Goal: Transaction & Acquisition: Register for event/course

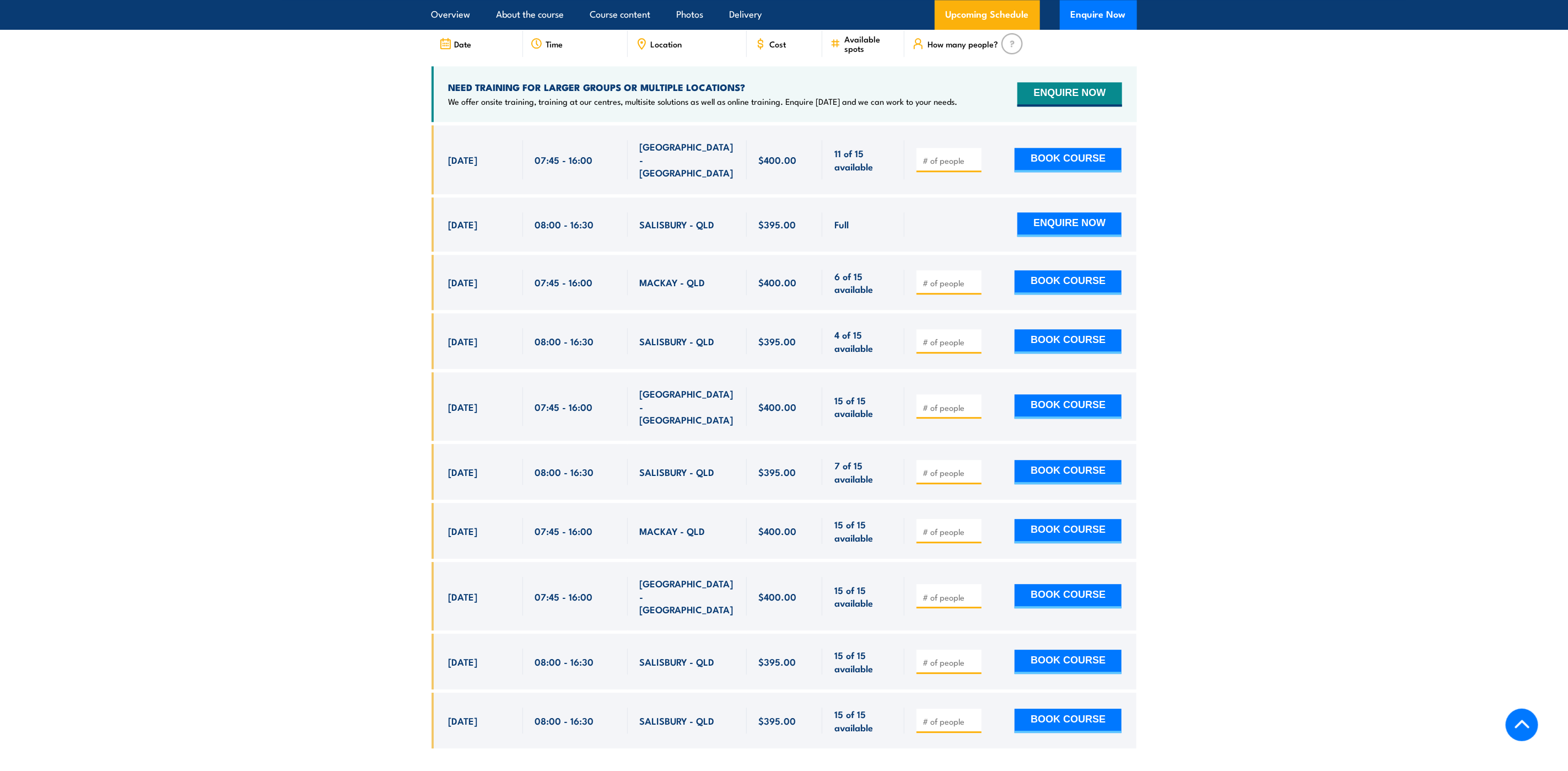
scroll to position [1985, 0]
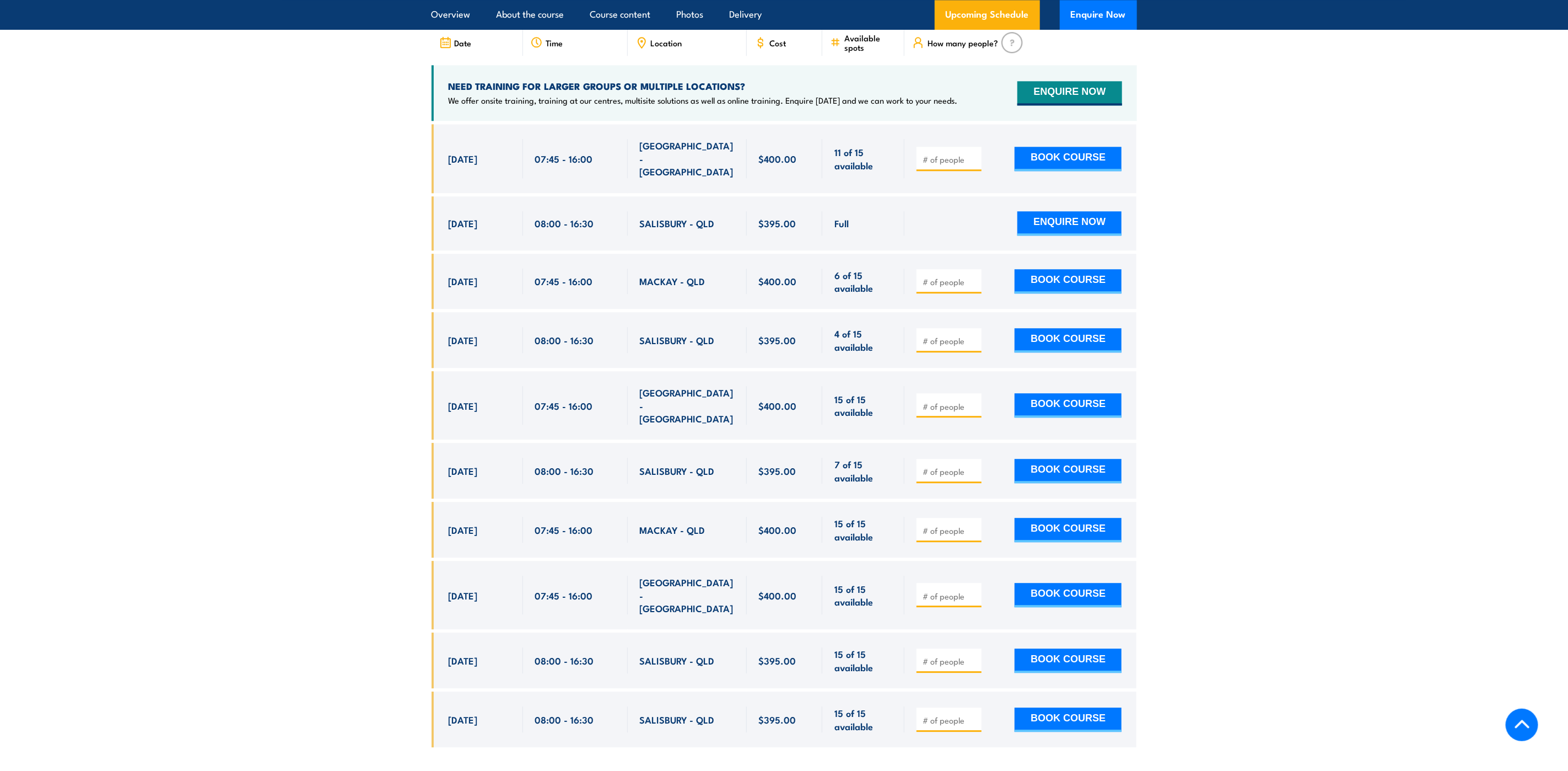
click at [956, 466] on input "number" at bounding box center [950, 471] width 55 height 11
type input "1"
click at [1065, 459] on button "BOOK COURSE" at bounding box center [1068, 471] width 107 height 24
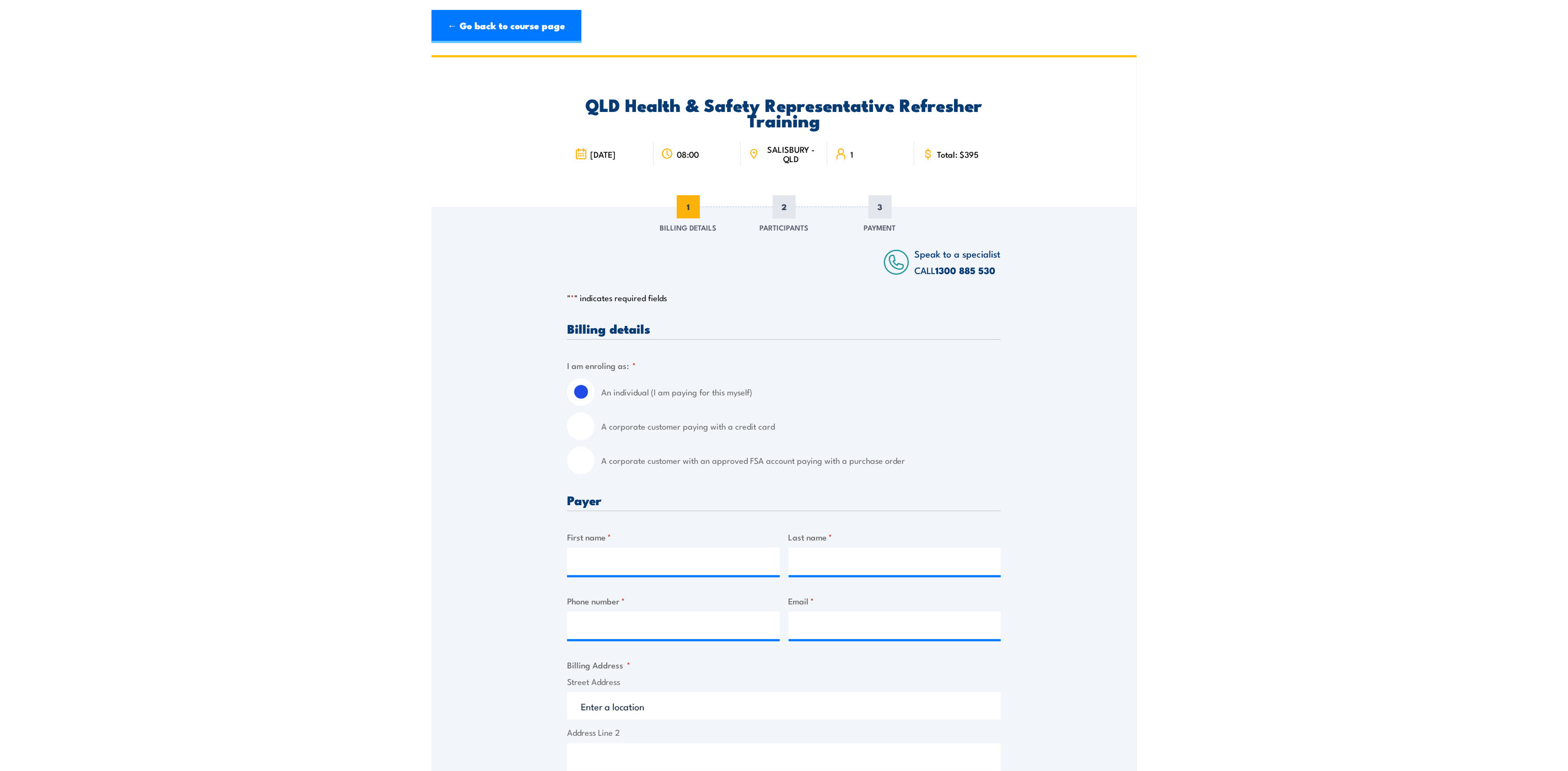
click at [583, 462] on input "A corporate customer with an approved FSA account paying with a purchase order" at bounding box center [581, 460] width 27 height 27
radio input "true"
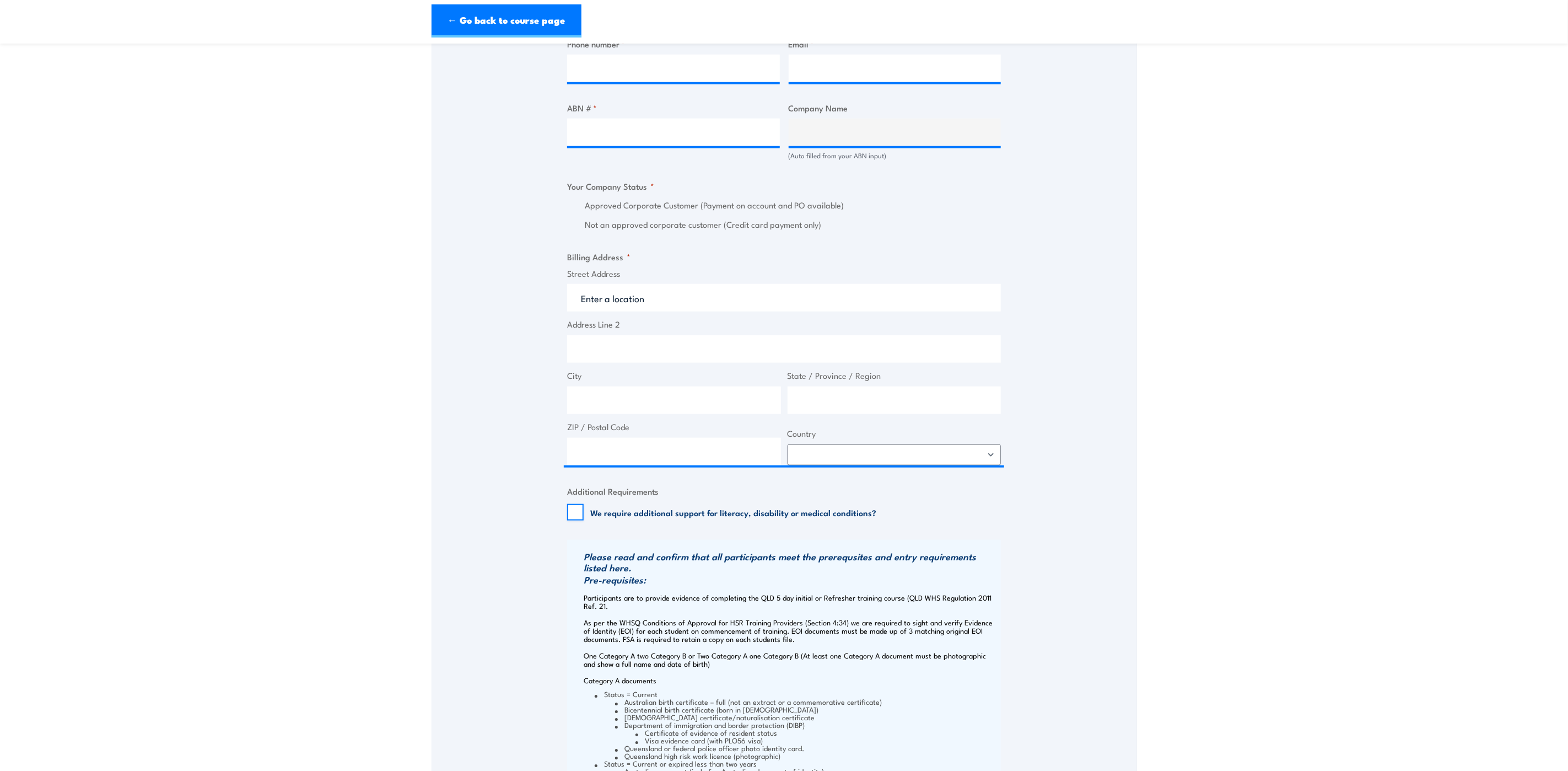
scroll to position [414, 0]
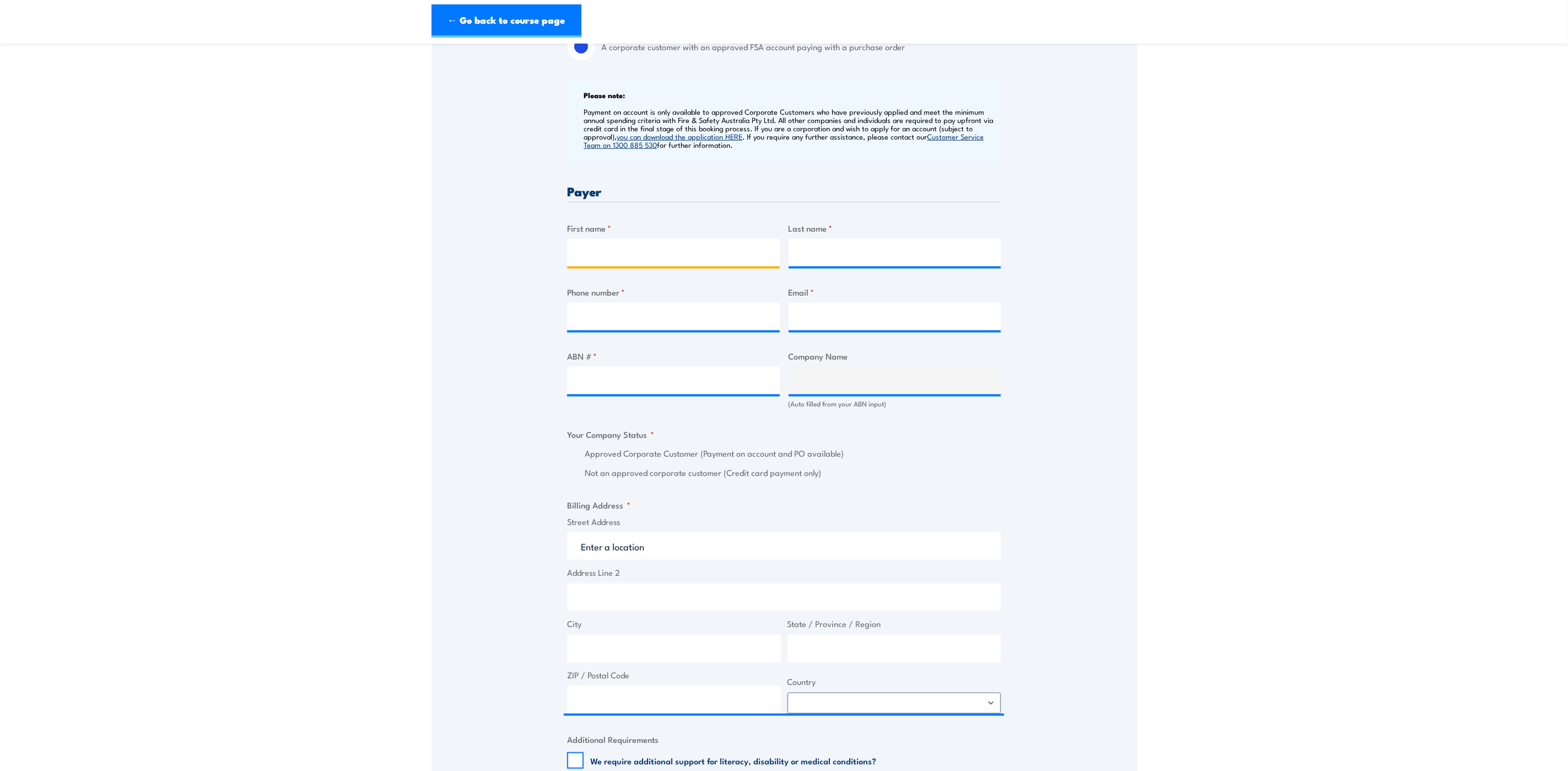
click at [658, 255] on input "First name *" at bounding box center [674, 252] width 213 height 27
click at [584, 248] on input "nicole" at bounding box center [674, 252] width 213 height 27
type input "Nicole"
click at [827, 254] on input "Last name *" at bounding box center [895, 252] width 213 height 27
type input "Turanga"
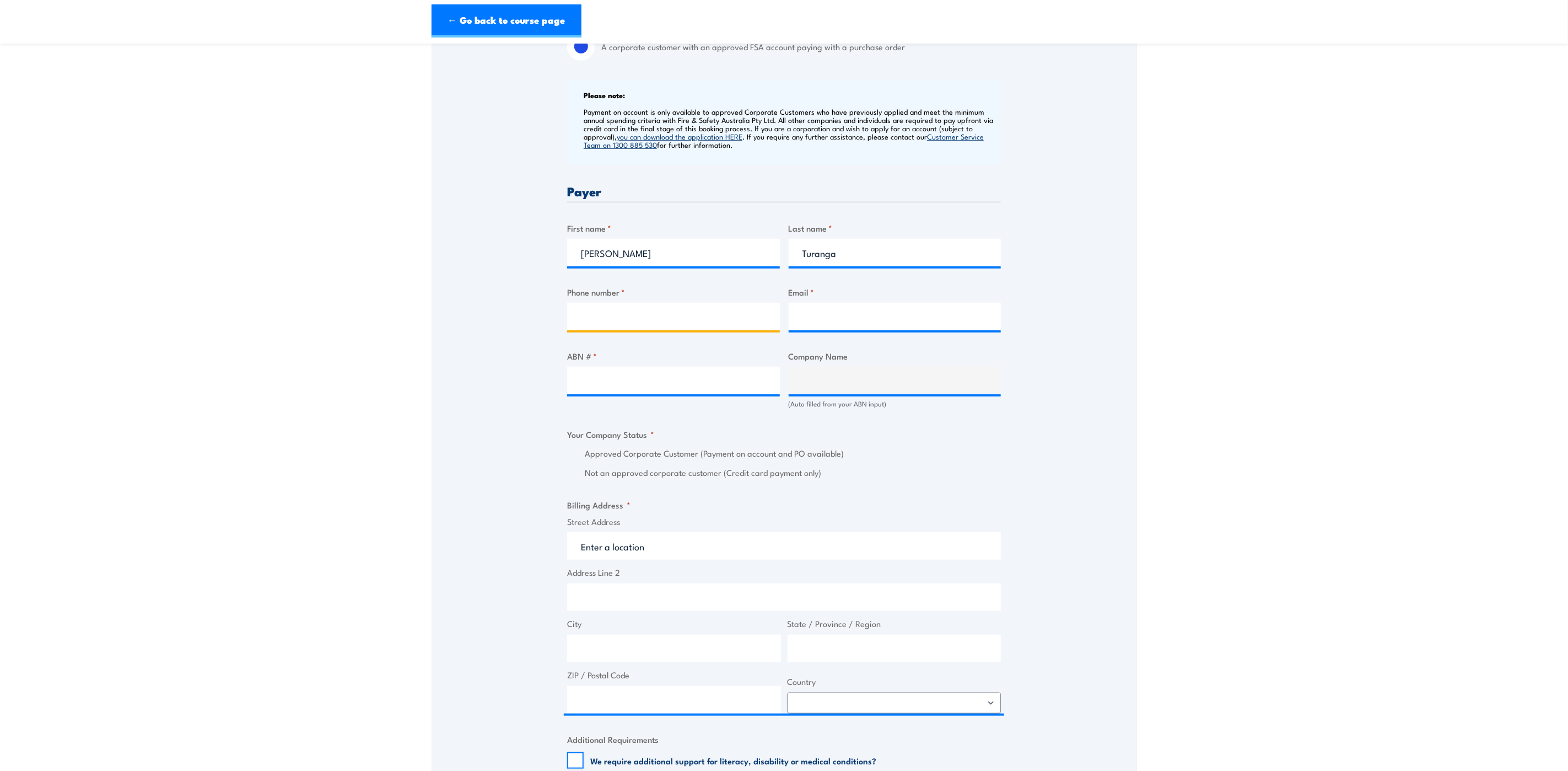
click at [650, 313] on input "Phone number *" at bounding box center [674, 316] width 213 height 27
type input "0730723067"
click at [817, 317] on input "Email *" at bounding box center [895, 316] width 213 height 27
type input "nicole.turanga@gmail.com"
click at [676, 382] on input "ABN # *" at bounding box center [674, 380] width 213 height 27
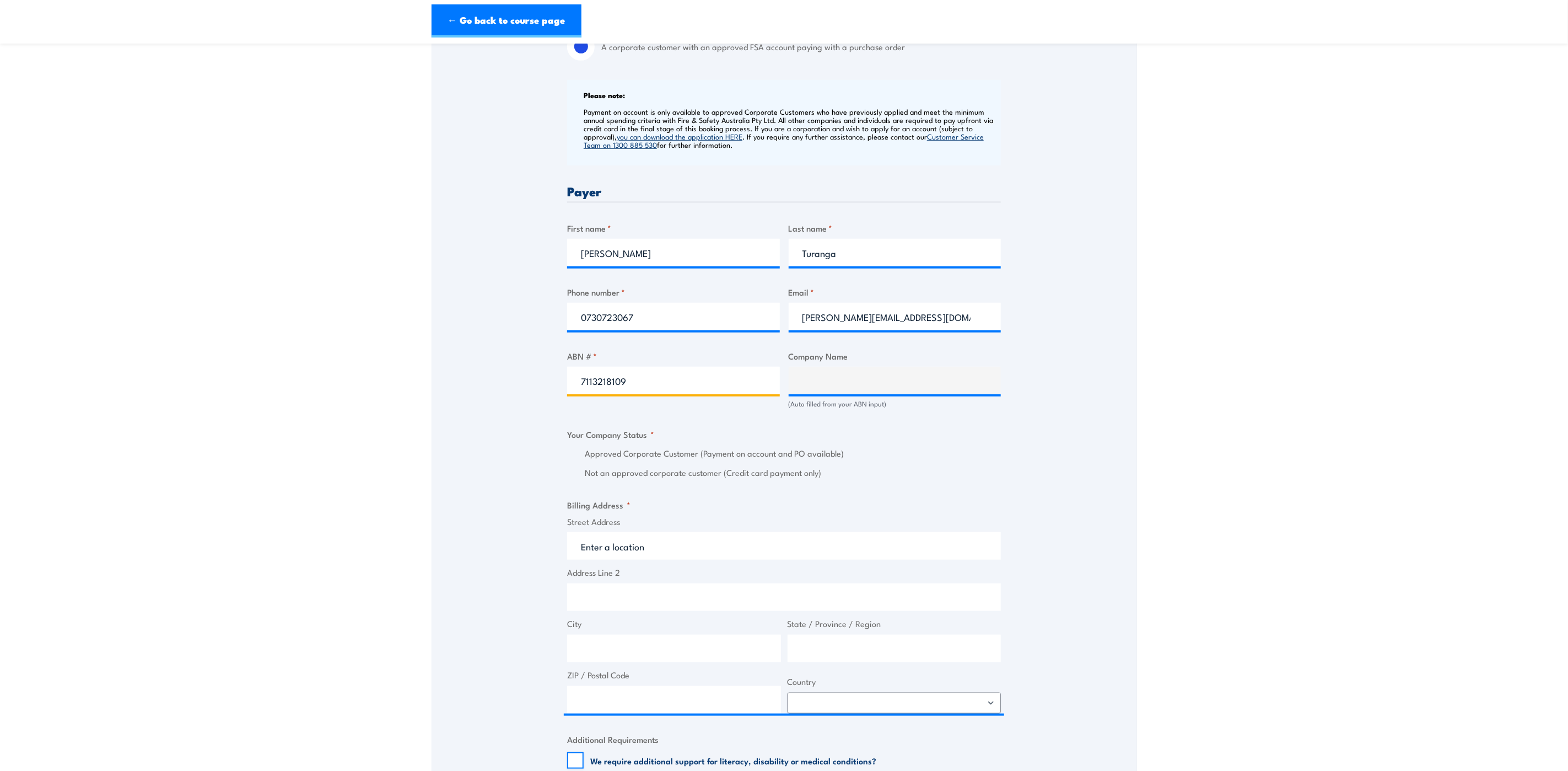
type input "71132181090"
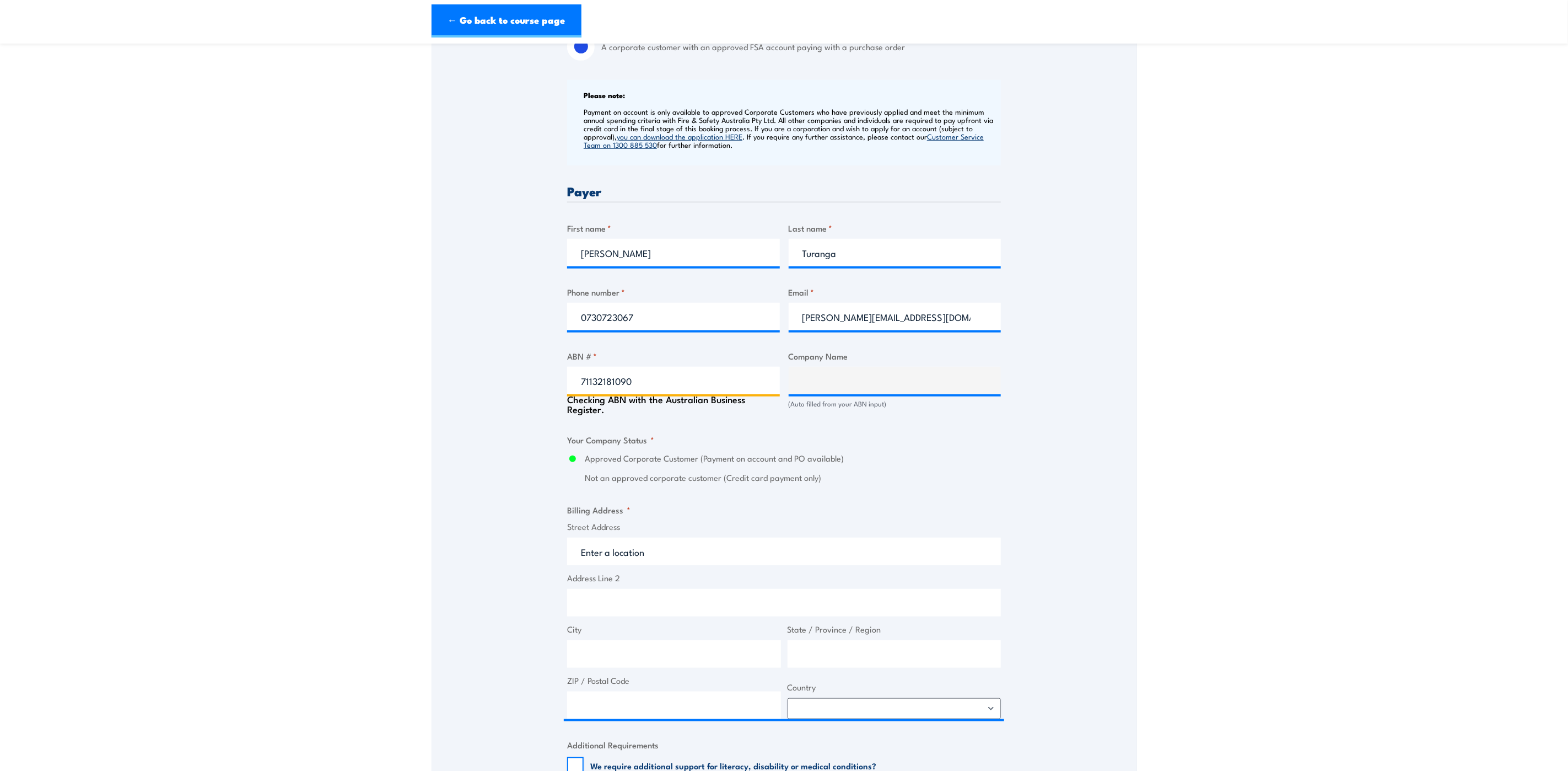
type input "QUEENSLAND RAIL LIMITED"
radio input "true"
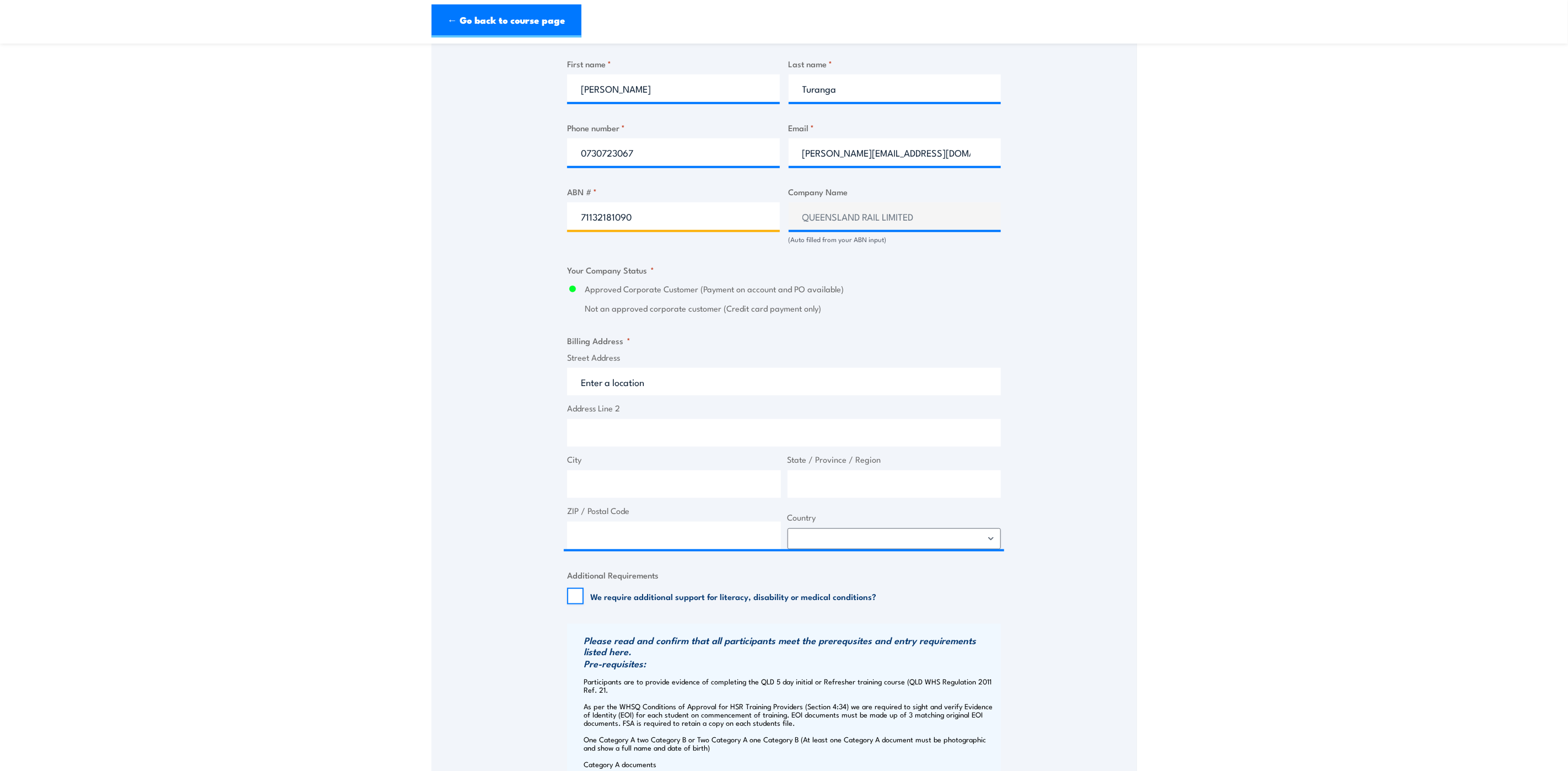
scroll to position [579, 0]
type input "71132181090"
click at [655, 382] on input "Street Address" at bounding box center [784, 380] width 434 height 27
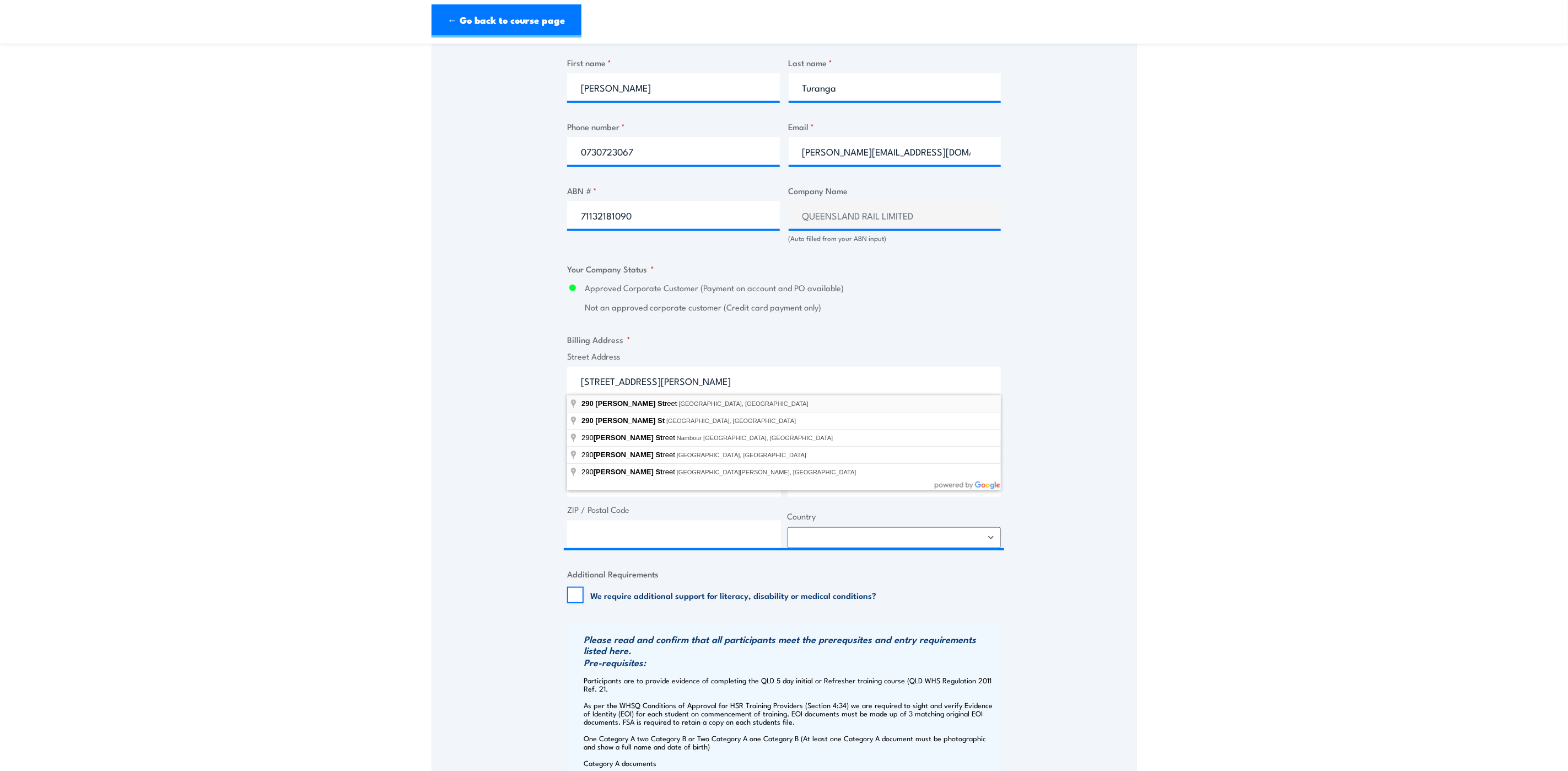
type input "290 Ann Street, Brisbane City QLD, Australia"
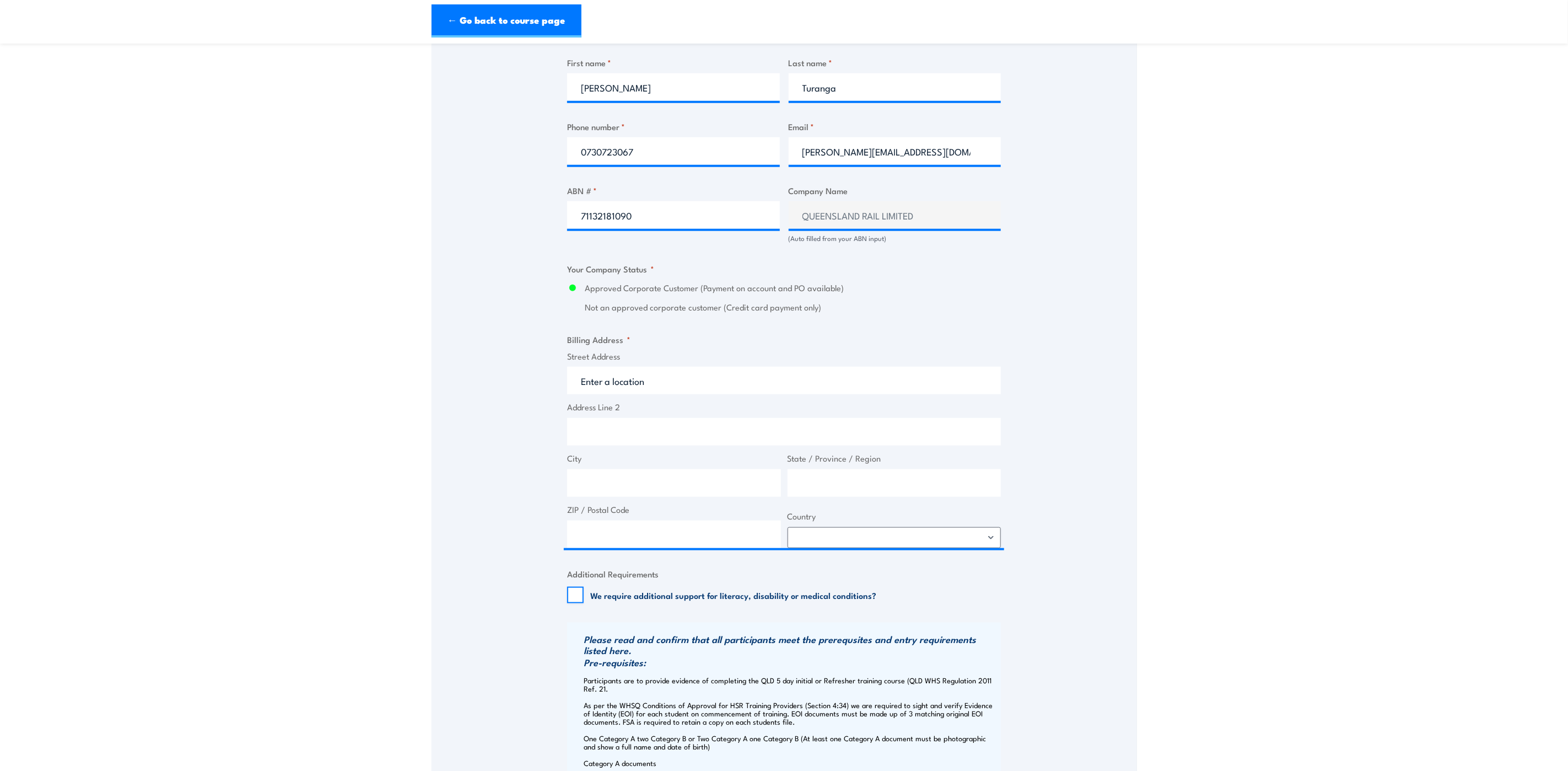
type input "290 Ann St"
type input "Brisbane City"
type input "[GEOGRAPHIC_DATA]"
type input "4000"
select select "Australia"
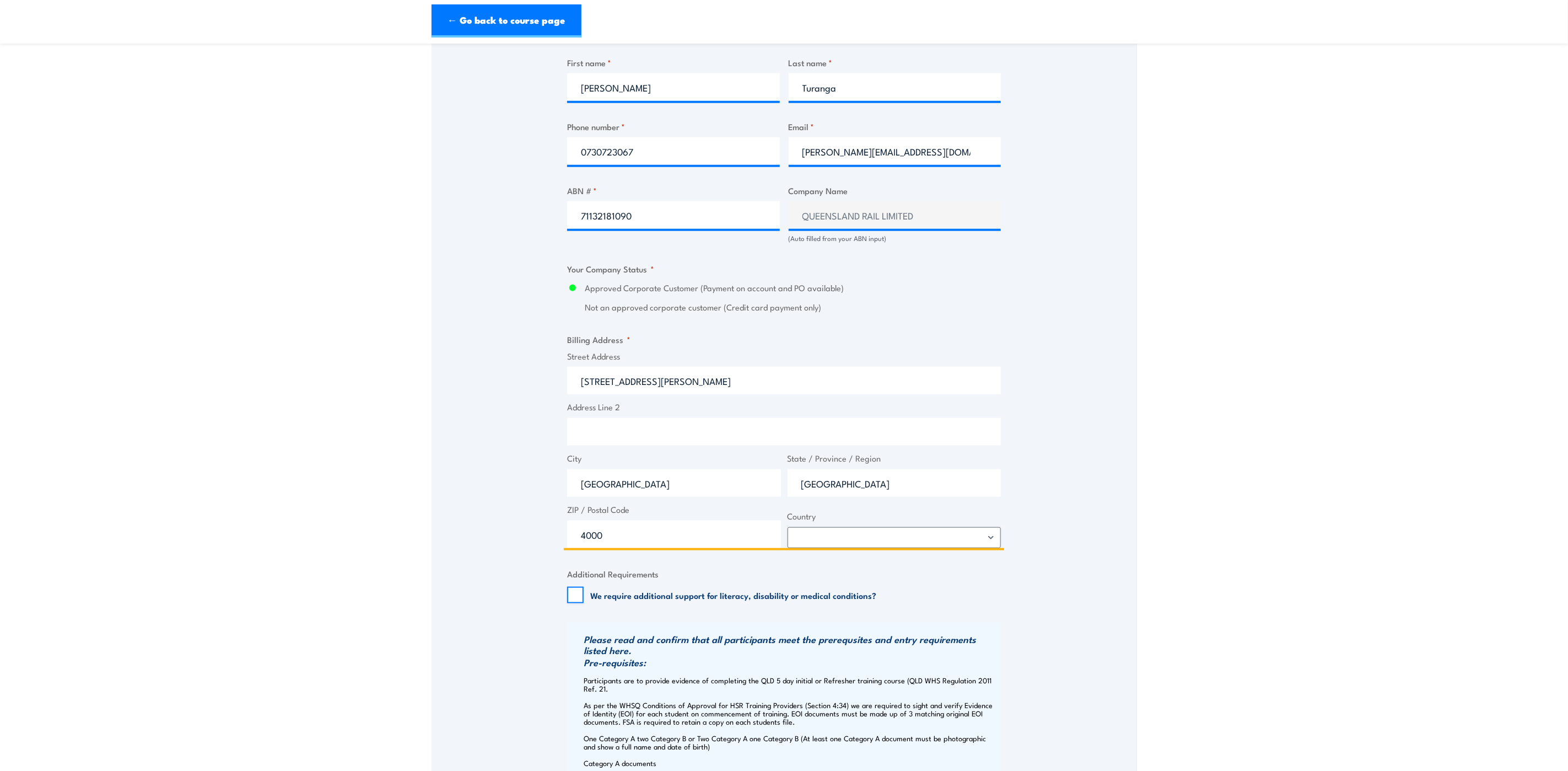
click at [683, 435] on input "Address Line 2" at bounding box center [784, 431] width 434 height 27
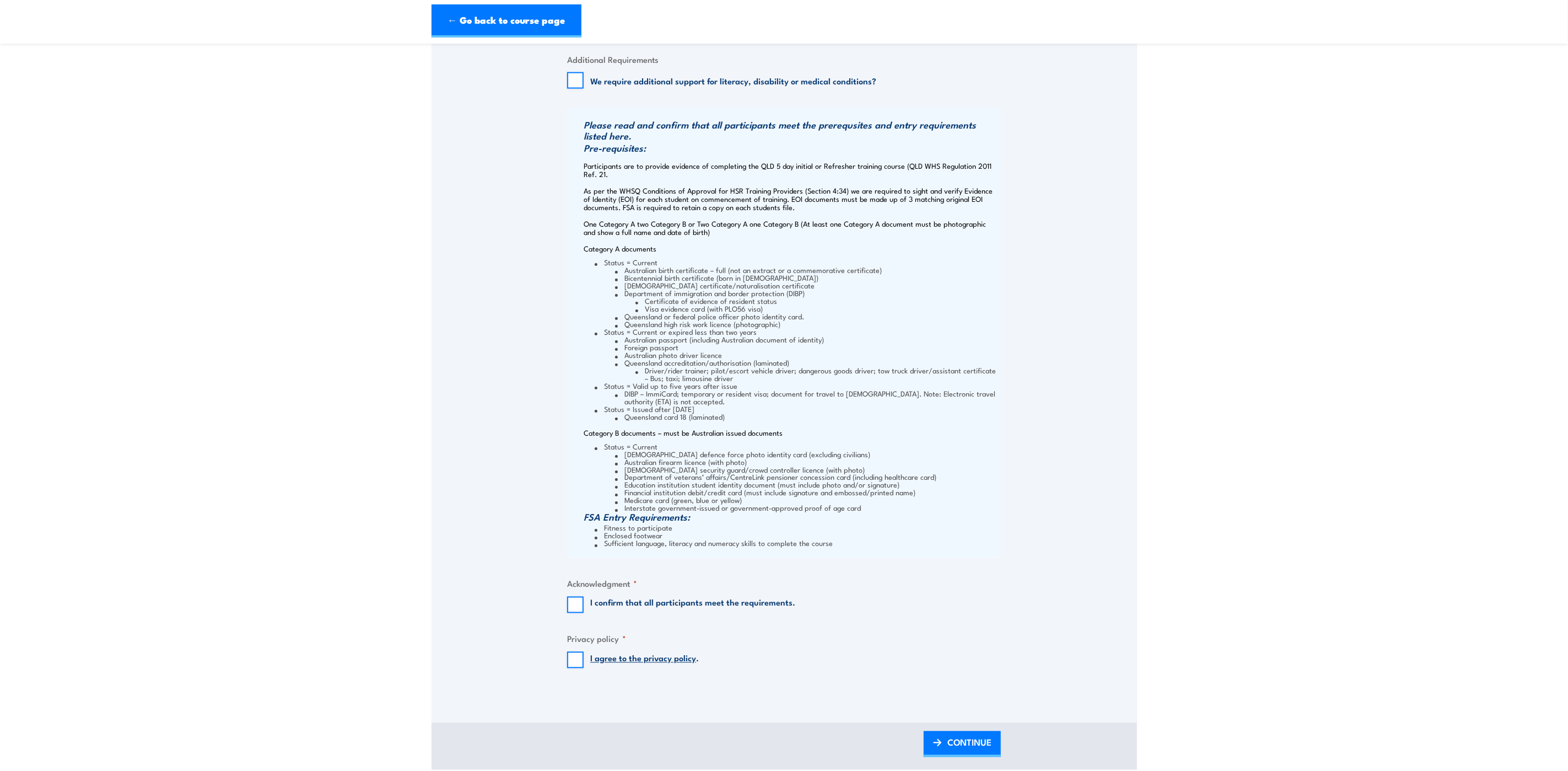
scroll to position [1241, 0]
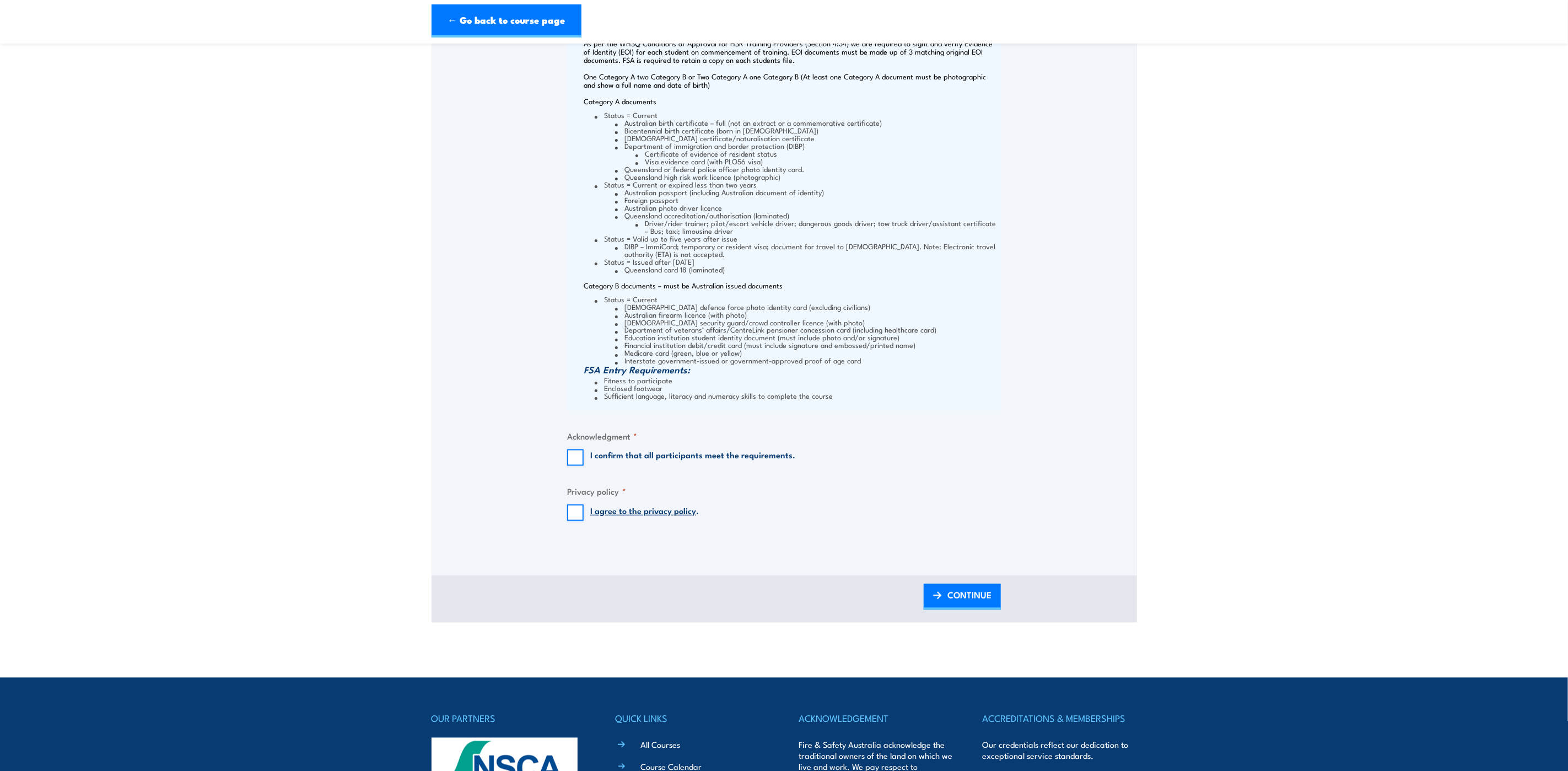
type input "Old Central Station Building - Ground Level"
click at [571, 452] on input "I confirm that all participants meet the requirements." at bounding box center [575, 457] width 16 height 16
checkbox input "true"
click at [578, 510] on input "I agree to the privacy policy ." at bounding box center [575, 512] width 16 height 16
checkbox input "true"
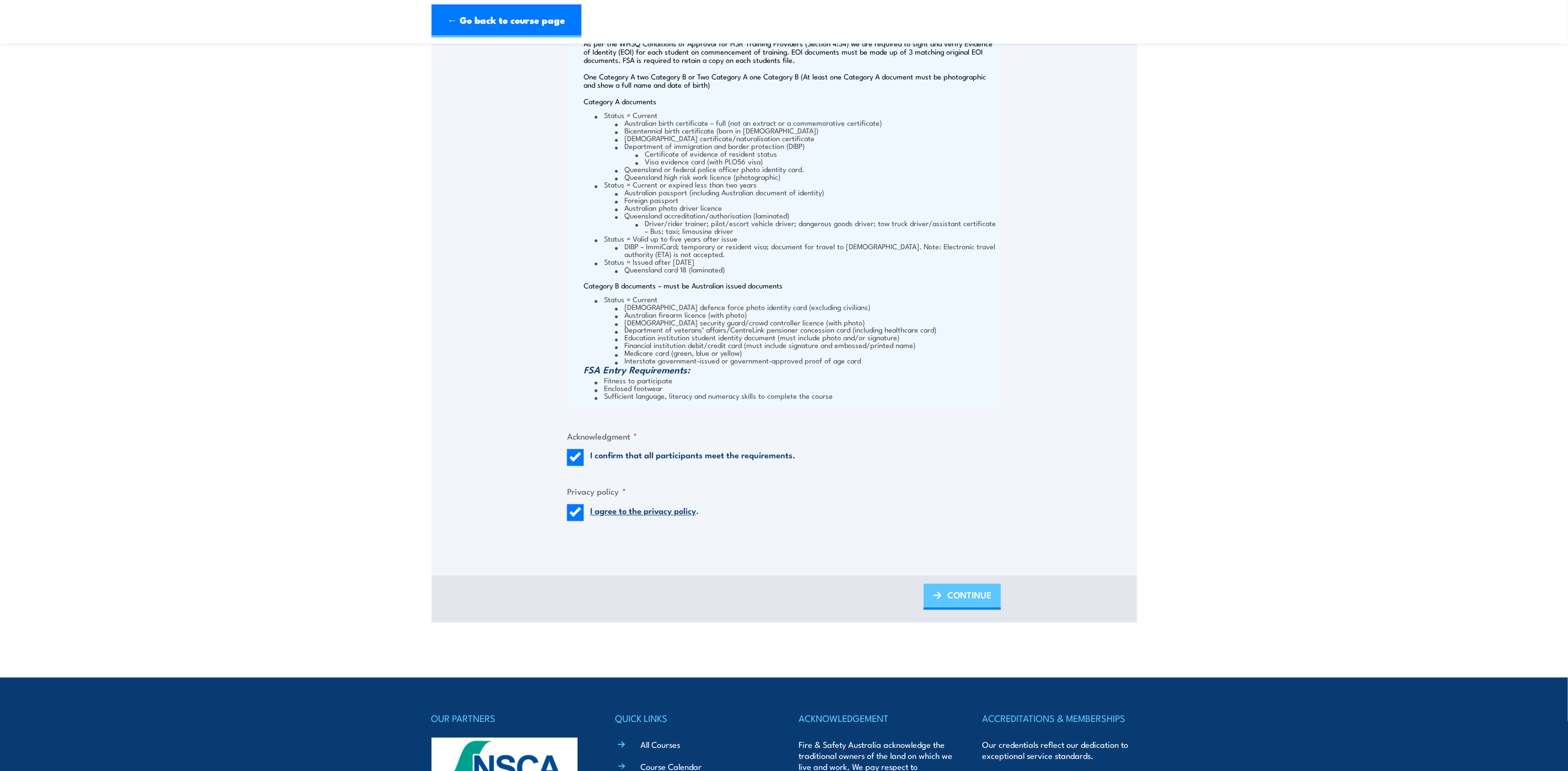
click at [976, 593] on span "CONTINUE" at bounding box center [969, 595] width 44 height 29
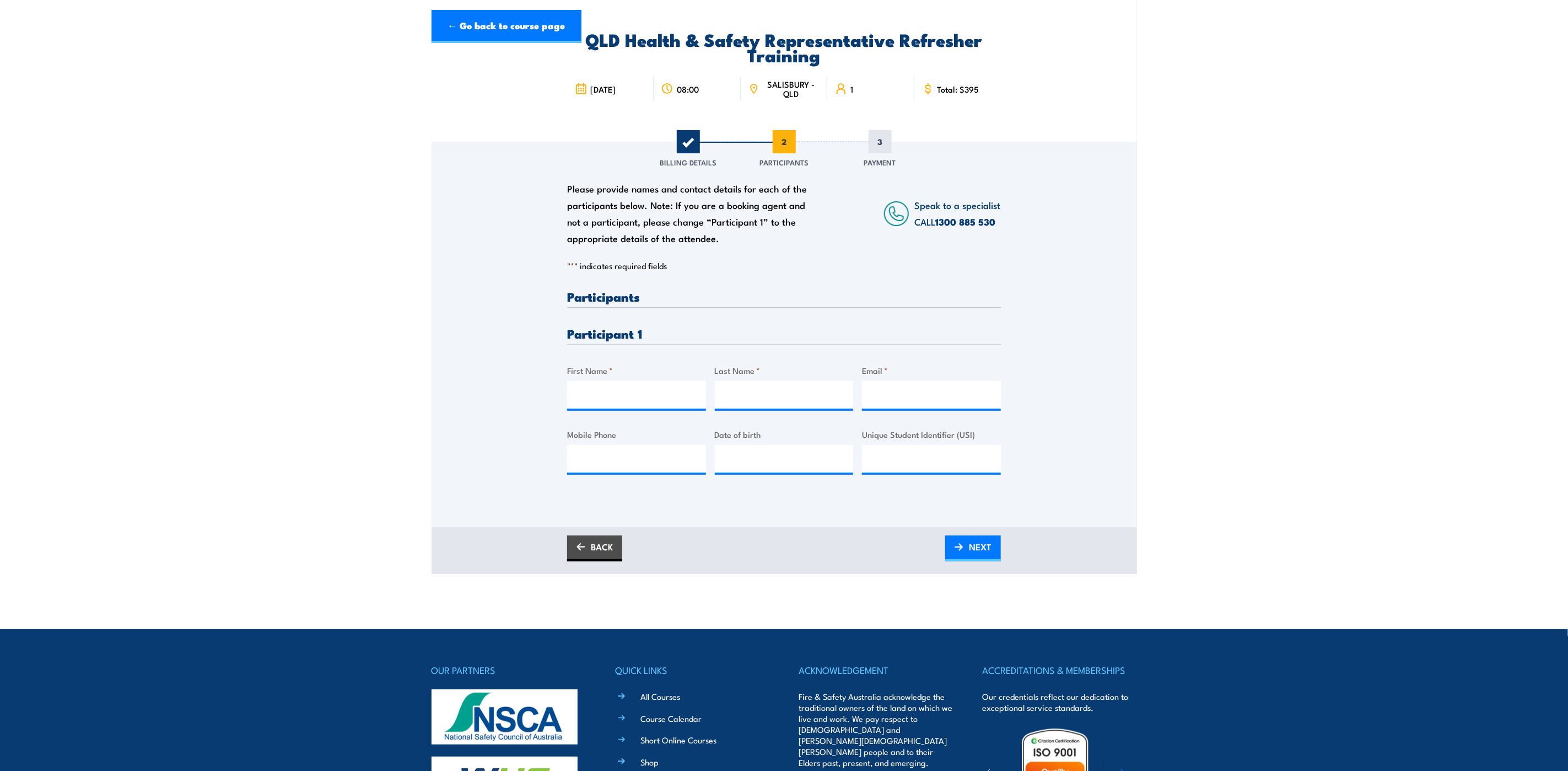
scroll to position [0, 0]
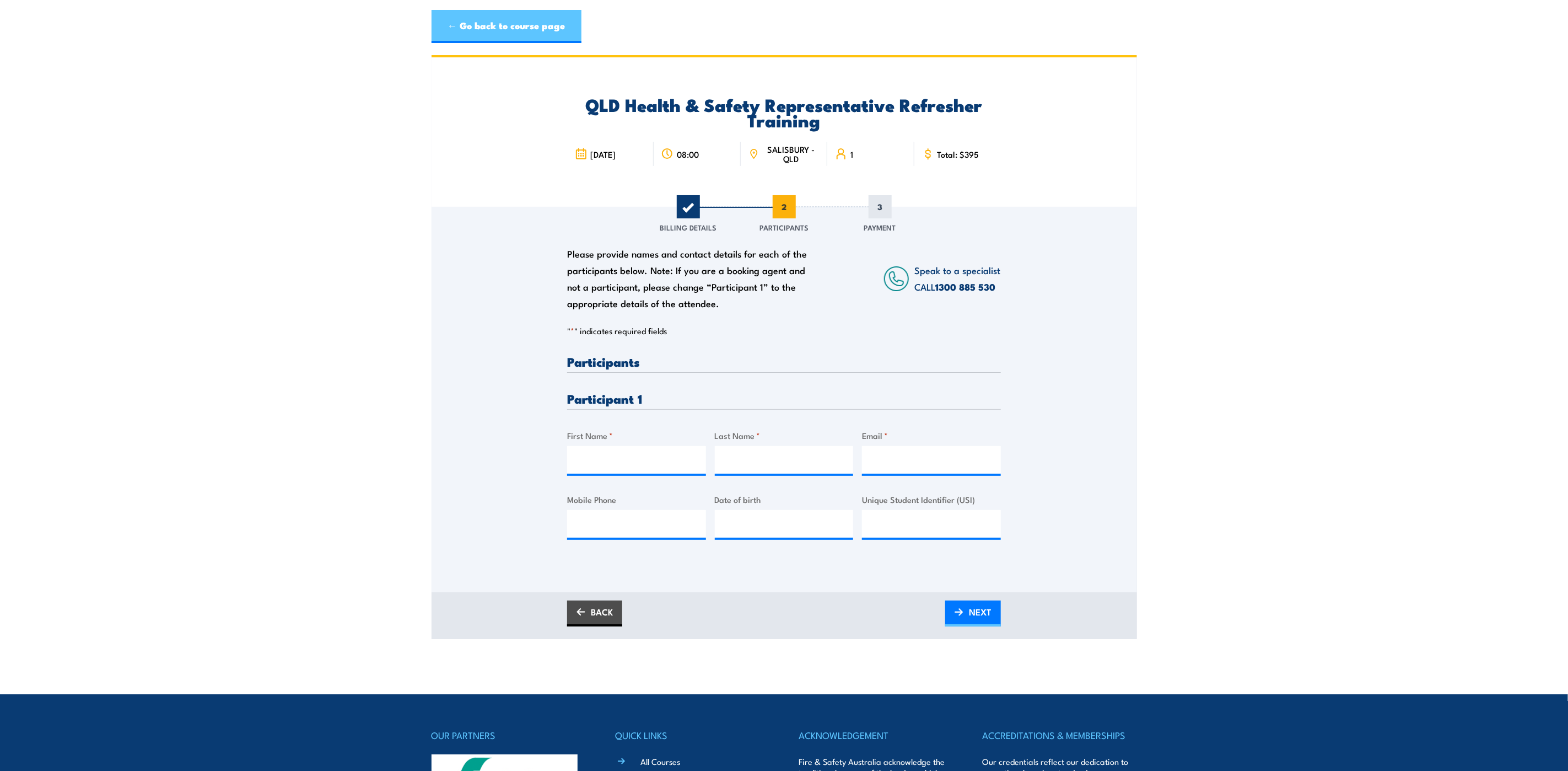
click at [506, 22] on link "← Go back to course page" at bounding box center [506, 26] width 150 height 33
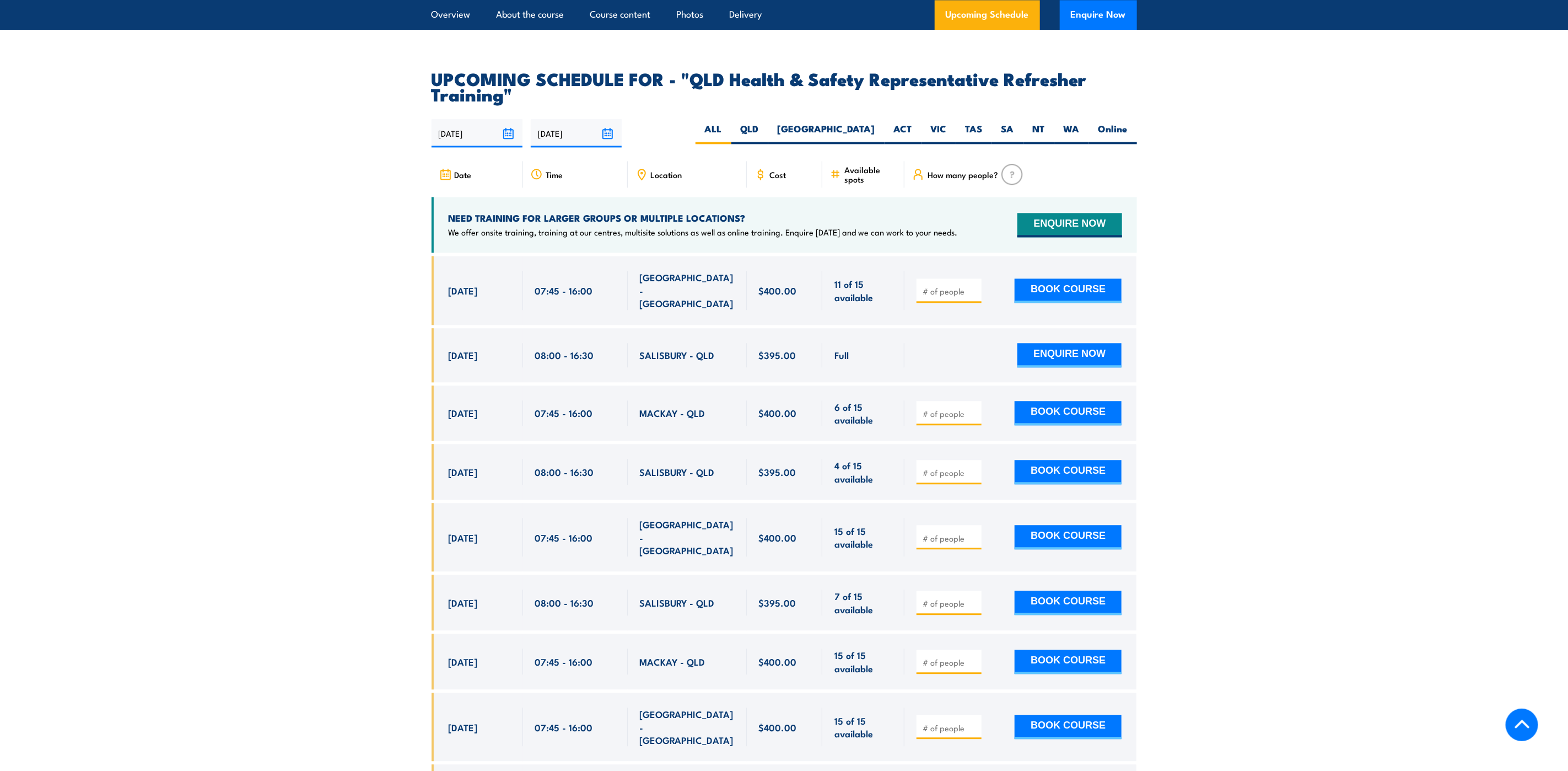
scroll to position [1933, 0]
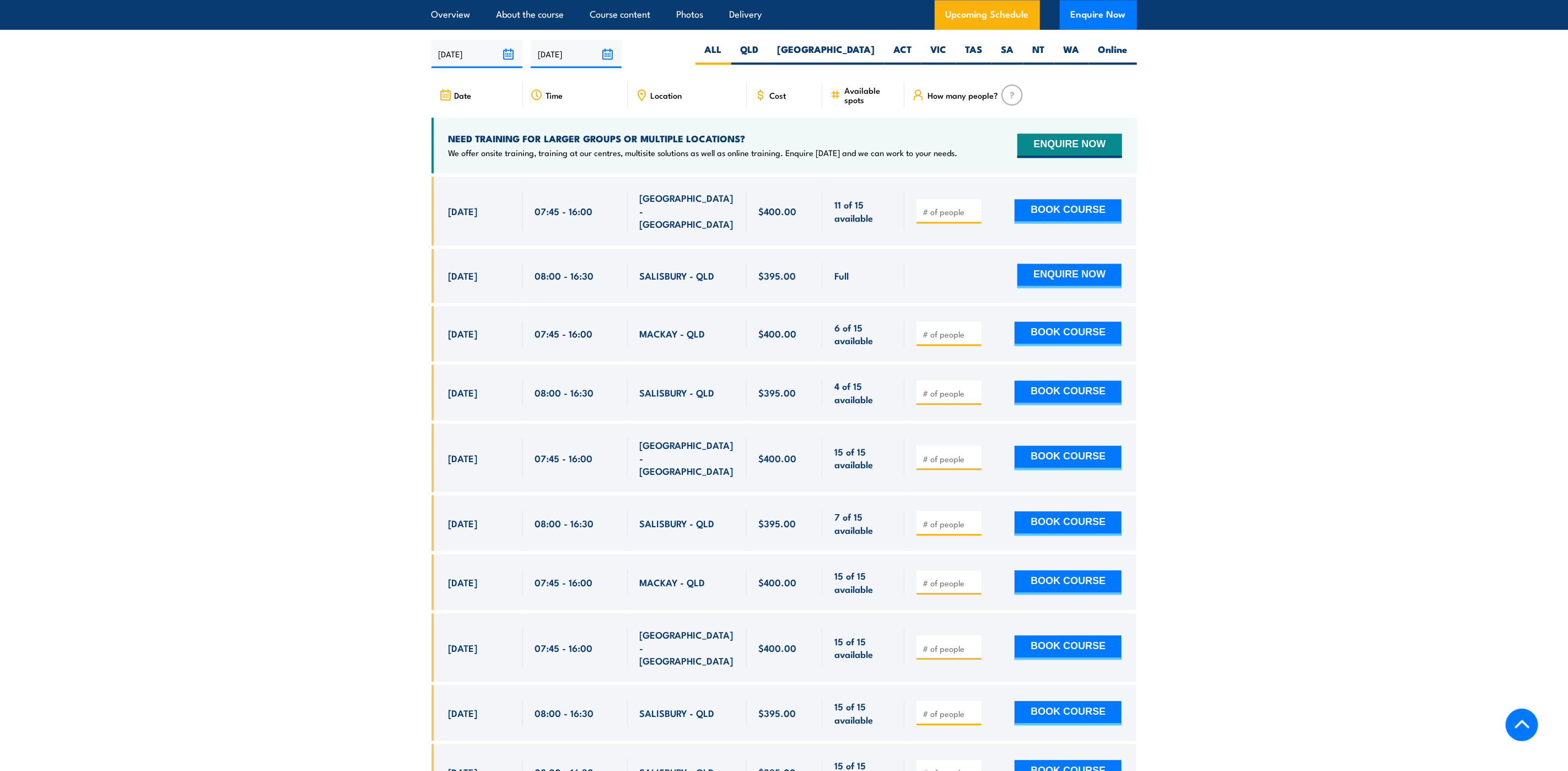
click at [957, 518] on input "number" at bounding box center [950, 524] width 55 height 11
type input "3"
click at [1069, 511] on button "BOOK COURSE" at bounding box center [1068, 523] width 107 height 24
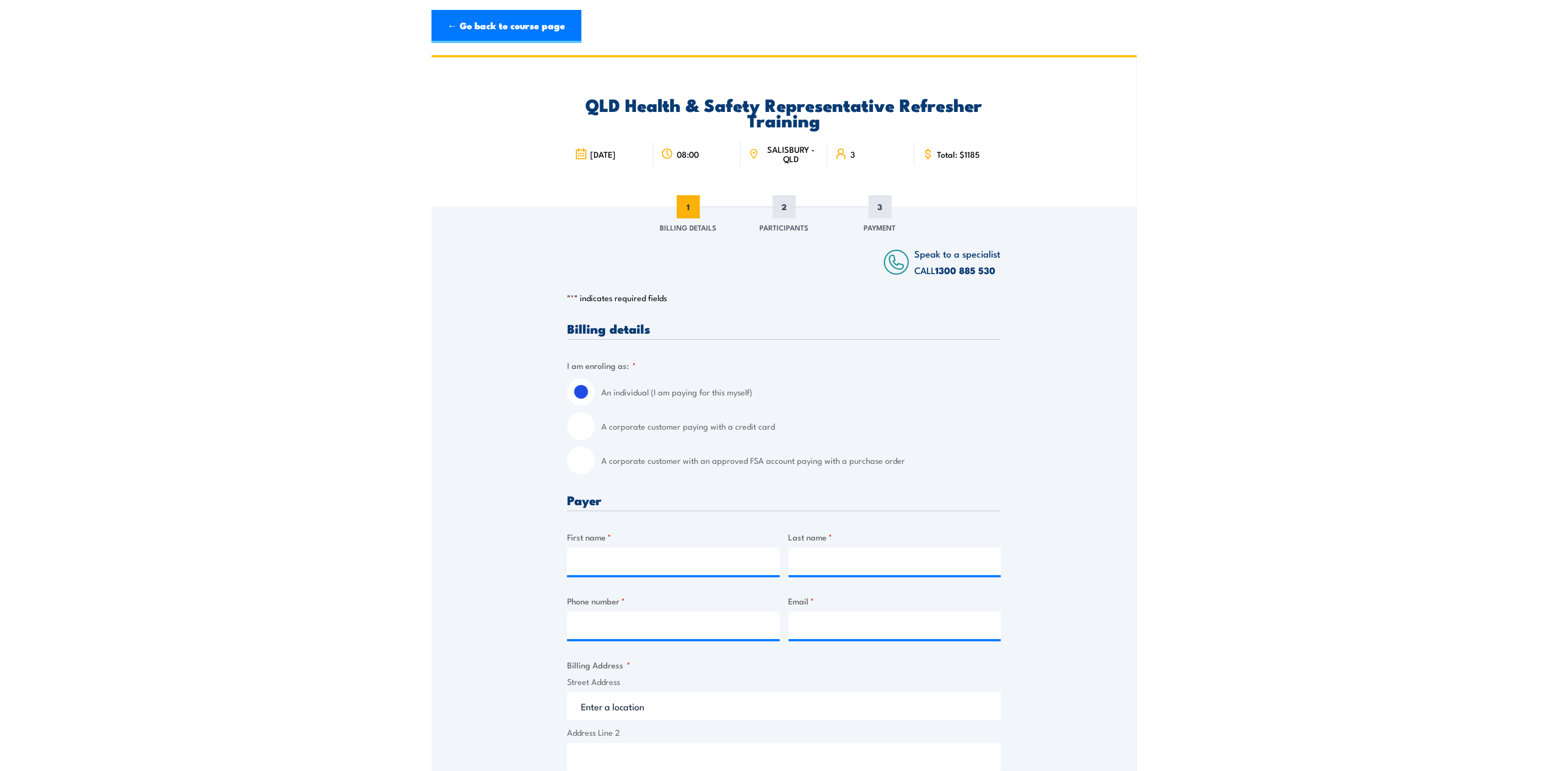
click at [587, 463] on input "A corporate customer with an approved FSA account paying with a purchase order" at bounding box center [581, 460] width 27 height 27
radio input "true"
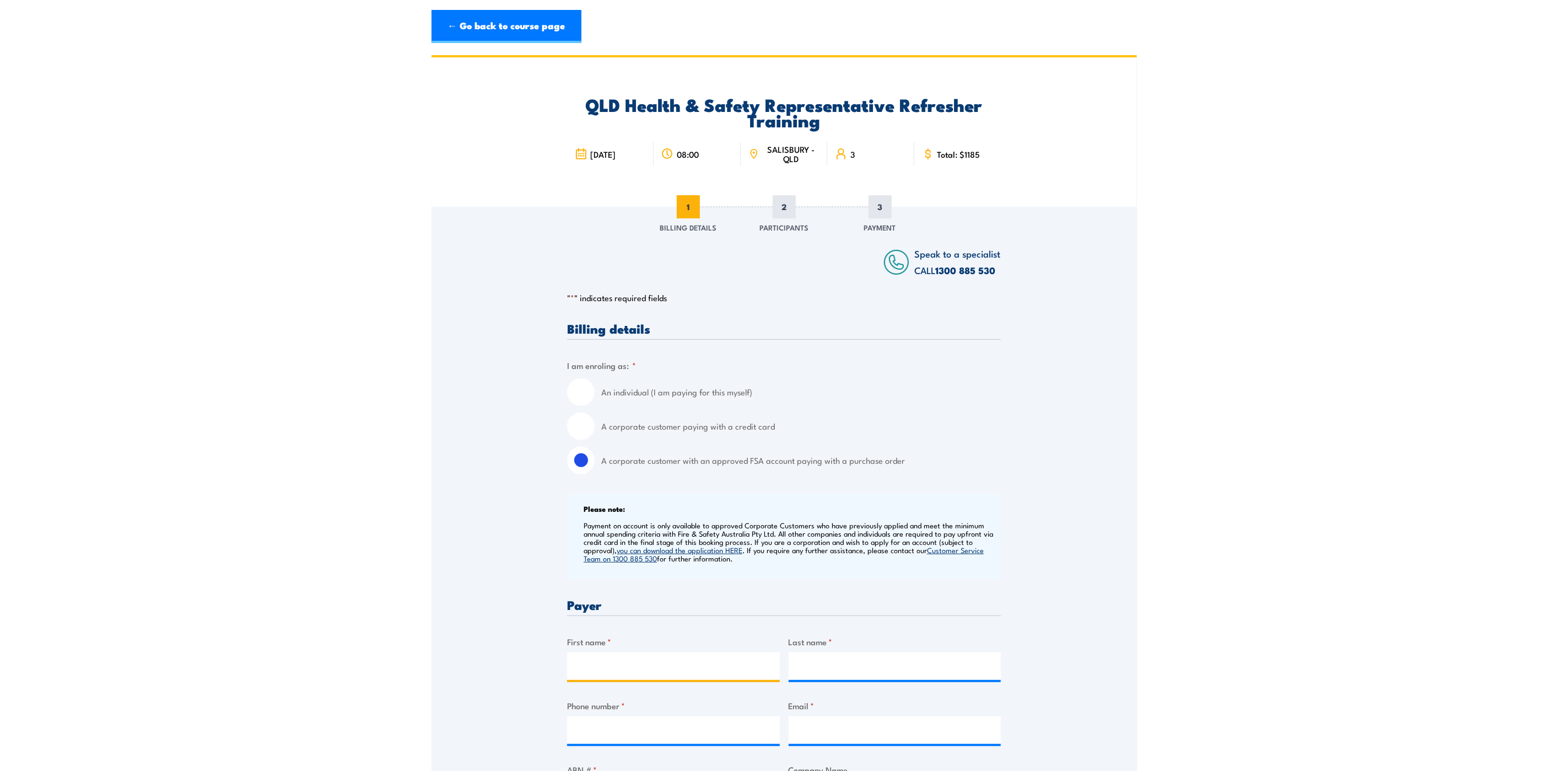
click at [645, 670] on input "First name *" at bounding box center [674, 666] width 213 height 27
type input "Nicole"
type input "Turanga"
type input "0730723067"
click at [847, 725] on input "Email *" at bounding box center [895, 730] width 213 height 27
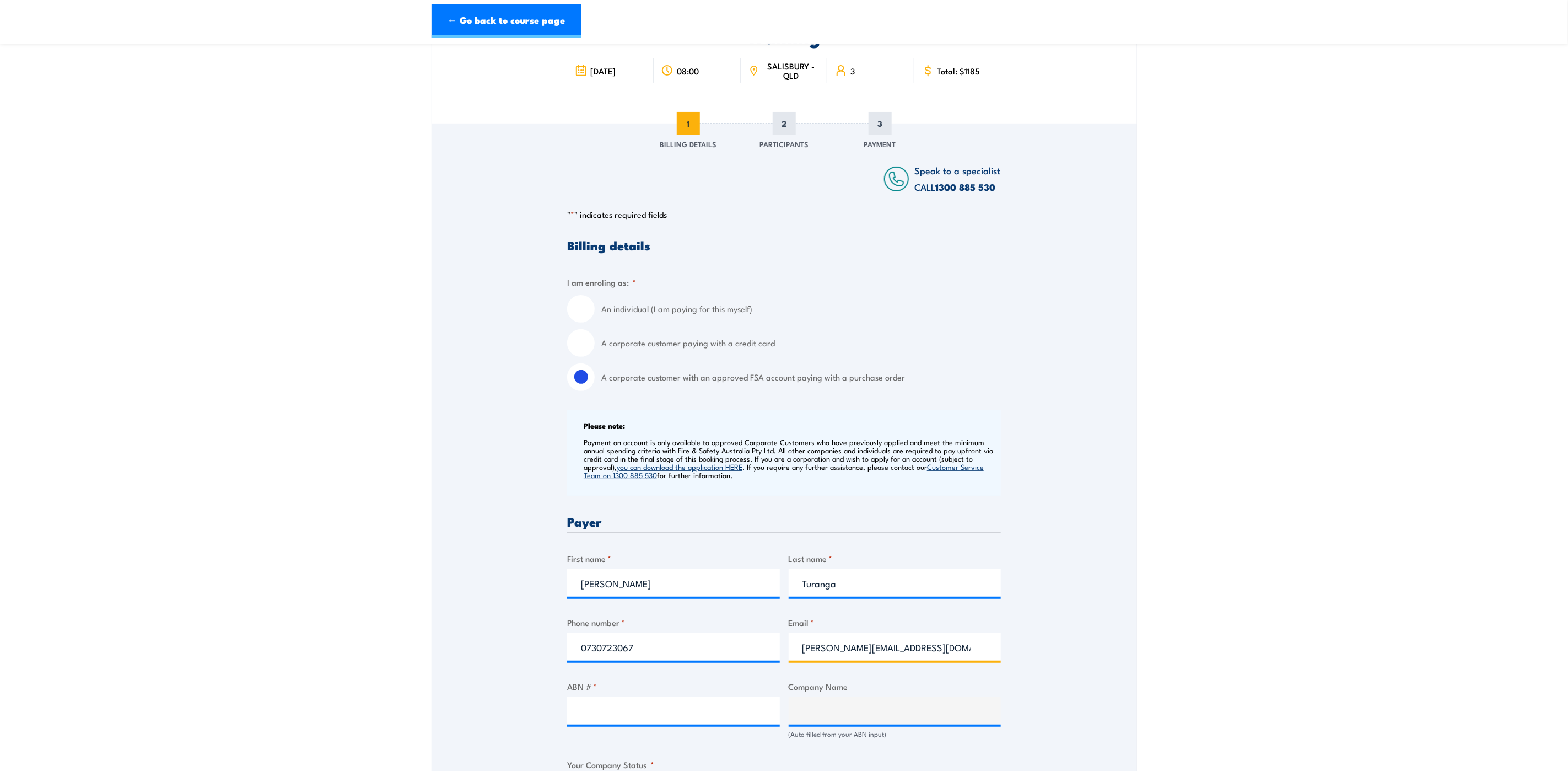
scroll to position [248, 0]
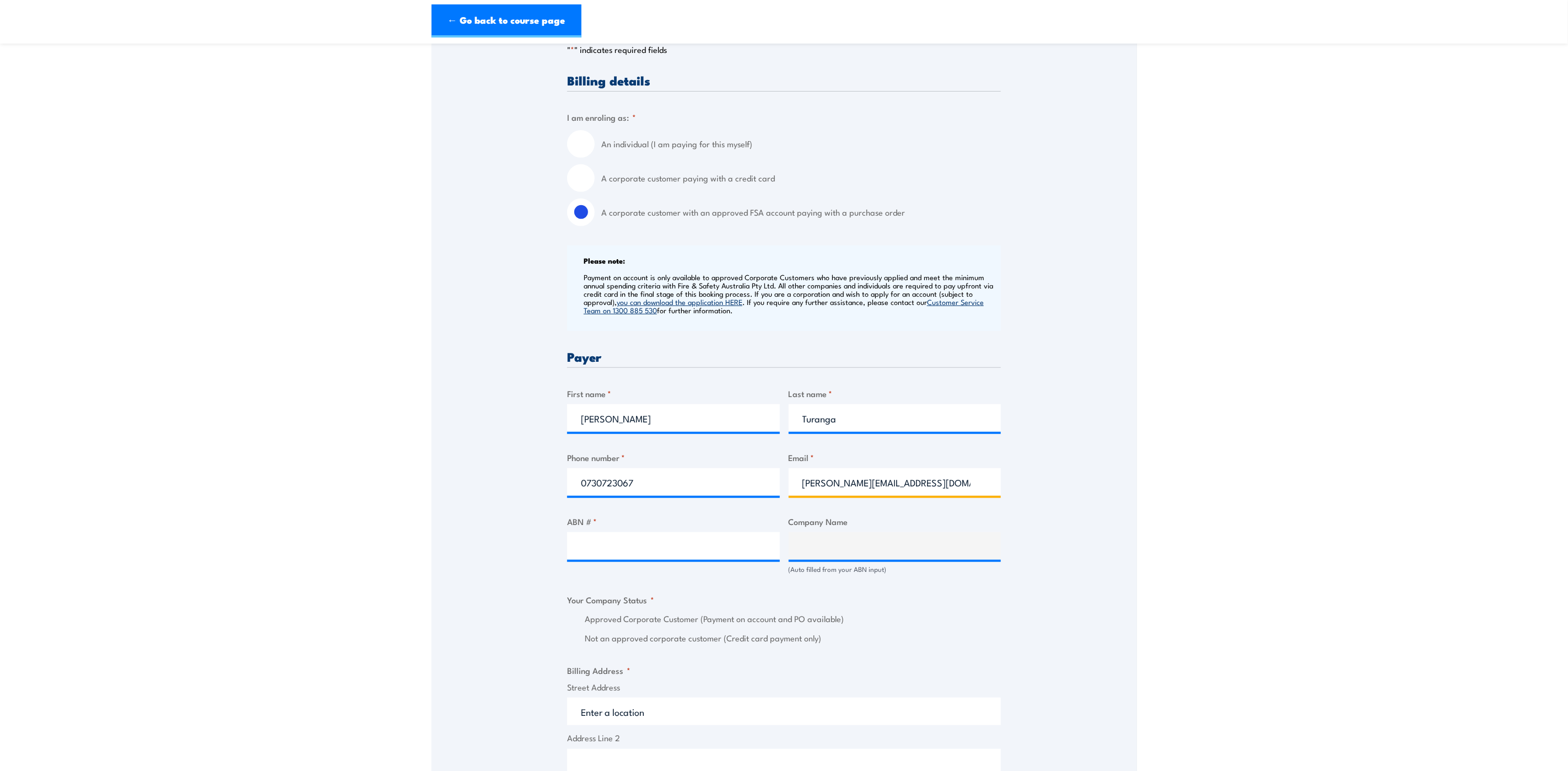
type input "nicole.turanga@qr.com.au"
click at [644, 544] on input "ABN # *" at bounding box center [674, 546] width 213 height 27
type input "71132181090"
type input "QUEENSLAND RAIL LIMITED"
radio input "true"
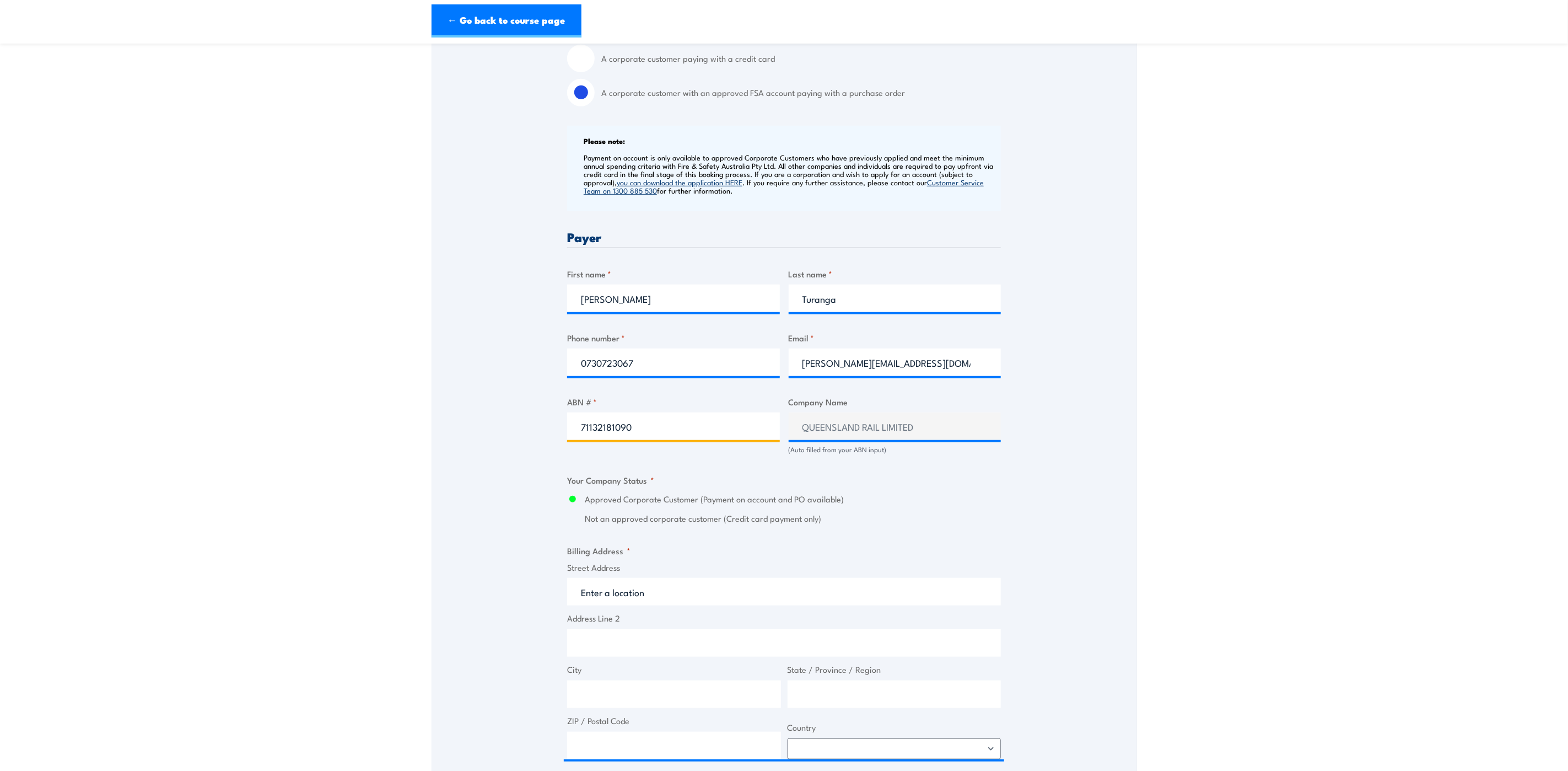
scroll to position [496, 0]
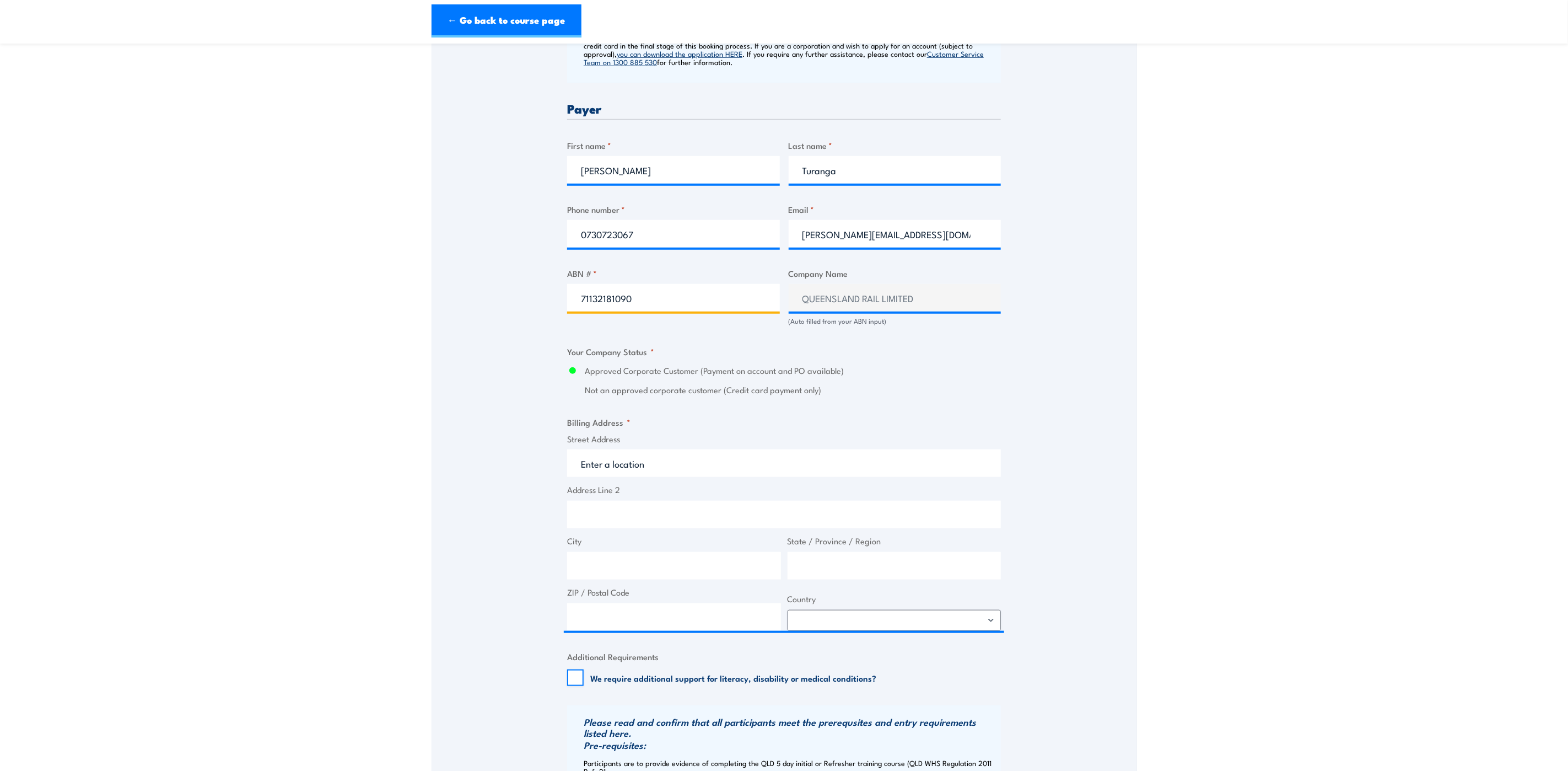
type input "71132181090"
click at [656, 457] on input "Street Address" at bounding box center [784, 463] width 434 height 27
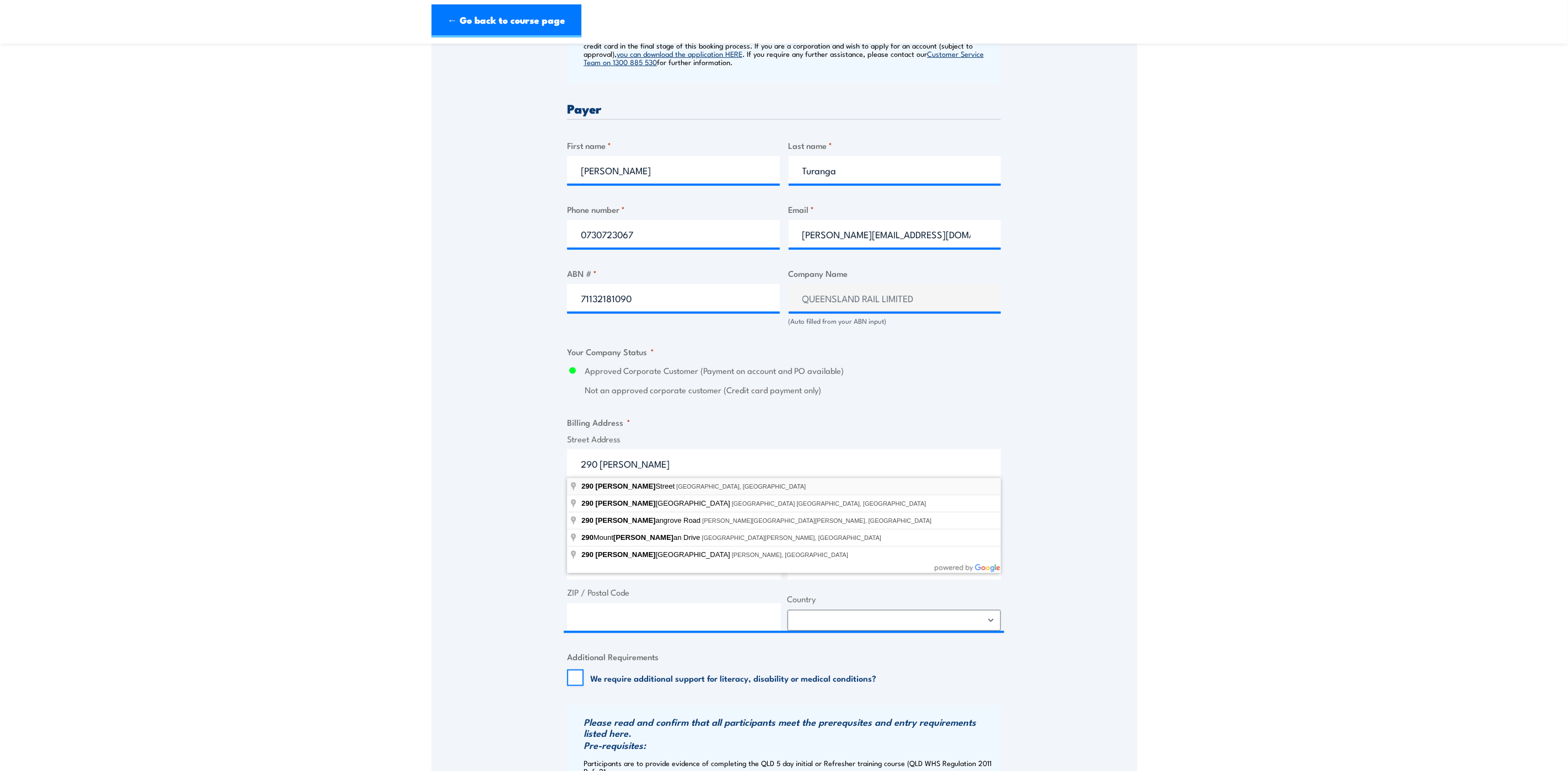
type input "290 Ann Street, Brisbane City QLD, Australia"
type input "290 Ann St"
type input "Brisbane City"
type input "[GEOGRAPHIC_DATA]"
type input "4000"
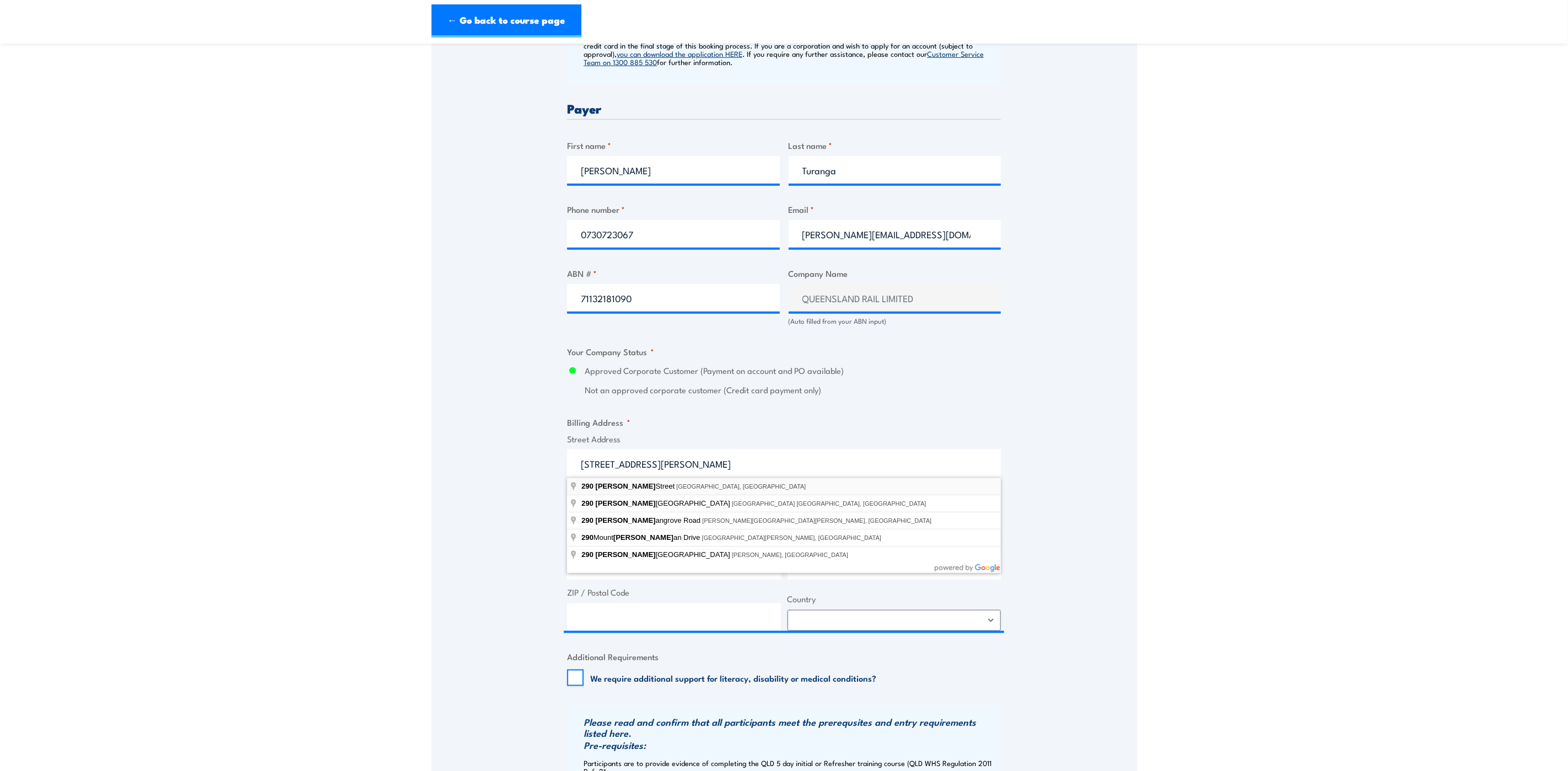
select select "Australia"
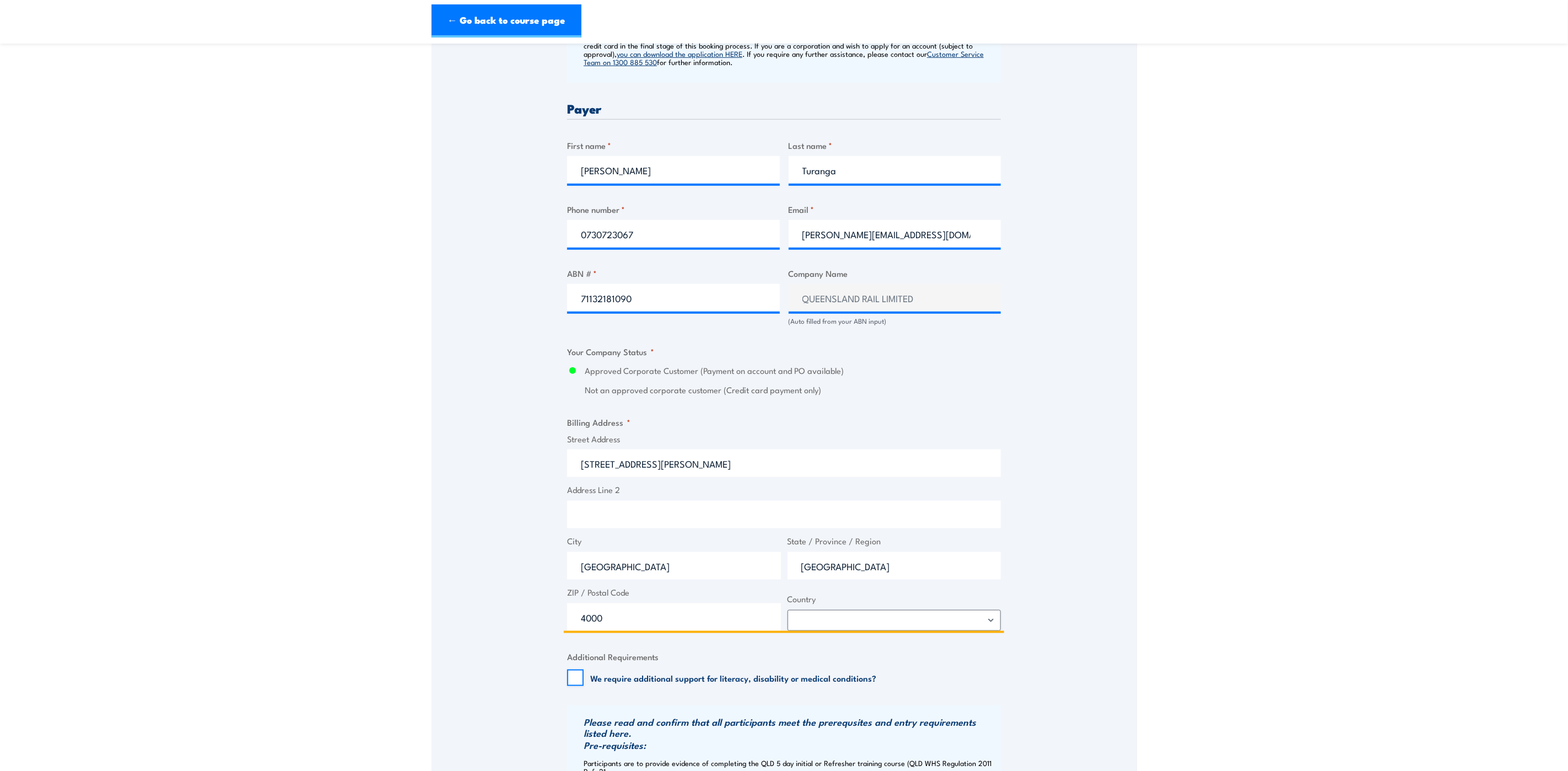
click at [645, 515] on input "Address Line 2" at bounding box center [784, 514] width 434 height 27
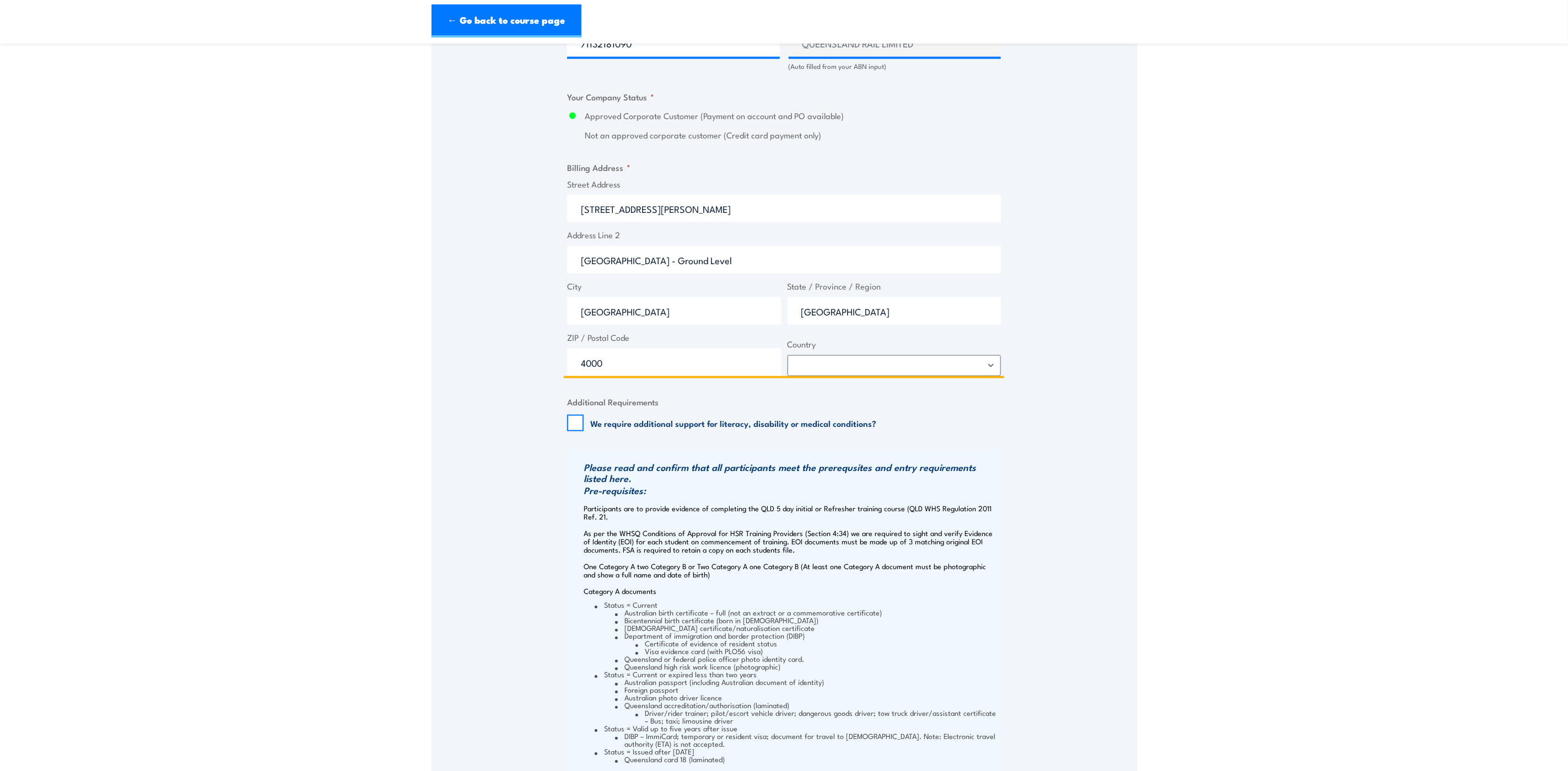
scroll to position [1158, 0]
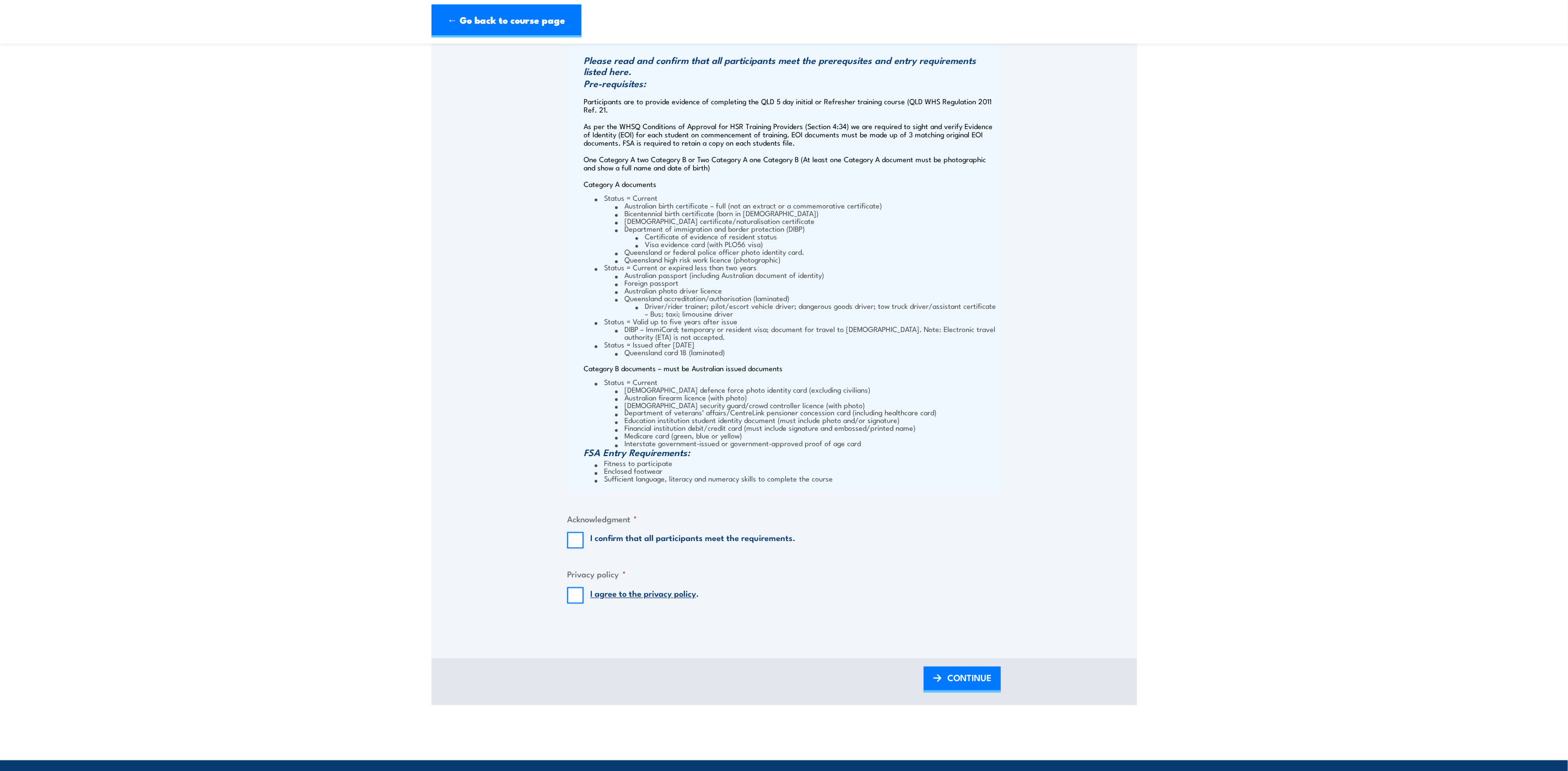
type input "Old Central Station Building - Ground Level"
click at [572, 543] on input "I confirm that all participants meet the requirements." at bounding box center [575, 540] width 16 height 16
checkbox input "true"
click at [577, 596] on input "I agree to the privacy policy ." at bounding box center [575, 595] width 16 height 16
checkbox input "true"
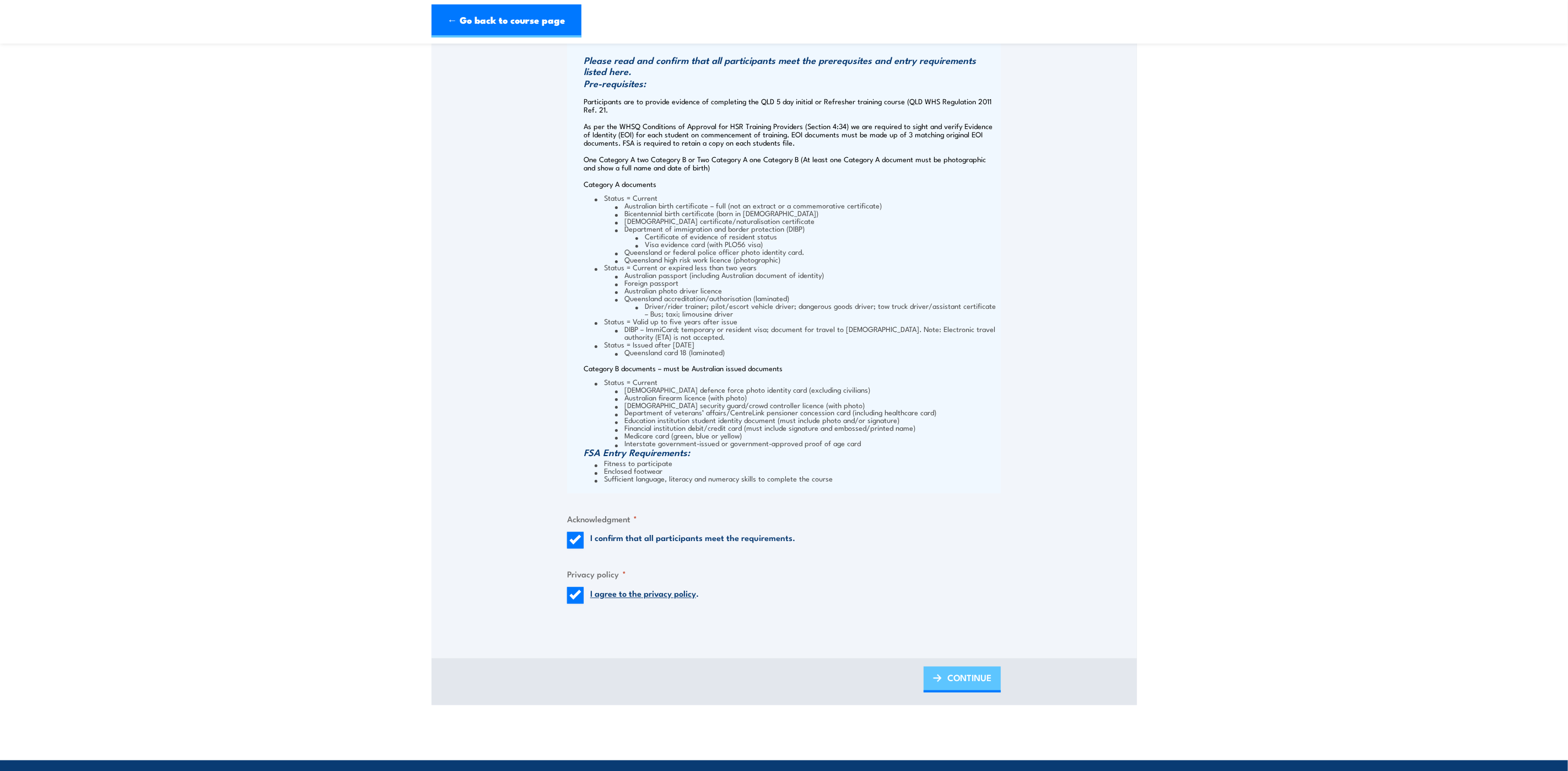
click at [958, 675] on span "CONTINUE" at bounding box center [969, 678] width 44 height 29
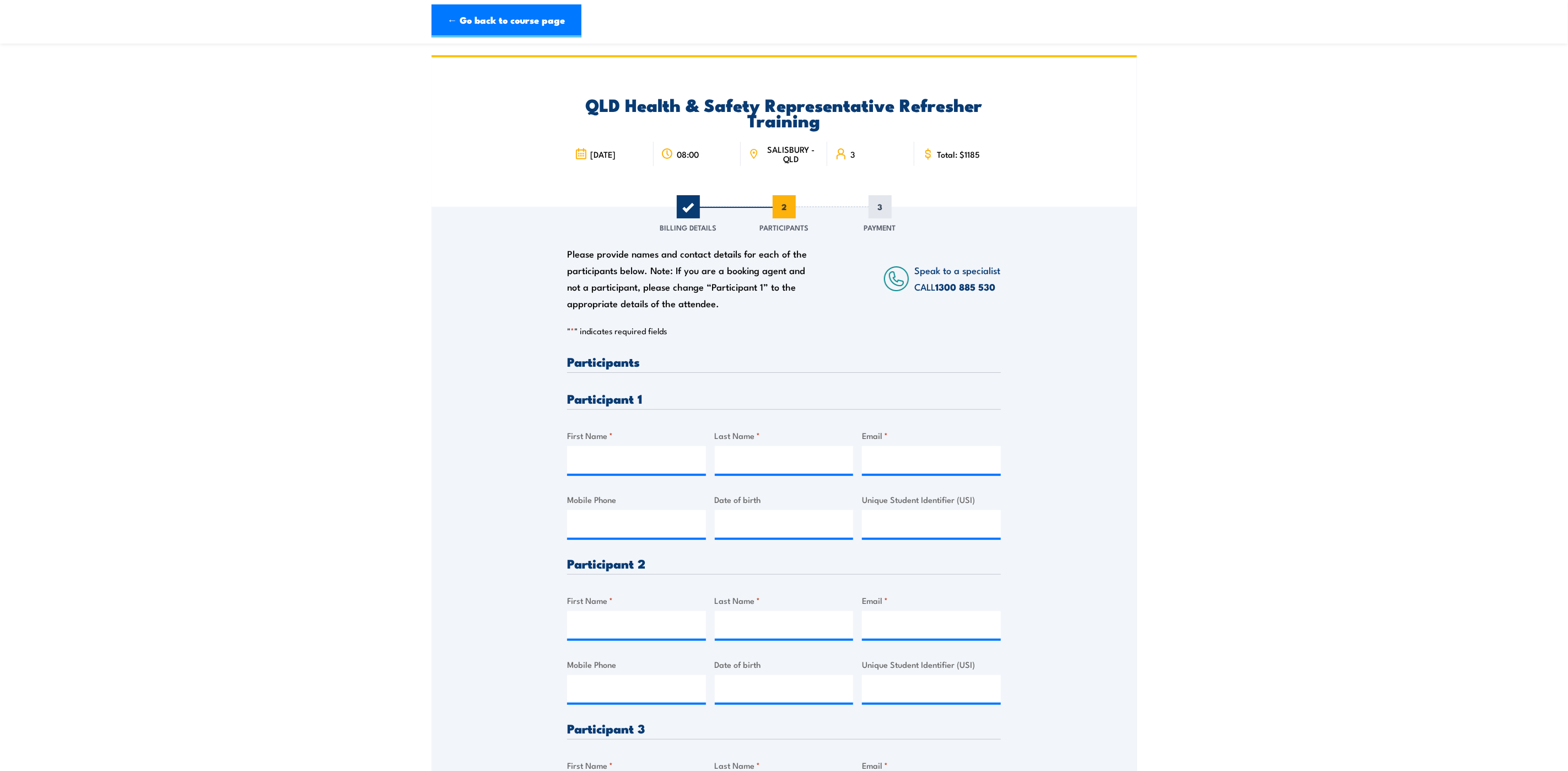
scroll to position [248, 0]
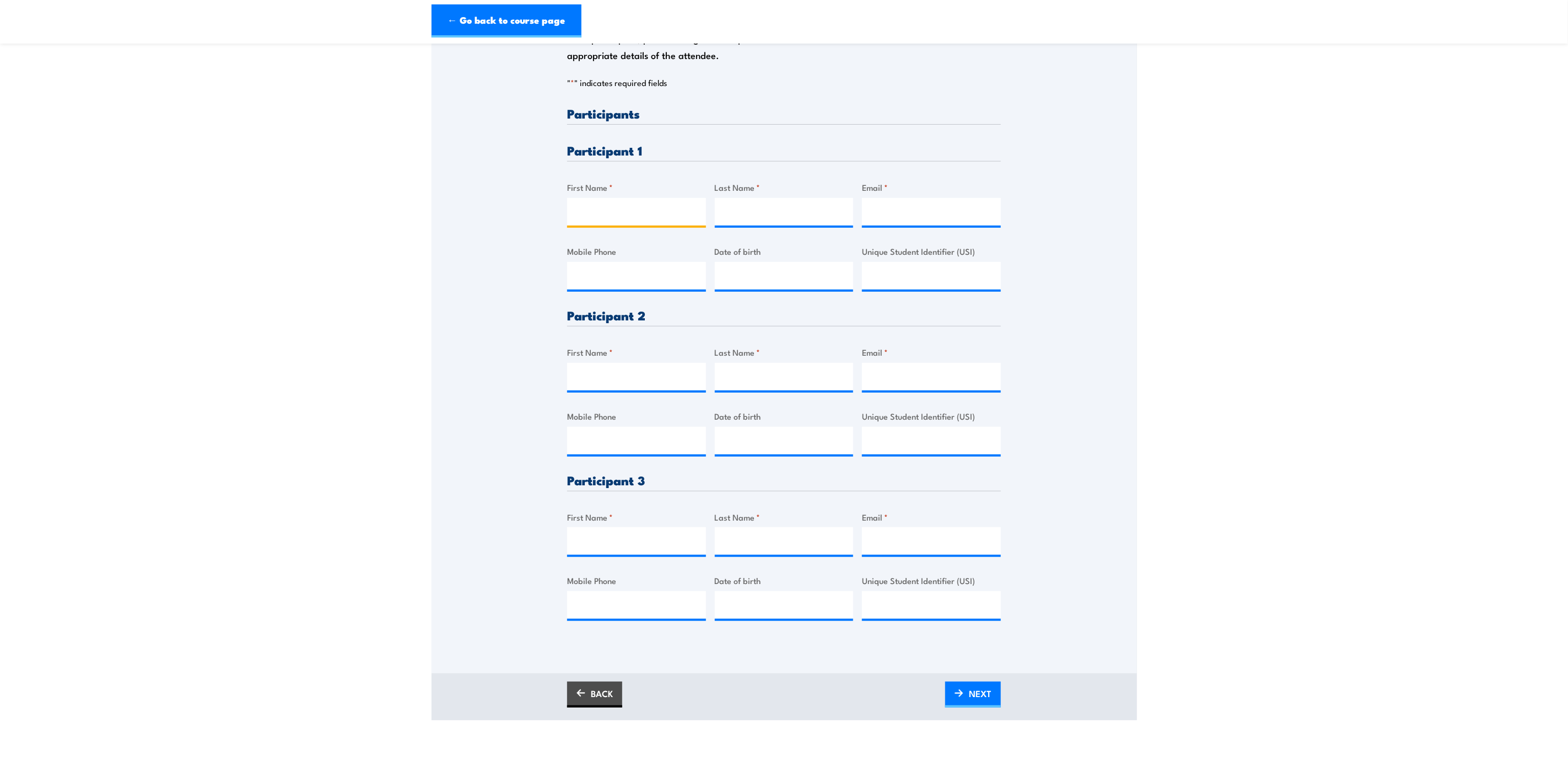
click at [623, 215] on input "First Name *" at bounding box center [637, 211] width 139 height 27
type input "Nicole"
click at [735, 212] on input "Last Name *" at bounding box center [784, 211] width 139 height 27
type input "Bartlett"
click at [889, 212] on input "Email *" at bounding box center [931, 211] width 139 height 27
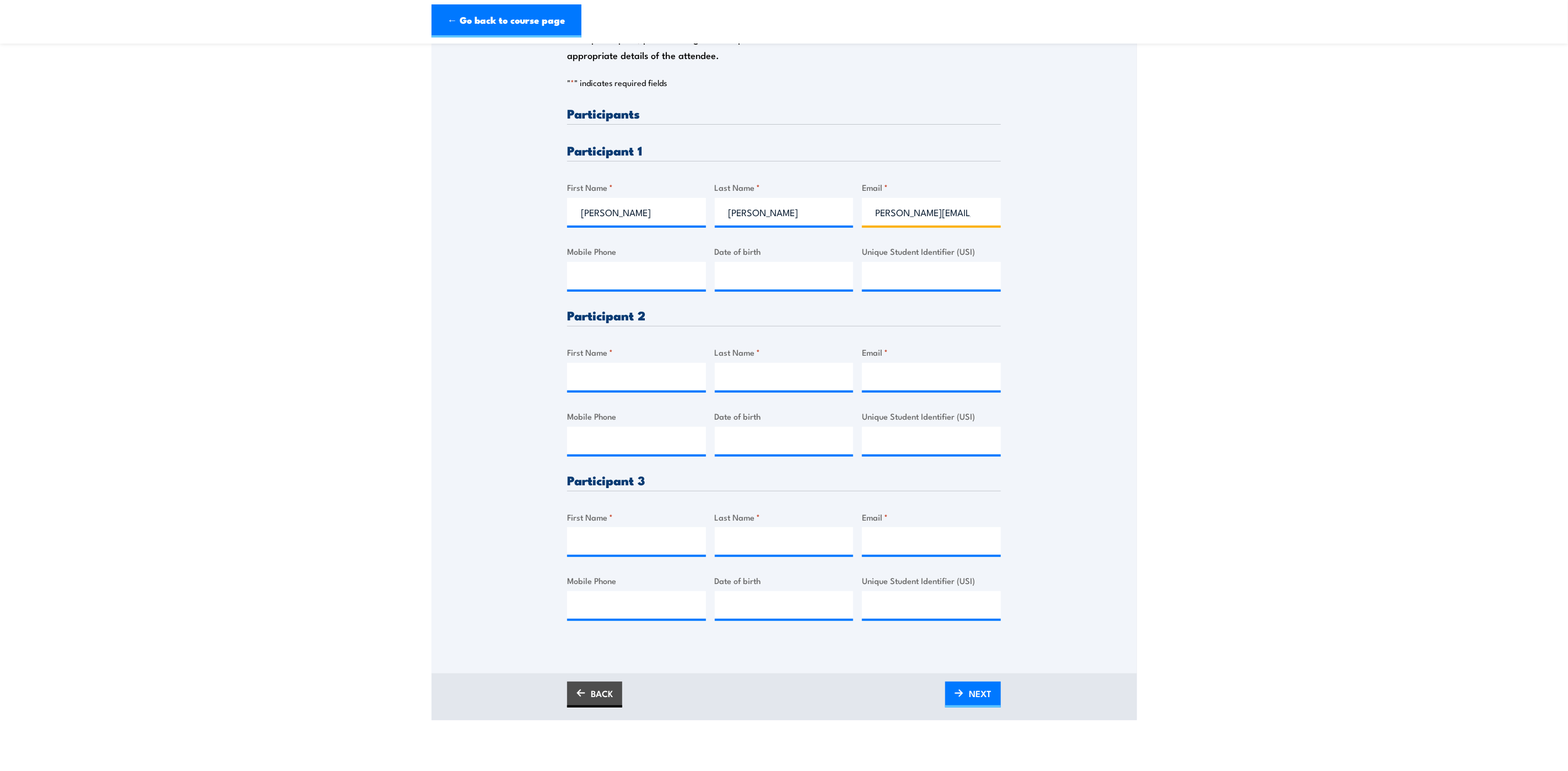
scroll to position [0, 0]
type input "nicole.bartlett@qr.com.au"
click at [635, 277] on input "Mobile Phone" at bounding box center [637, 275] width 139 height 27
click at [667, 275] on input "Mobile Phone" at bounding box center [637, 275] width 139 height 27
paste input "0408700856"
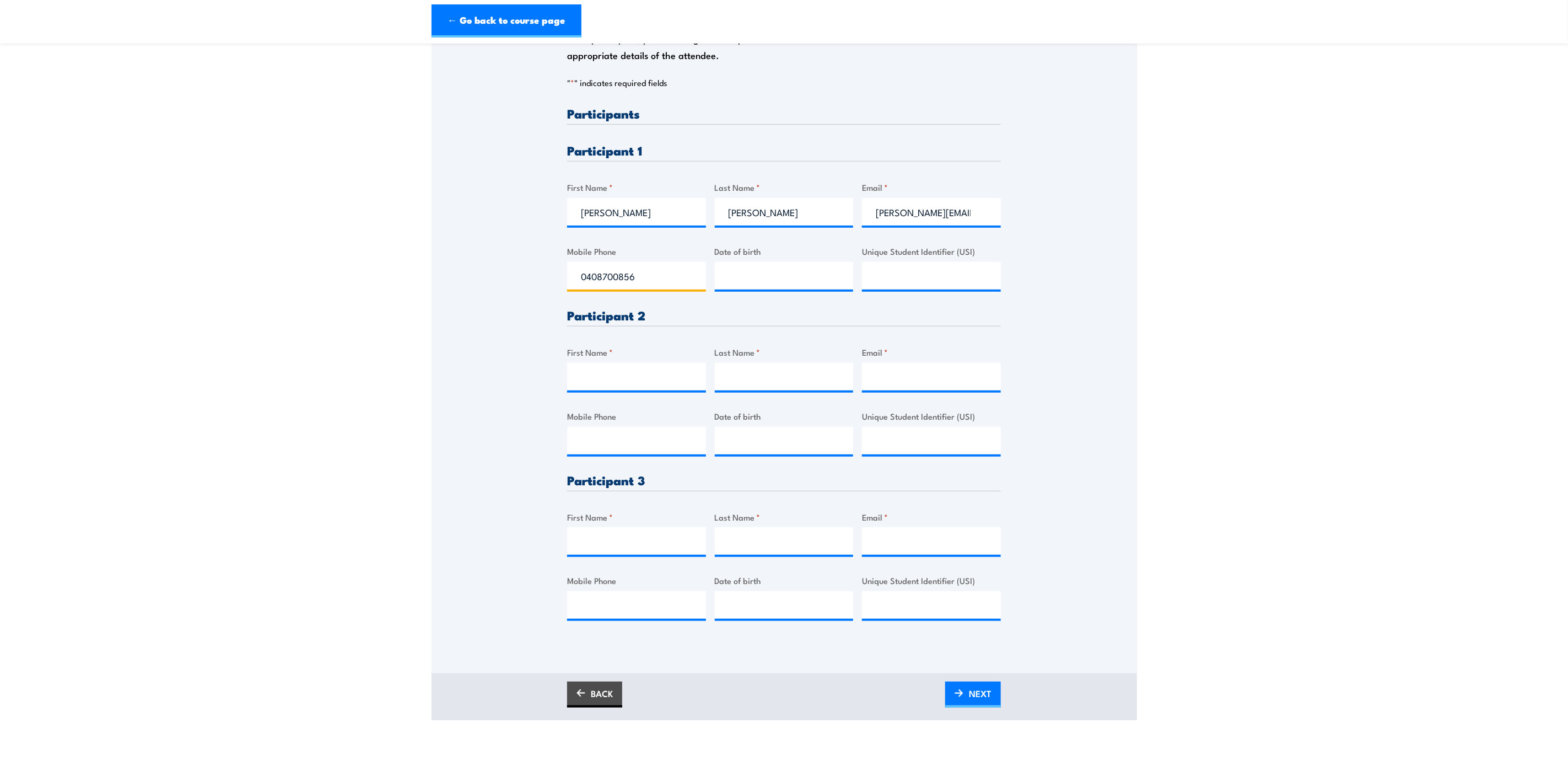
type input "0408700856"
type input "__/__/____"
click at [736, 273] on input "__/__/____" at bounding box center [784, 275] width 139 height 27
click at [746, 273] on input "__/__/____" at bounding box center [784, 275] width 139 height 27
type input "31/10/1978"
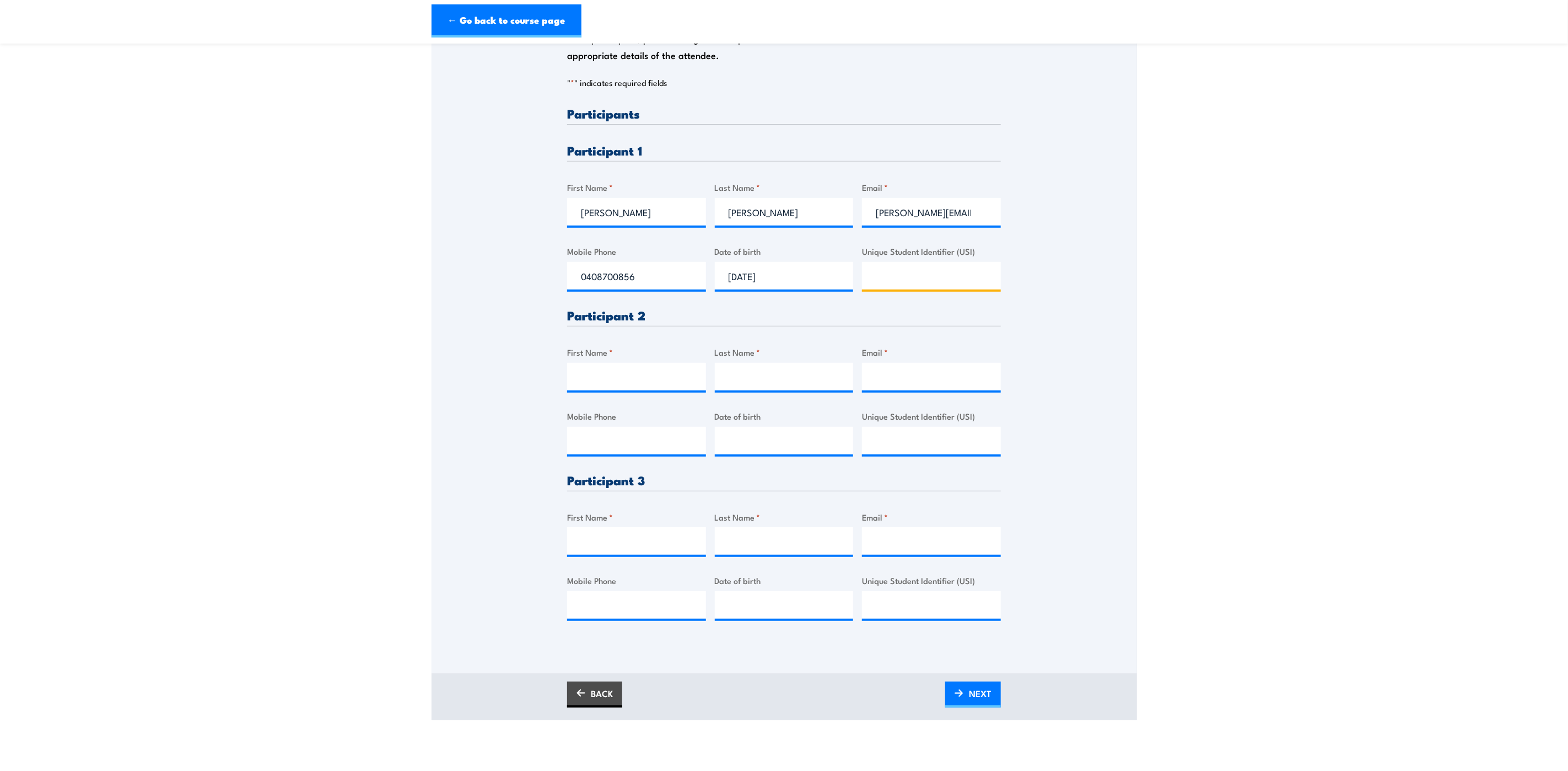
click at [895, 277] on input "Unique Student Identifier (USI)" at bounding box center [931, 275] width 139 height 27
paste input "27HMXJGGS6"
type input "27HMXJGGS6"
click at [651, 371] on input "First Name *" at bounding box center [637, 376] width 139 height 27
type input "Josh"
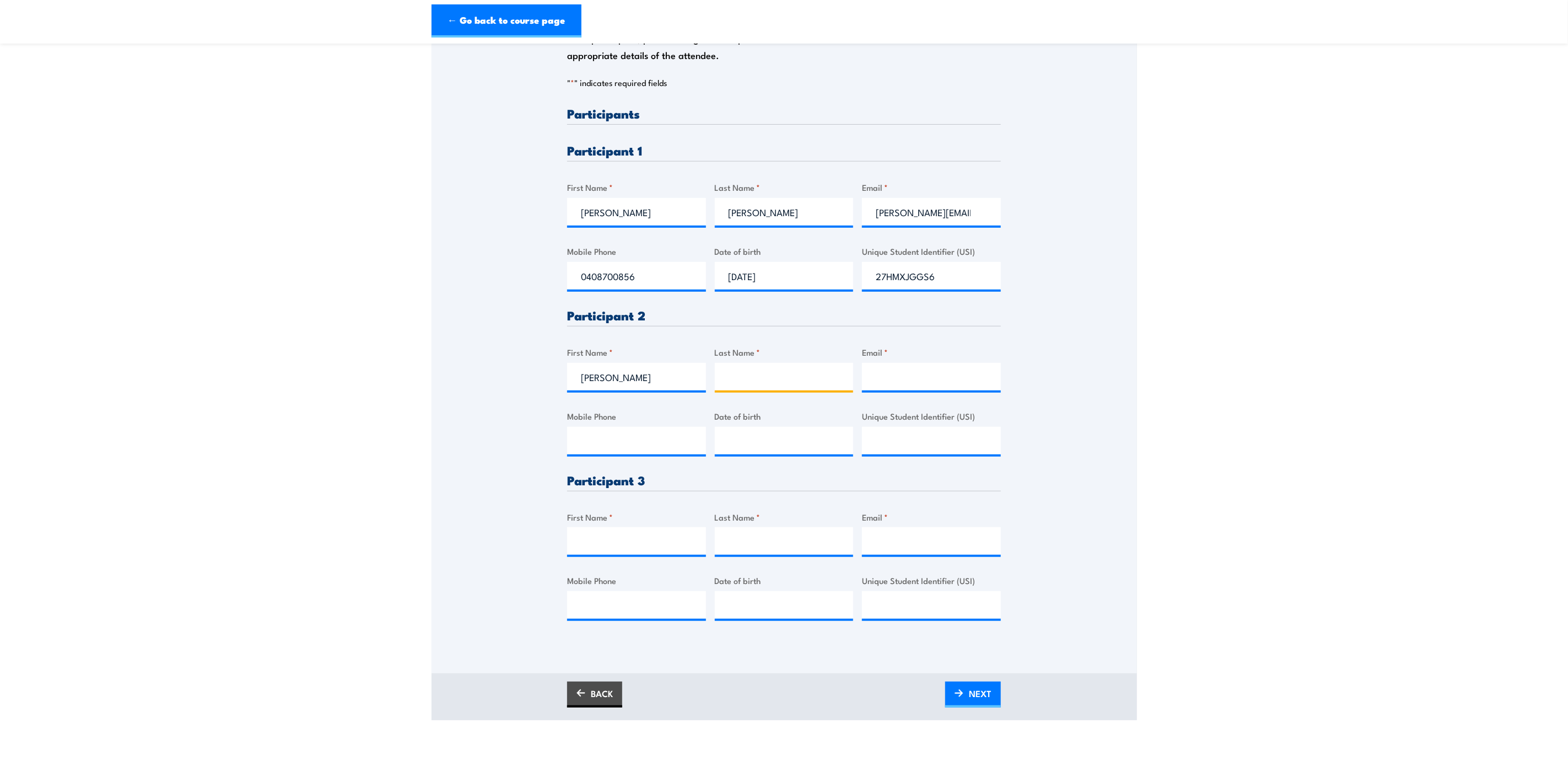
drag, startPoint x: 784, startPoint y: 377, endPoint x: 792, endPoint y: 384, distance: 10.6
click at [788, 379] on input "Last Name *" at bounding box center [784, 376] width 139 height 27
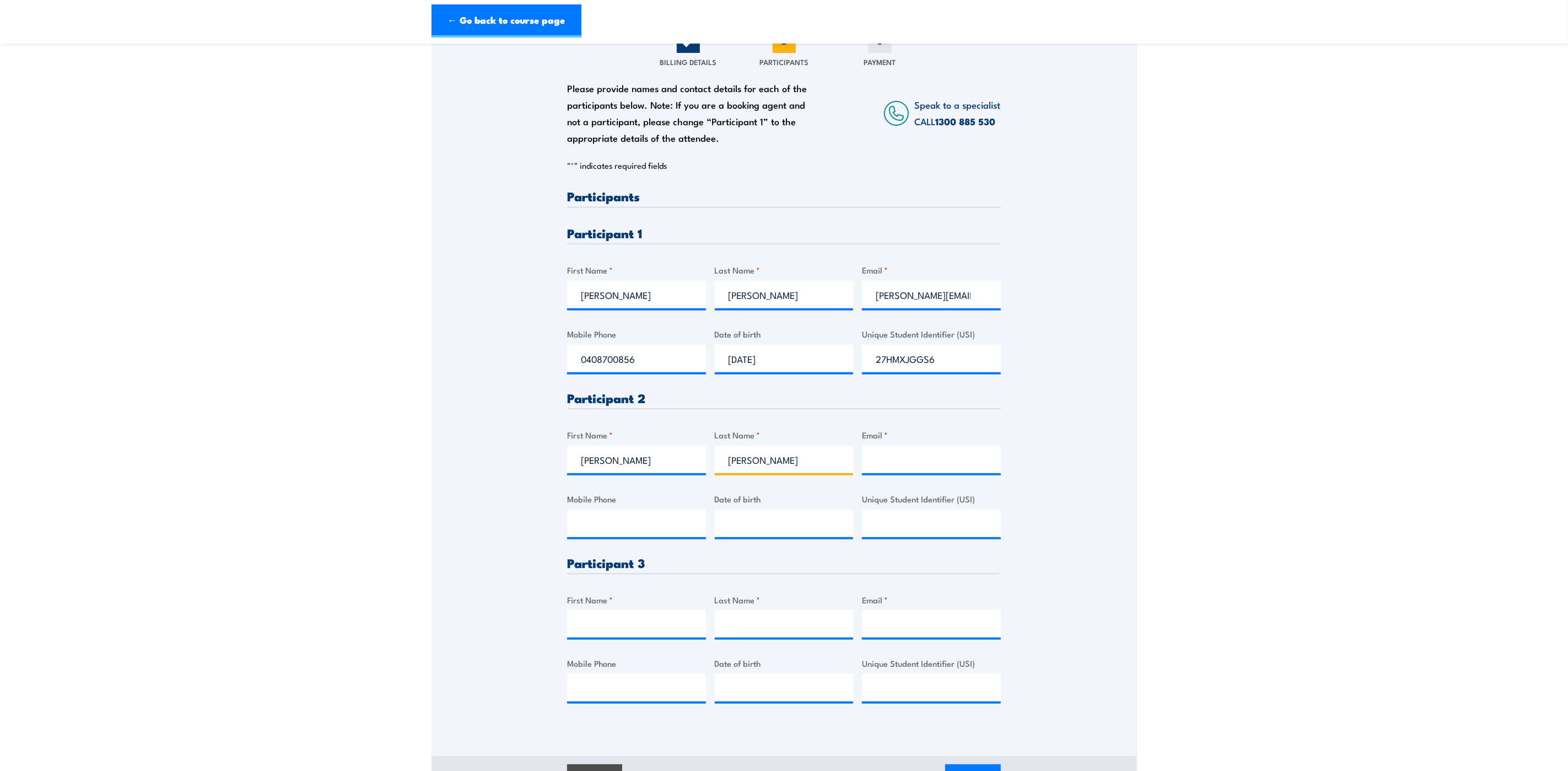
type input "Barron"
click at [918, 452] on input "Email *" at bounding box center [931, 459] width 139 height 27
click at [898, 460] on input "Josh.Barron@qr.com.au" at bounding box center [931, 459] width 139 height 27
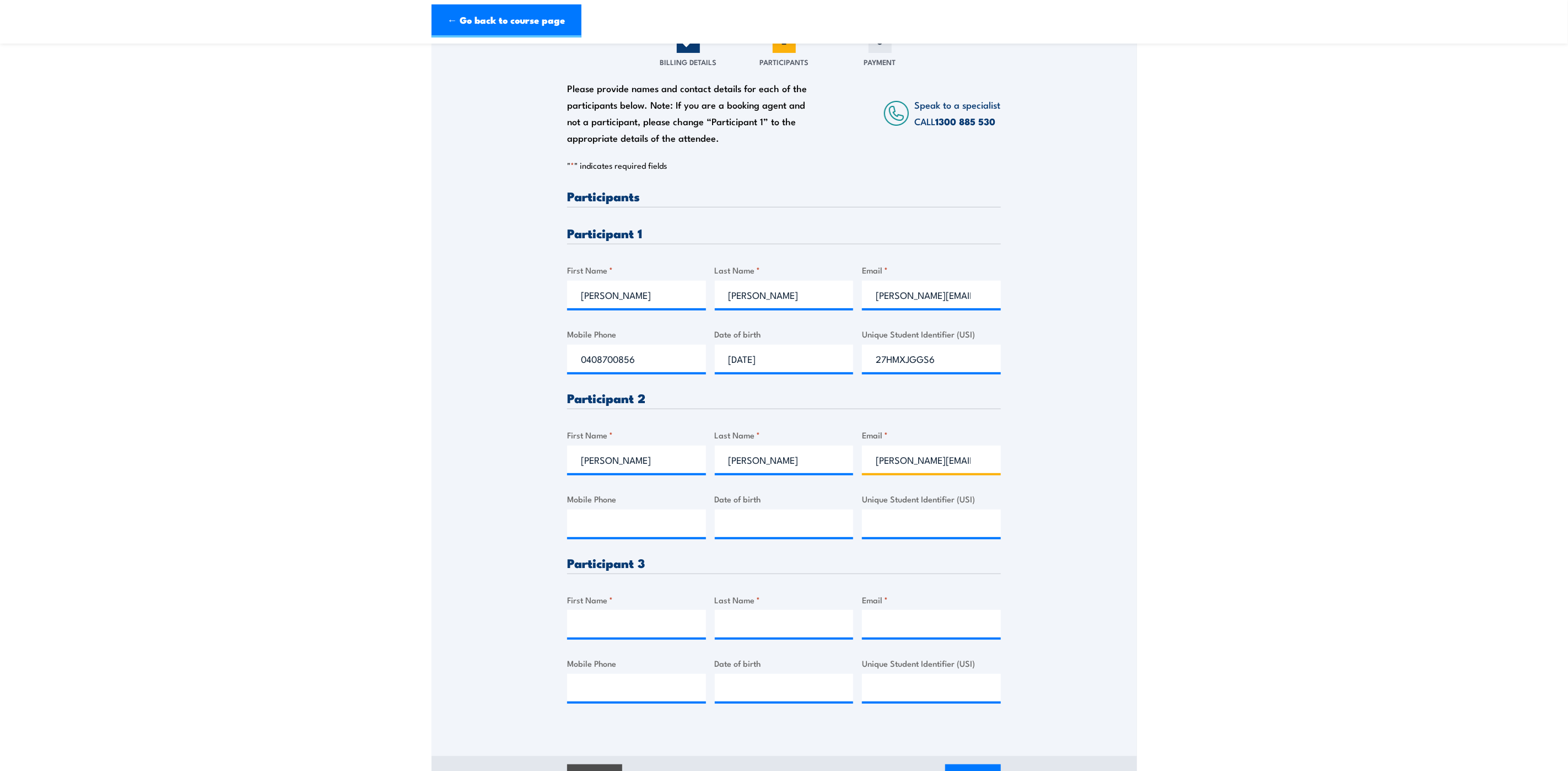
type input "josh.barron@qr.com.au"
click at [628, 520] on input "Mobile Phone" at bounding box center [637, 523] width 139 height 27
click at [623, 525] on input "Mobile Phone" at bounding box center [637, 523] width 139 height 27
paste input "0439053318"
type input "0439053318"
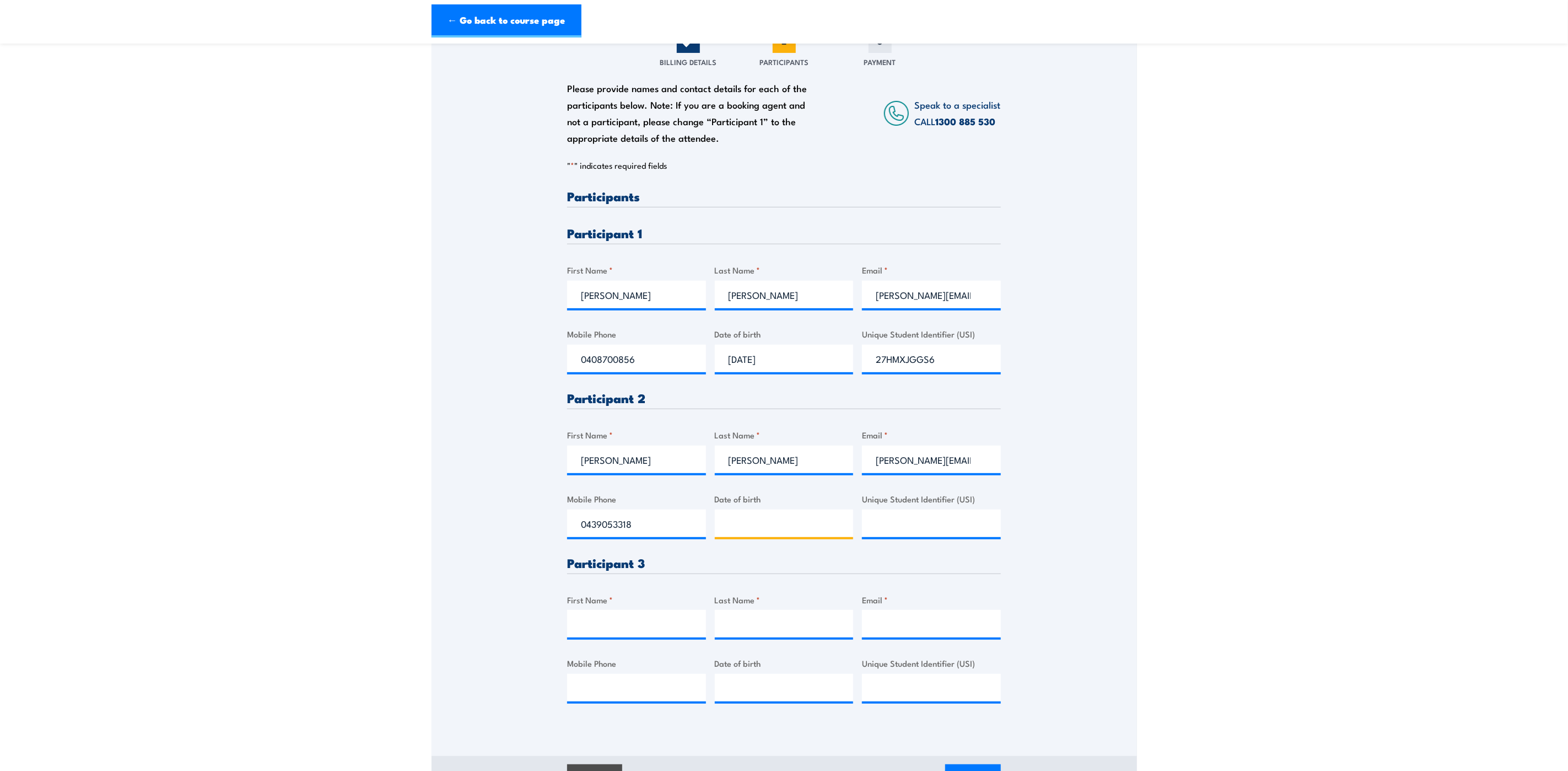
click at [755, 523] on input "Date of birth" at bounding box center [784, 523] width 139 height 27
type input "11/09/1990"
click at [891, 528] on input "Unique Student Identifier (USI)" at bounding box center [931, 523] width 139 height 27
paste input "QVM7LLLQZV"
type input "QVM7LLLQZV"
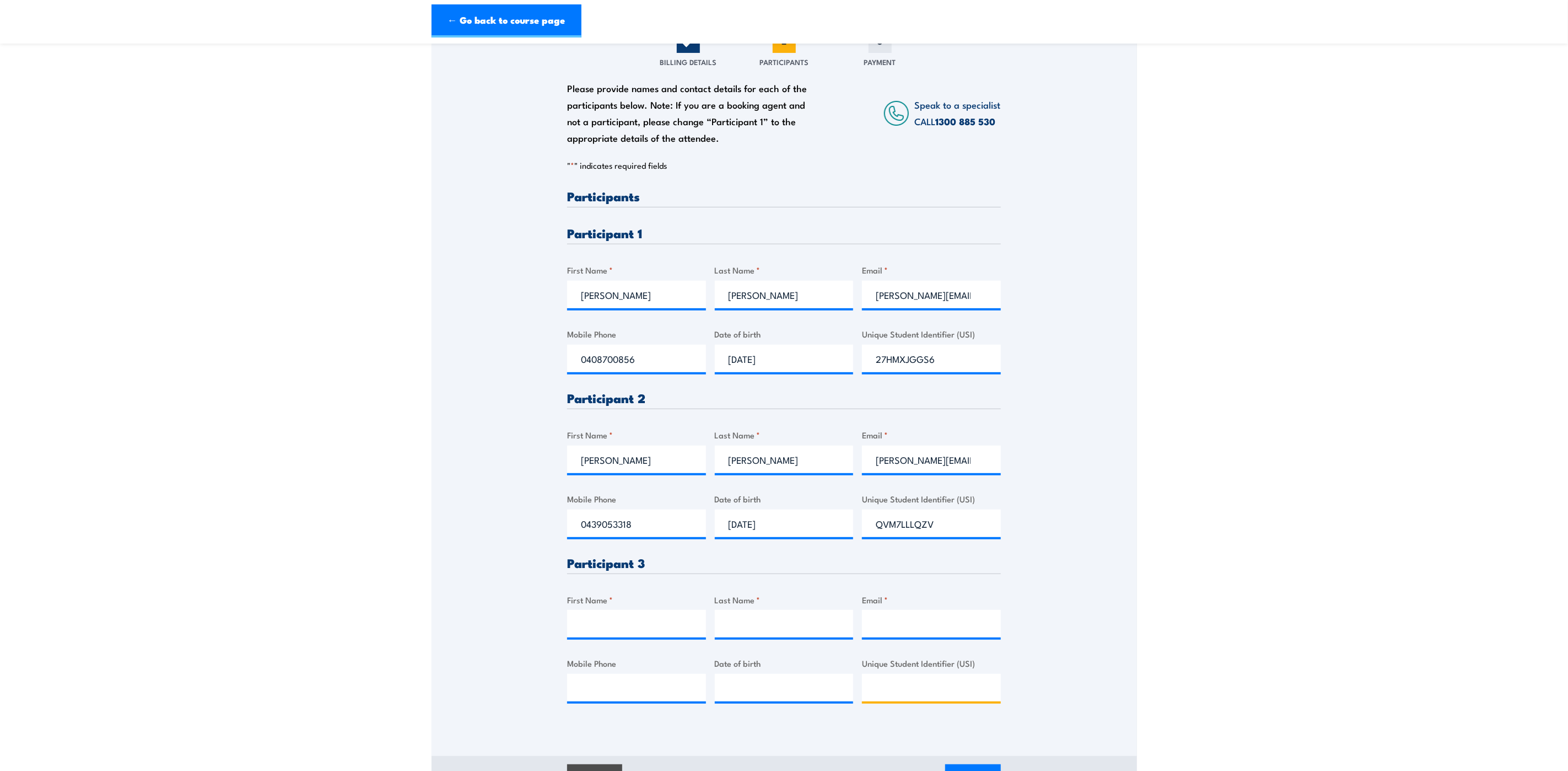
click at [941, 681] on input "Unique Student Identifier (USI)" at bounding box center [931, 687] width 139 height 27
paste input "H4U7JL4DH8"
type input "H4U7JL4DH8"
click at [632, 625] on input "First Name *" at bounding box center [637, 623] width 139 height 27
type input "Said"
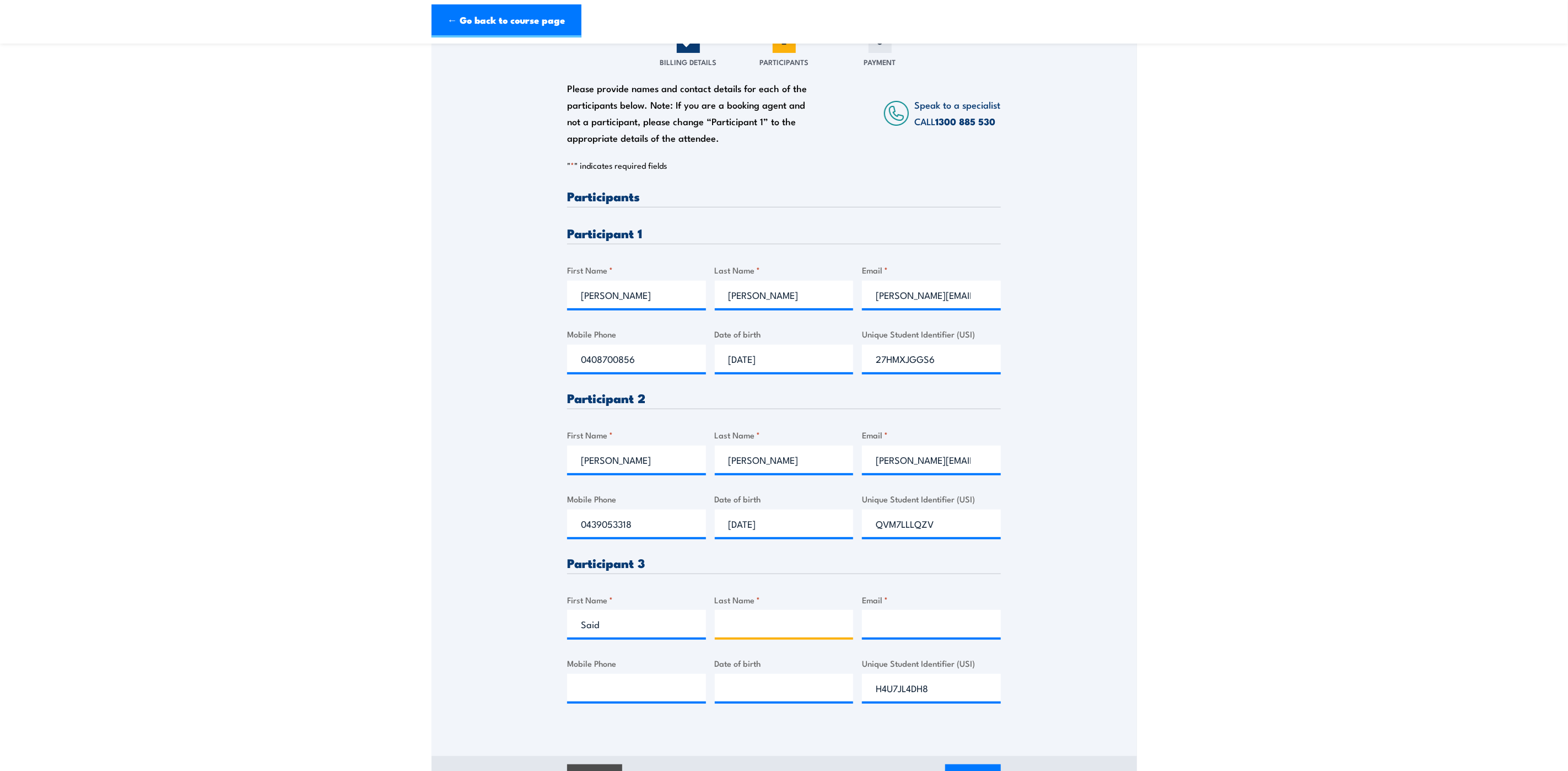
click at [779, 619] on input "Last Name *" at bounding box center [784, 623] width 139 height 27
click at [737, 624] on input "Last Name *" at bounding box center [784, 623] width 139 height 27
paste input "Boubetra"
type input "Boubetra"
click at [912, 622] on input "Email *" at bounding box center [931, 623] width 139 height 27
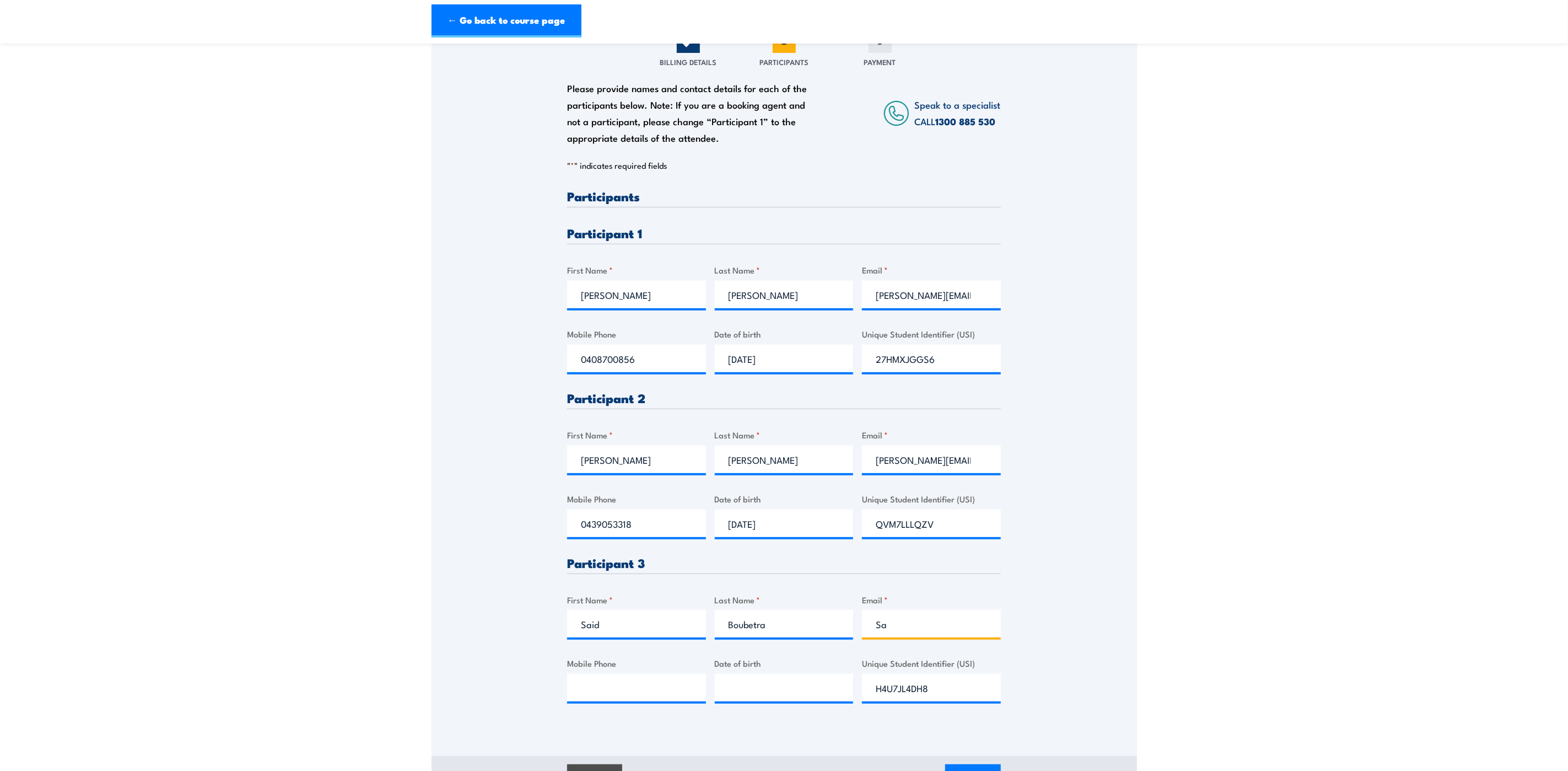
type input "S"
type input "said.boubetra@qr.com.au"
click at [644, 675] on input "Mobile Phone" at bounding box center [637, 687] width 139 height 27
click at [615, 690] on input "Mobile Phone" at bounding box center [637, 687] width 139 height 27
paste input "0456944220"
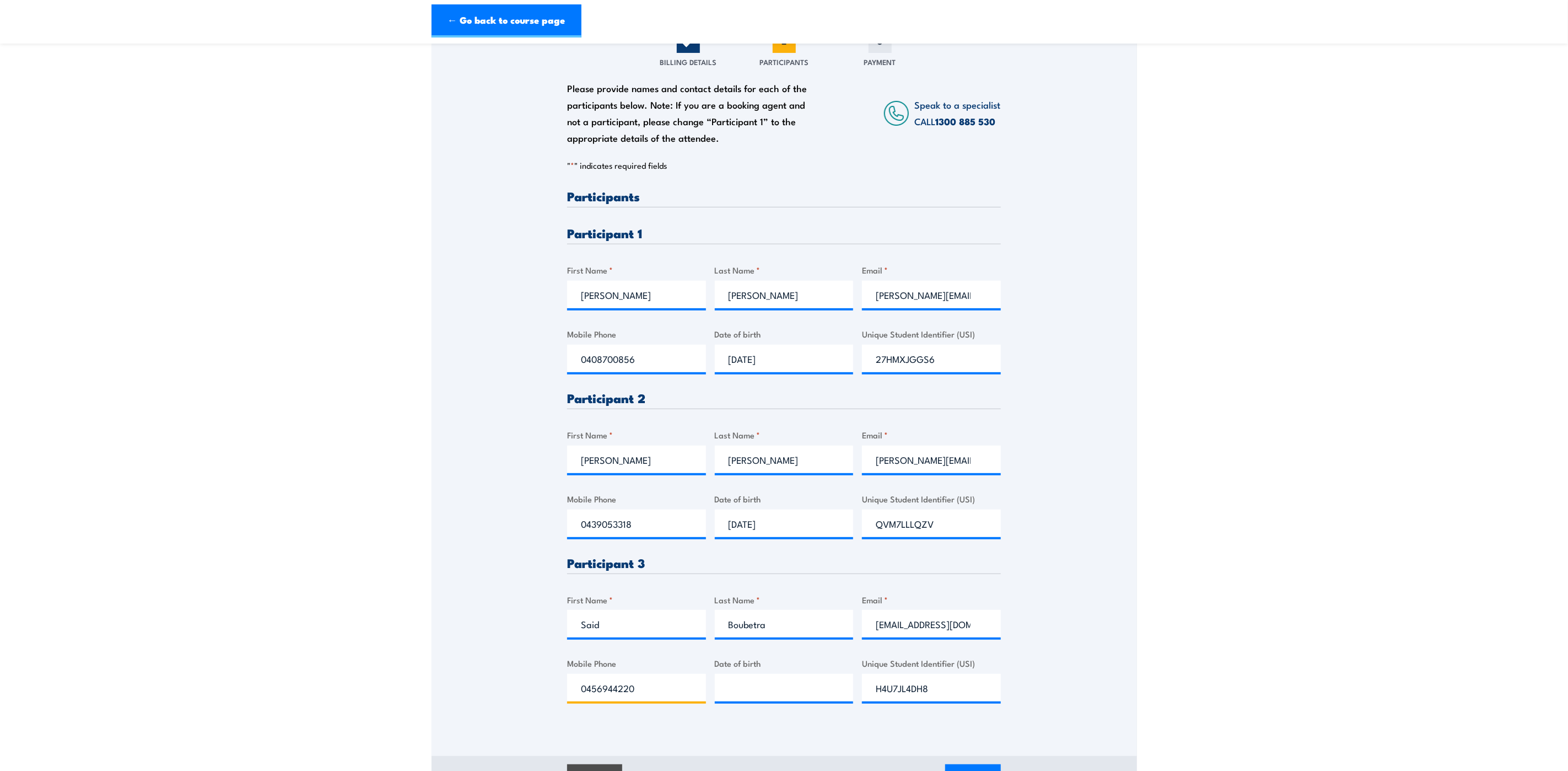
type input "0456944220"
click at [801, 680] on input "__/__/____" at bounding box center [784, 687] width 139 height 27
type input "03/02/1967"
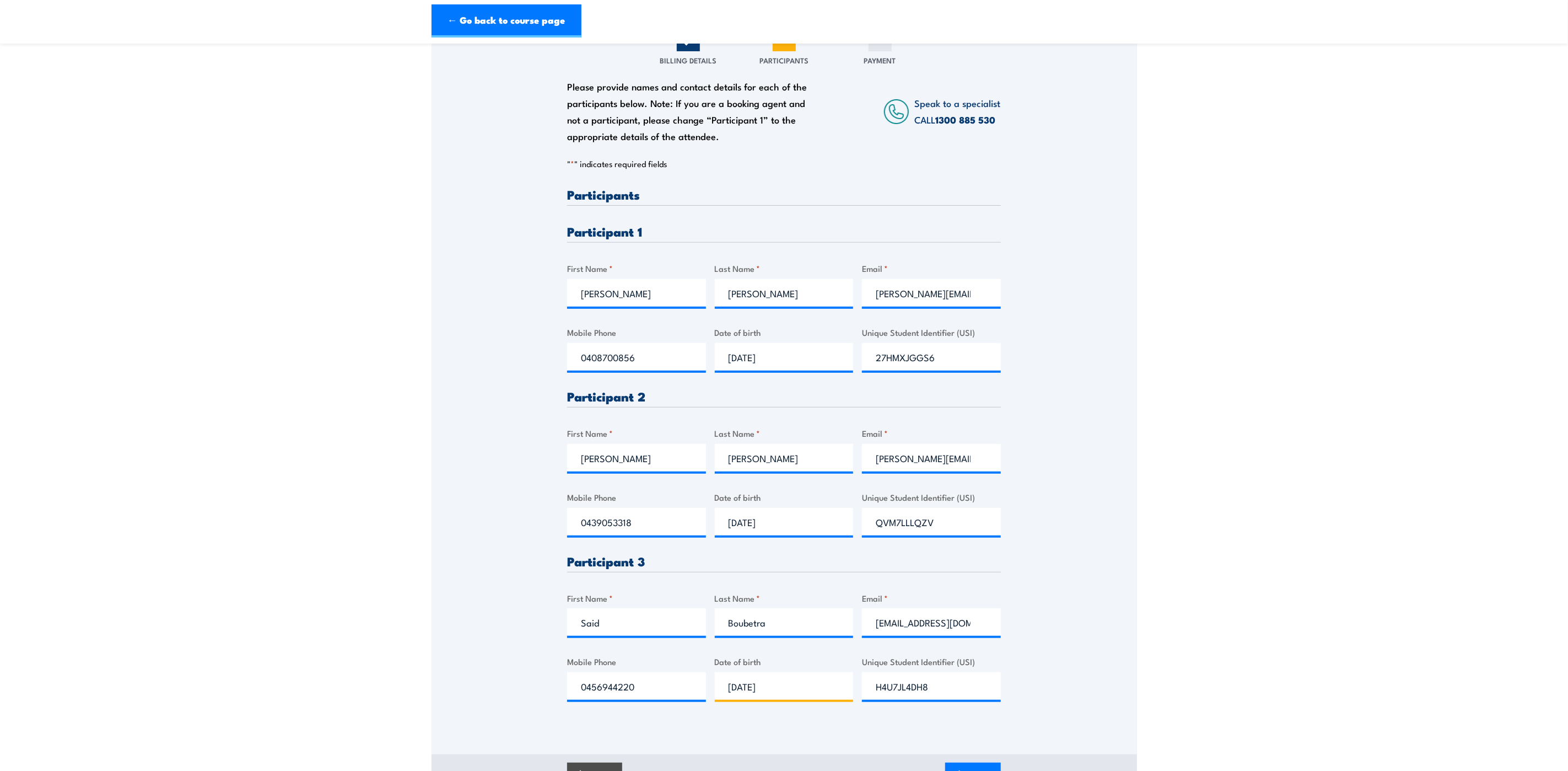
scroll to position [248, 0]
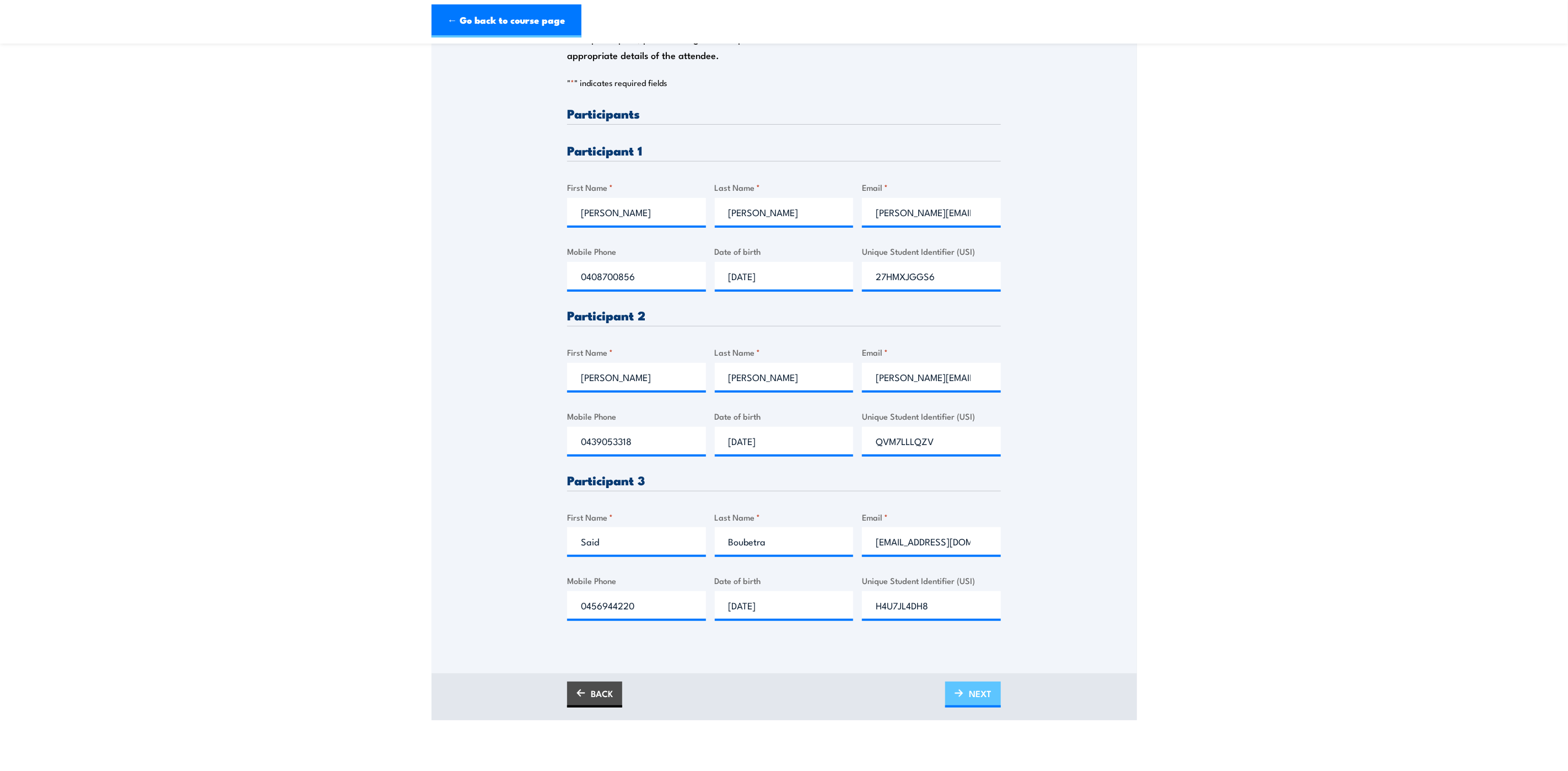
click at [975, 692] on span "NEXT" at bounding box center [980, 694] width 23 height 29
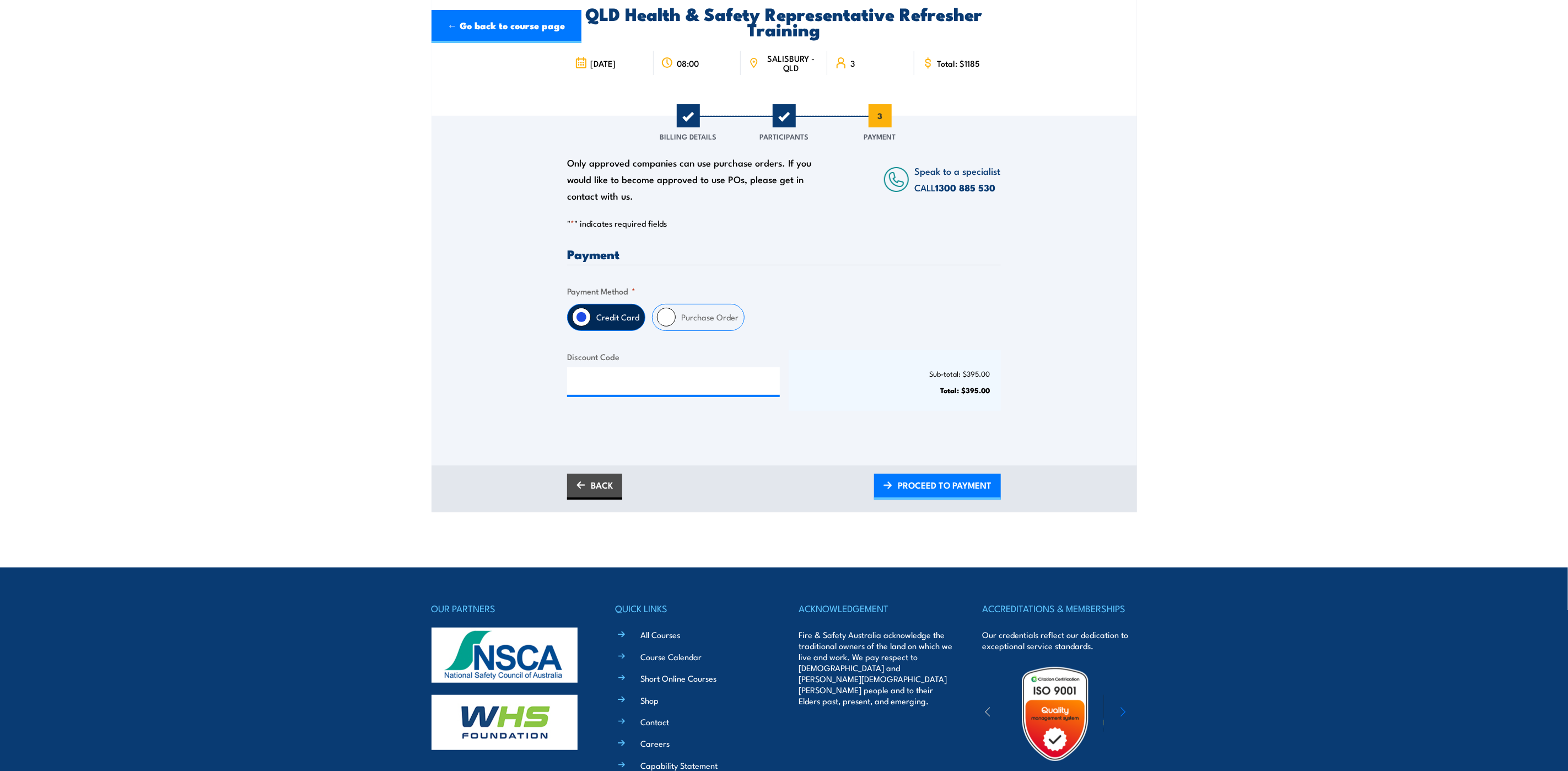
scroll to position [0, 0]
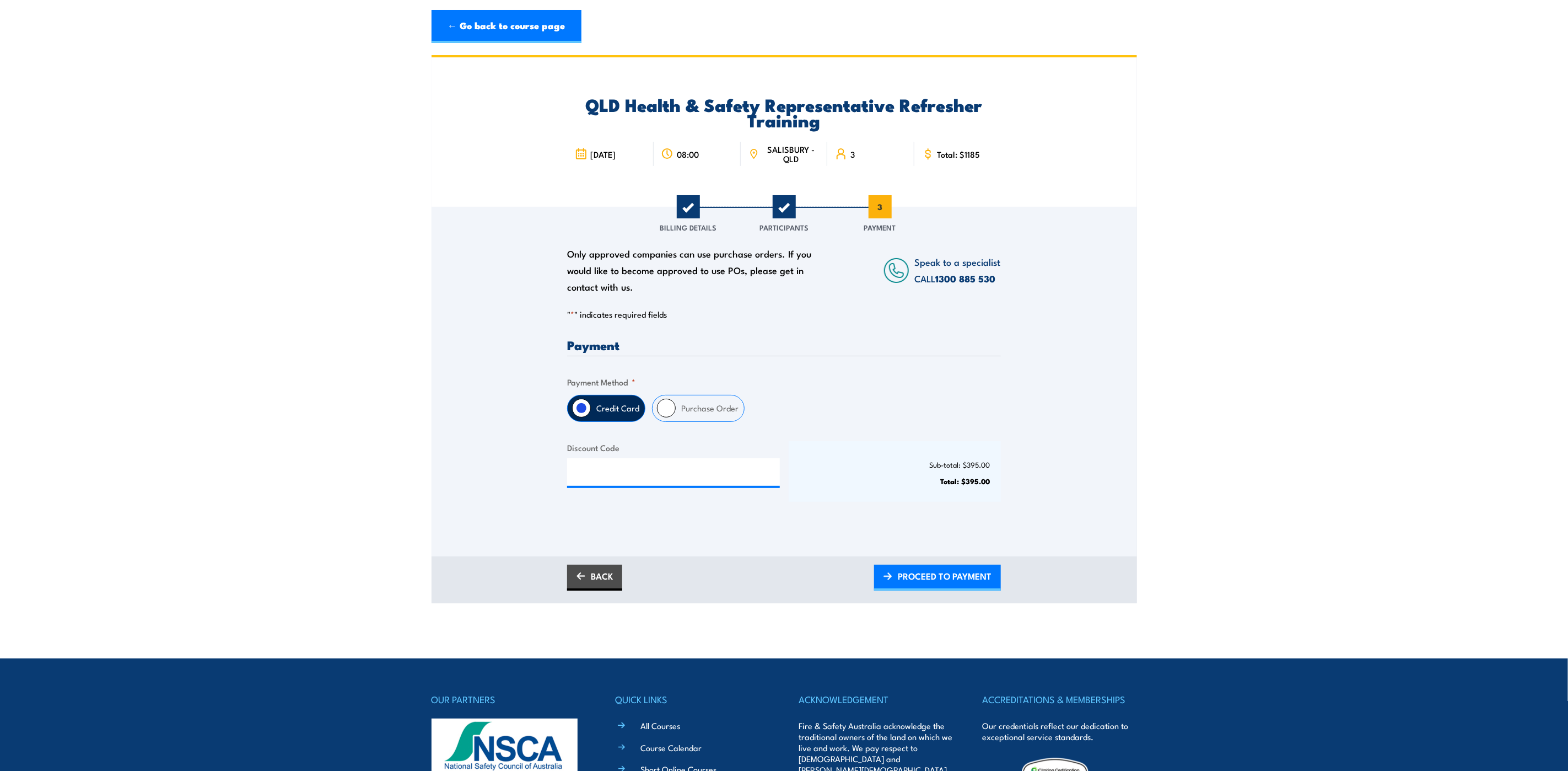
click at [672, 404] on input "Purchase Order" at bounding box center [666, 408] width 19 height 19
radio input "true"
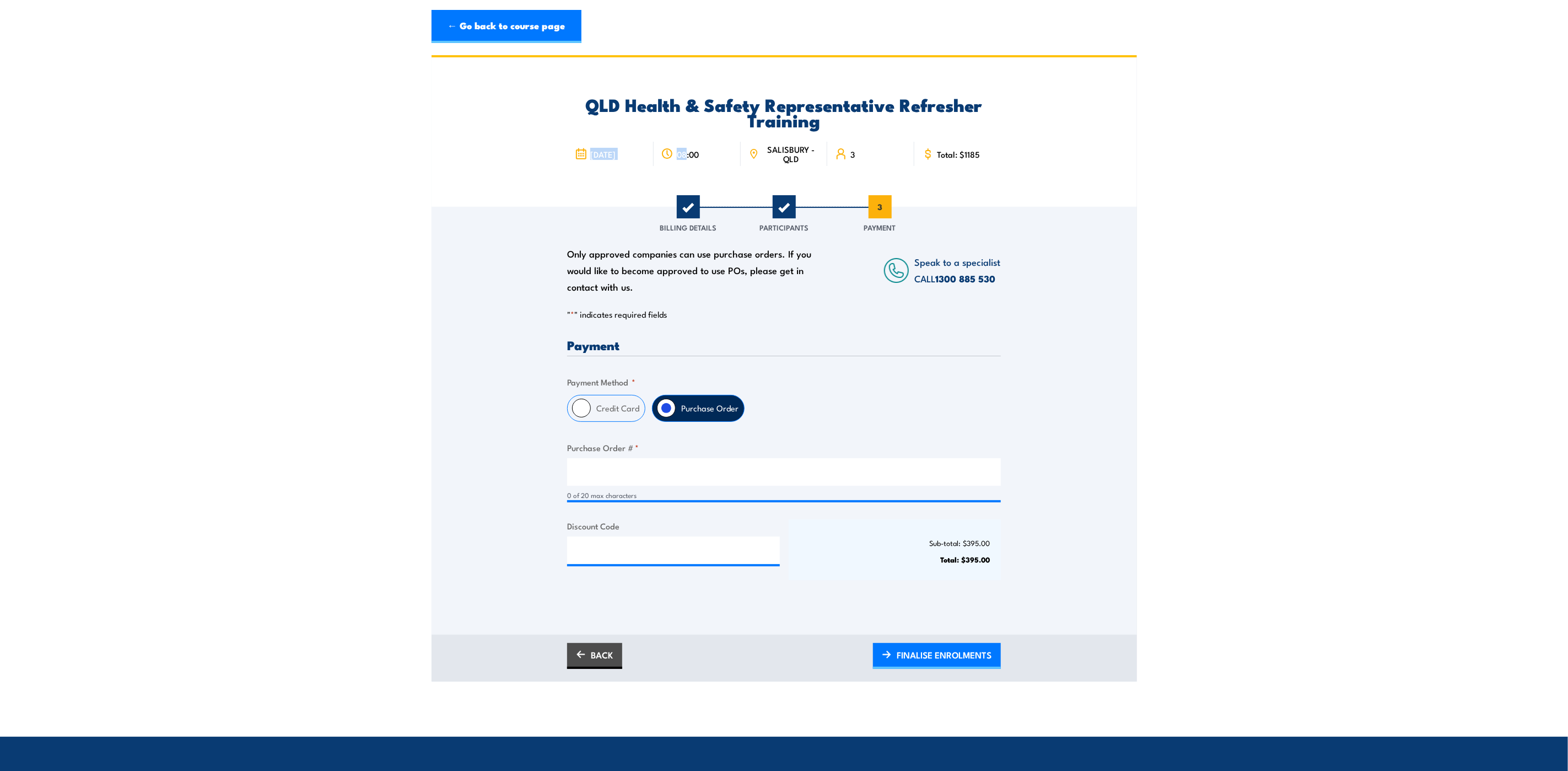
click at [702, 131] on div "QLD Health & Safety Representative Refresher Training 9 October 2025 08:00 SALI…" at bounding box center [784, 132] width 705 height 149
click at [702, 131] on div "9 October 2025 3" at bounding box center [784, 153] width 434 height 44
click at [649, 468] on input "Purchase Order # *" at bounding box center [784, 471] width 434 height 27
click at [649, 466] on input "Purchase Order # *" at bounding box center [784, 471] width 434 height 27
click at [656, 551] on input "Discount Code" at bounding box center [674, 550] width 213 height 27
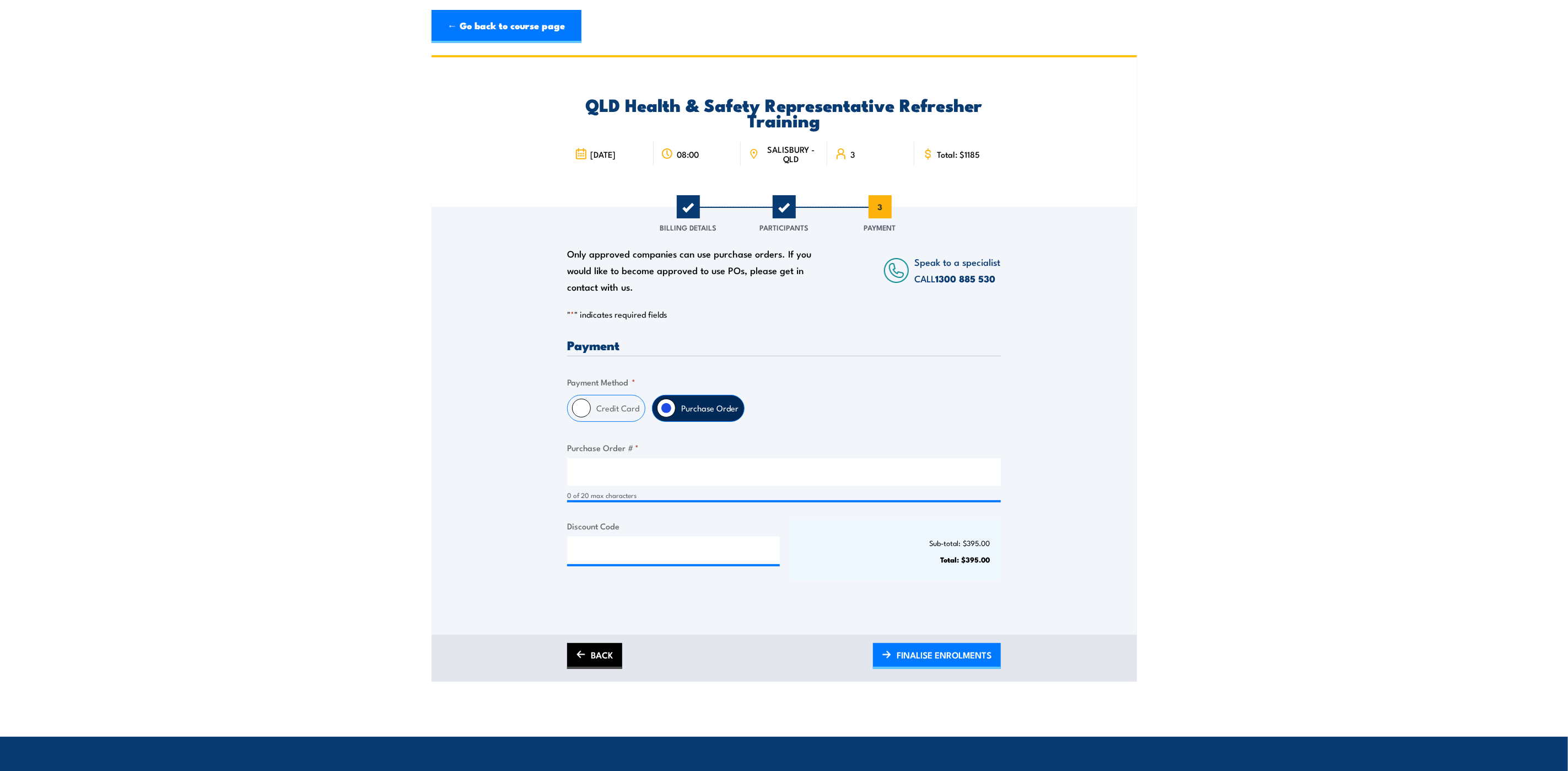
click at [598, 650] on link "BACK" at bounding box center [595, 656] width 55 height 26
click at [603, 653] on link "BACK" at bounding box center [595, 656] width 55 height 26
click at [958, 657] on span "CONTINUE" at bounding box center [969, 655] width 44 height 29
click at [423, 178] on section "QLD Health & Safety Representative Refresher Training 9 October 2025 08:00 SALI…" at bounding box center [784, 368] width 1568 height 627
click at [503, 30] on link "← Go back to course page" at bounding box center [506, 26] width 150 height 33
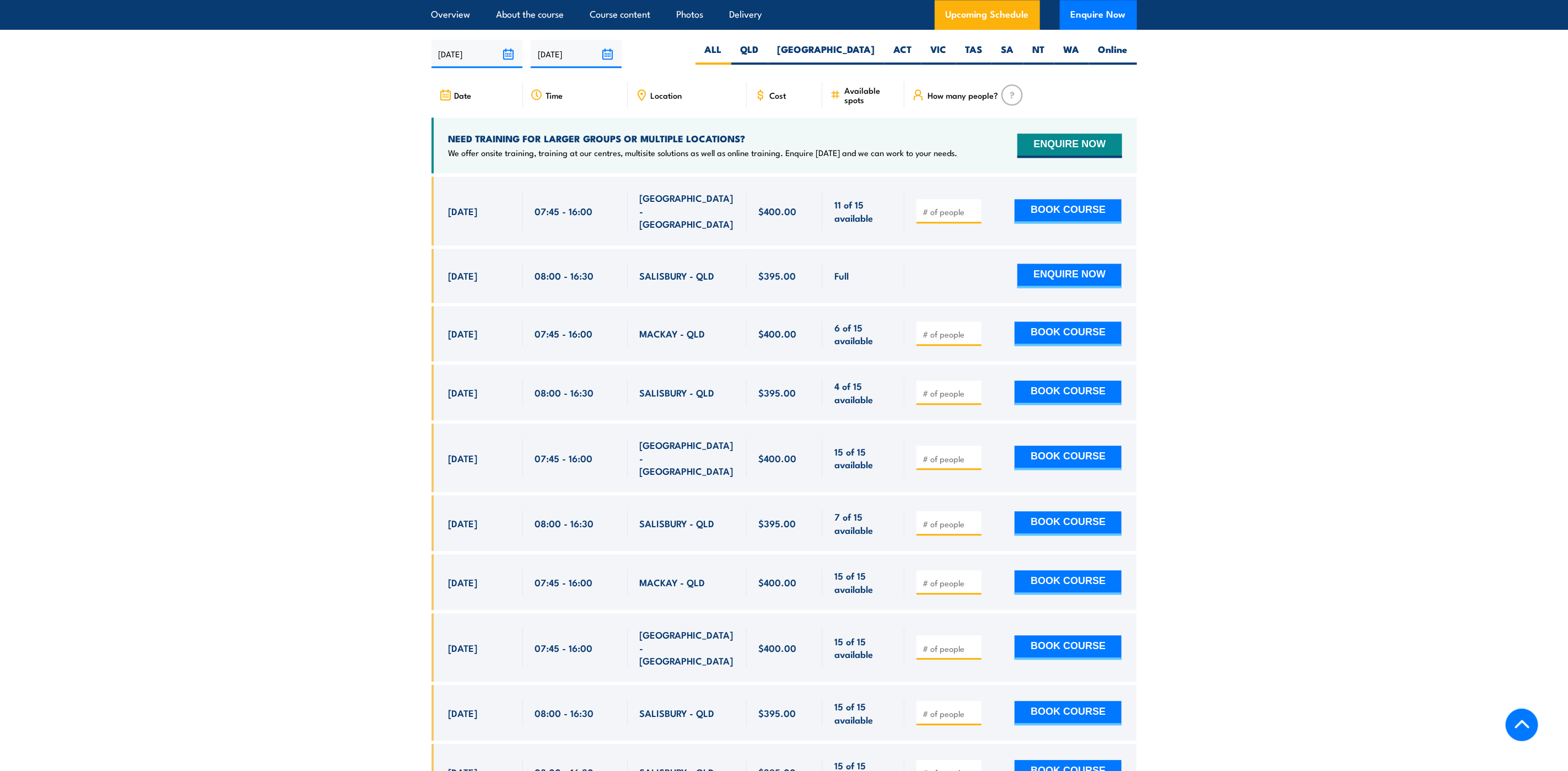
click at [962, 518] on input "number" at bounding box center [950, 524] width 55 height 11
type input "3"
click at [1080, 511] on button "BOOK COURSE" at bounding box center [1068, 523] width 107 height 24
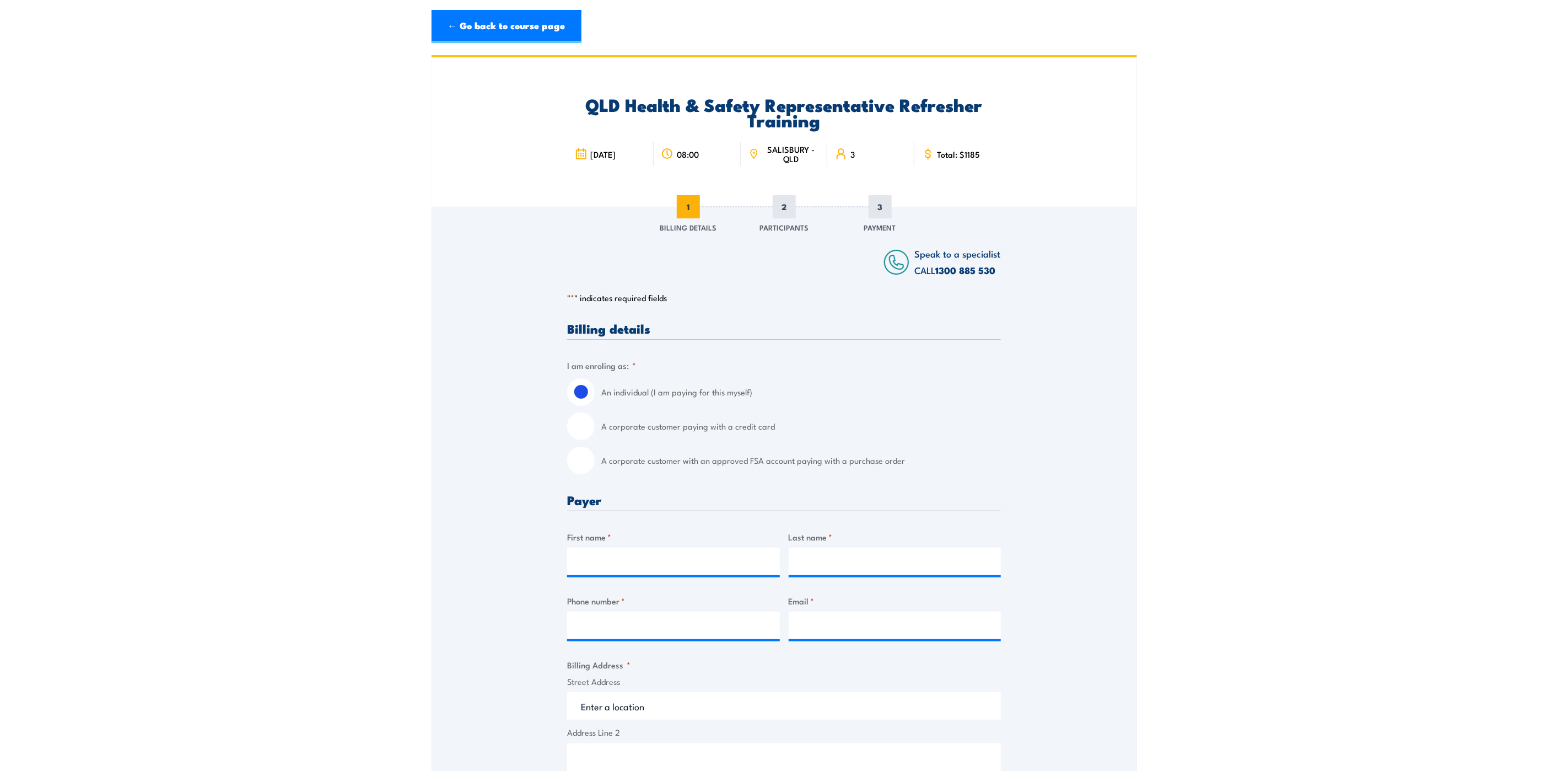
click at [583, 463] on input "A corporate customer with an approved FSA account paying with a purchase order" at bounding box center [581, 460] width 27 height 27
radio input "true"
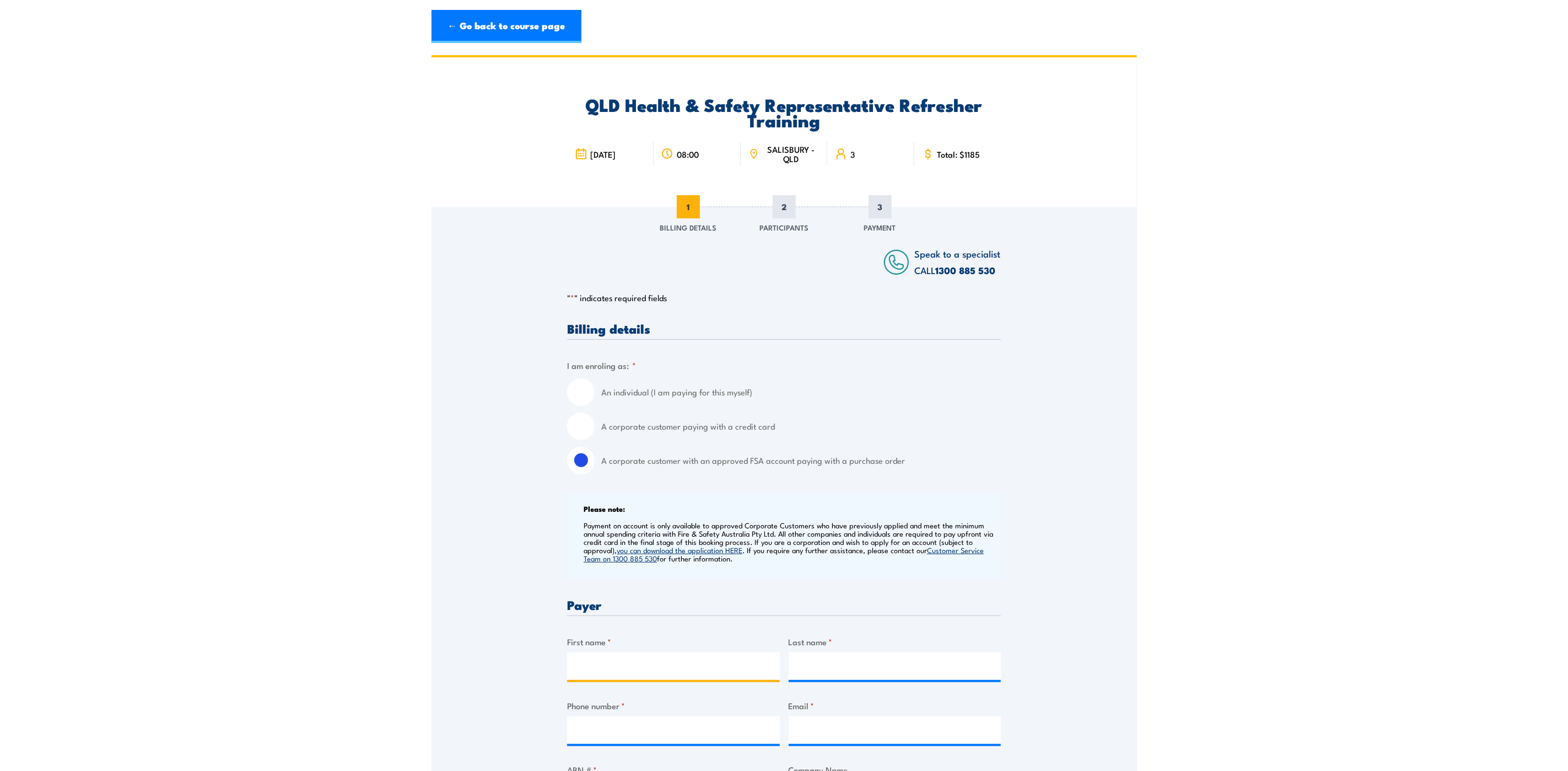
click at [628, 661] on input "First name *" at bounding box center [674, 666] width 213 height 27
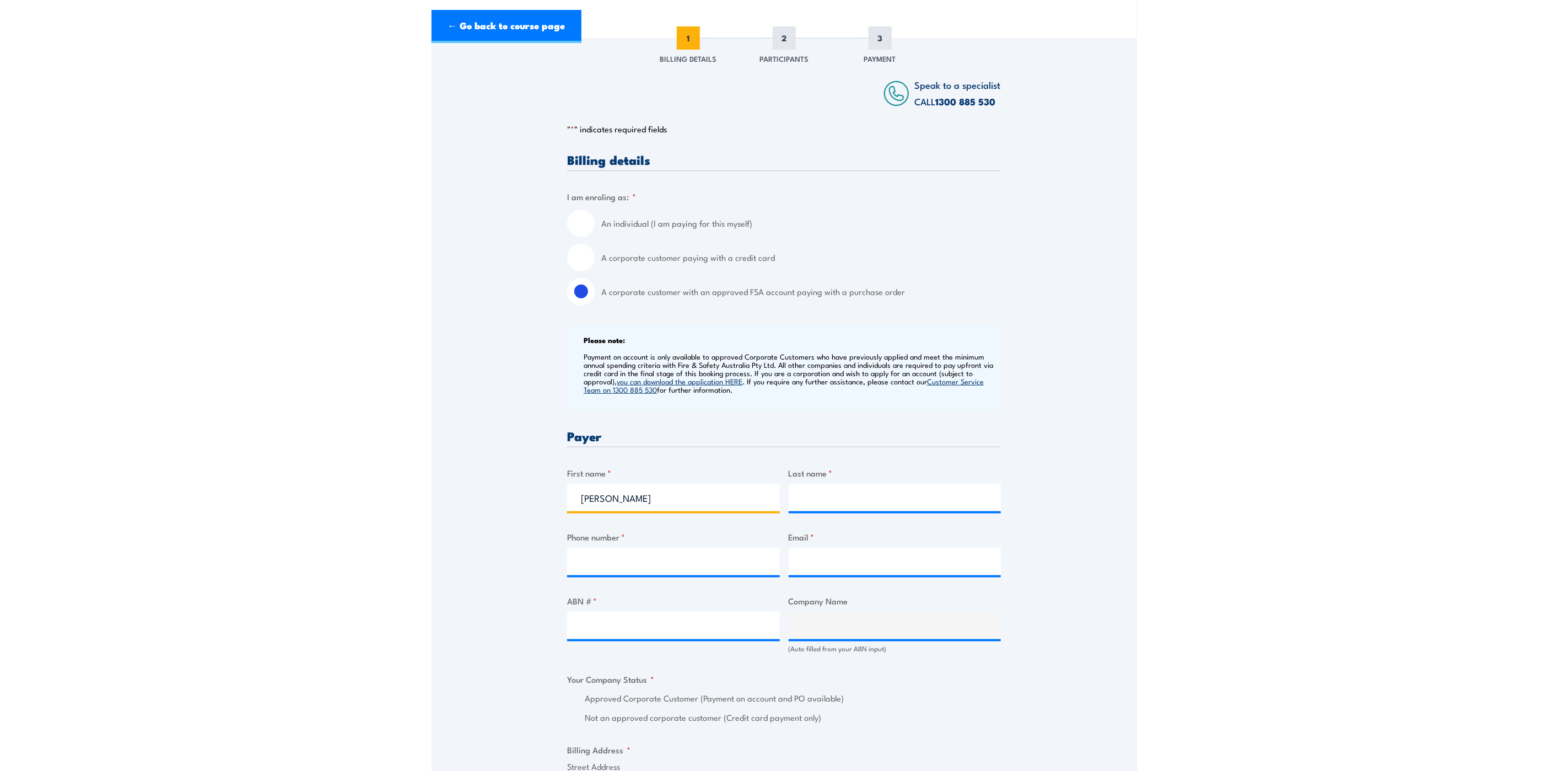
scroll to position [331, 0]
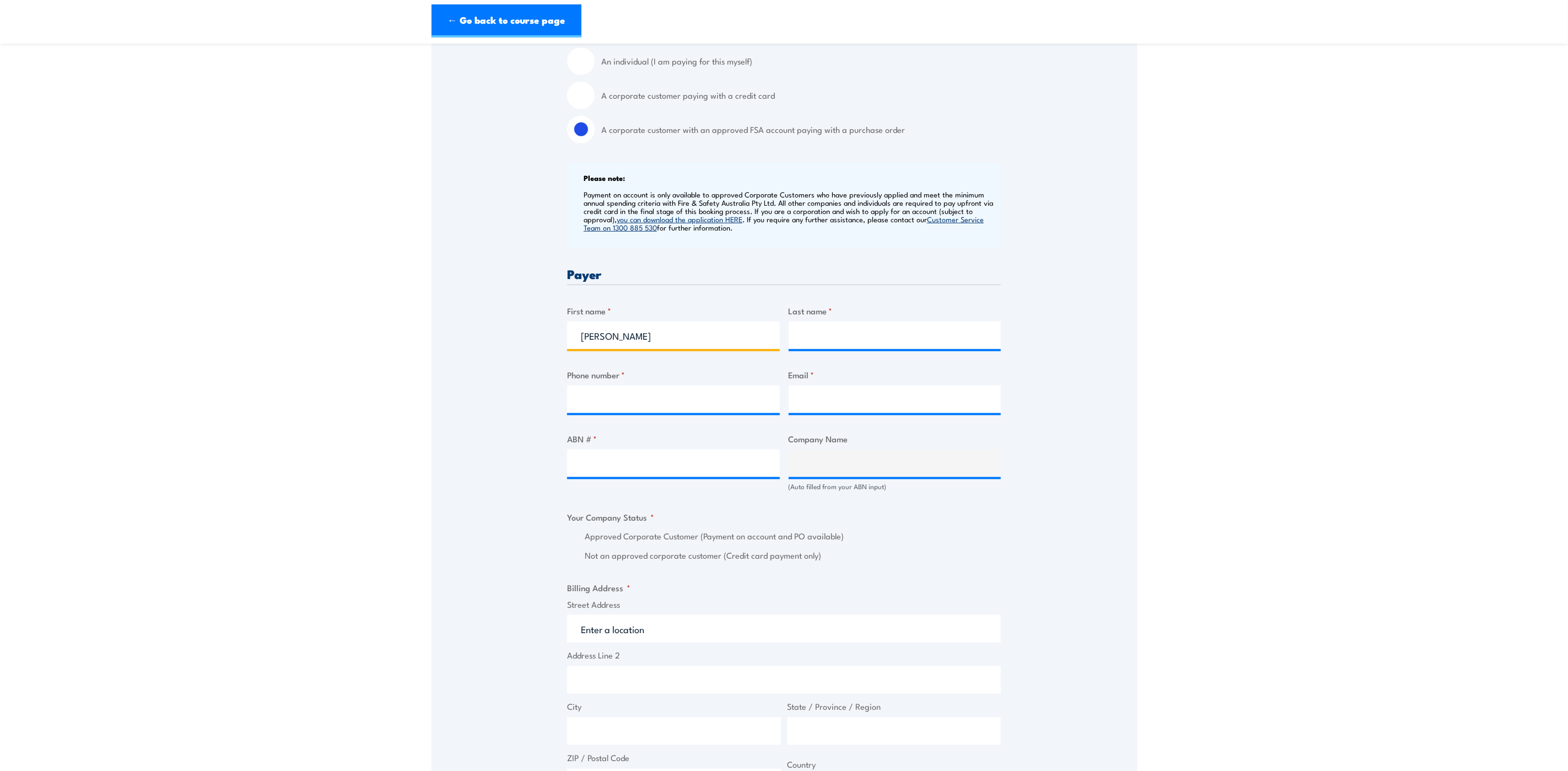
type input "Nicole"
click at [842, 333] on input "Last name *" at bounding box center [895, 335] width 213 height 27
click at [813, 338] on input "TUranga" at bounding box center [895, 335] width 213 height 27
type input "Turanga"
click at [657, 401] on input "Phone number *" at bounding box center [674, 399] width 213 height 27
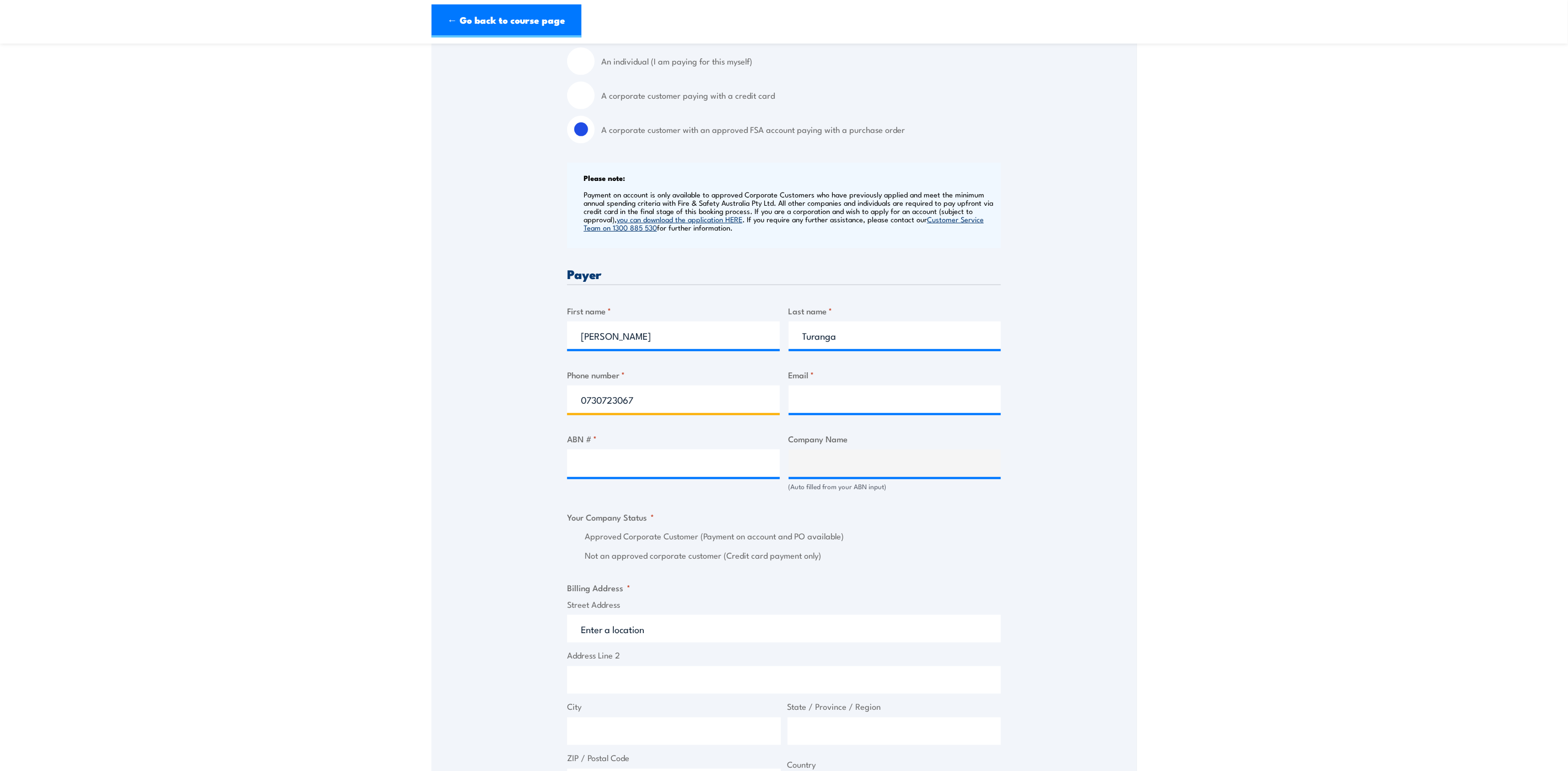
type input "0730723067"
click at [836, 401] on input "Email *" at bounding box center [895, 399] width 213 height 27
type input "nicole.turanga@qr.com.au"
click at [627, 459] on input "ABN # *" at bounding box center [674, 463] width 213 height 27
type input "71132181090"
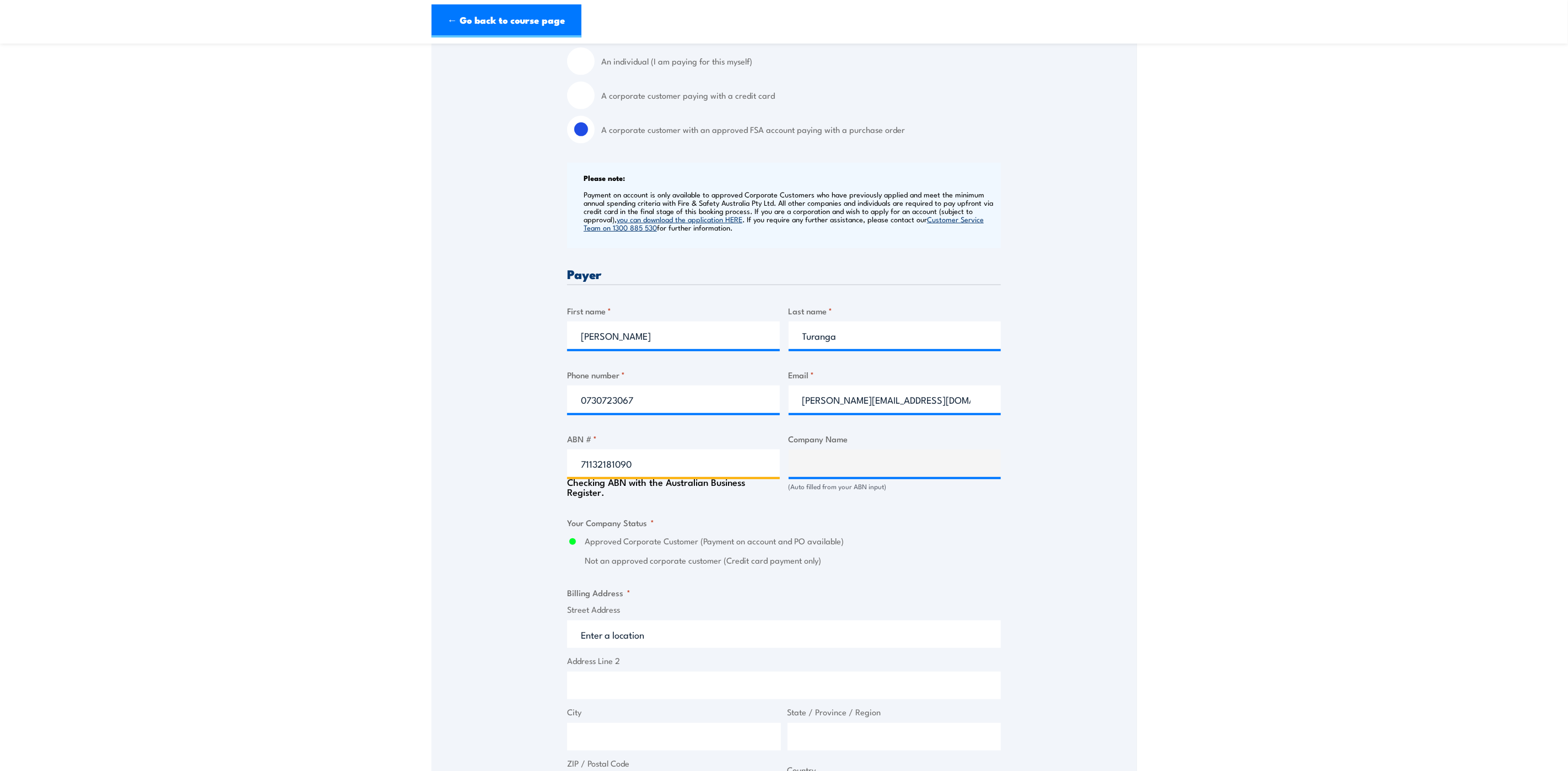
type input "QUEENSLAND RAIL LIMITED"
radio input "true"
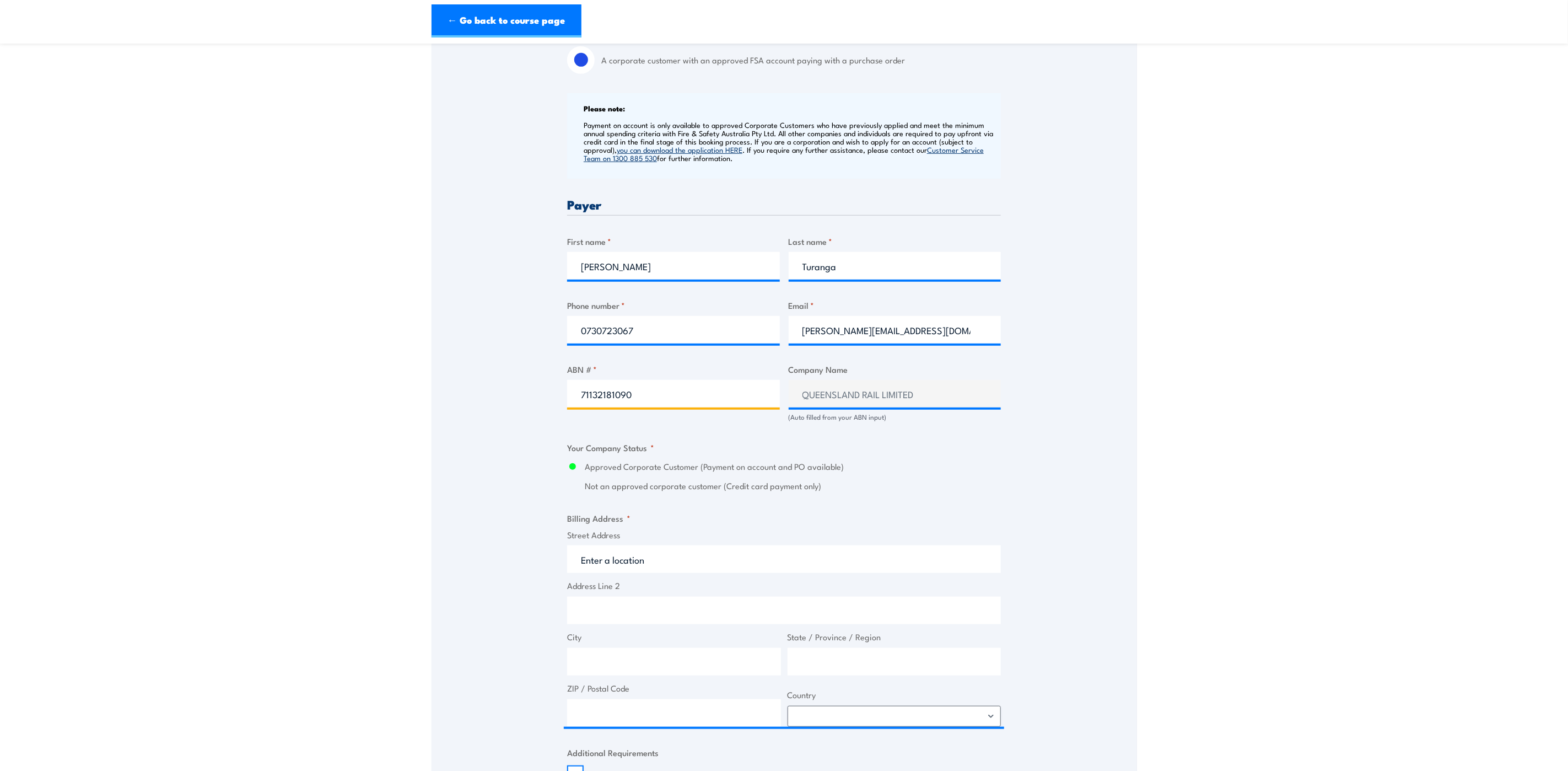
scroll to position [496, 0]
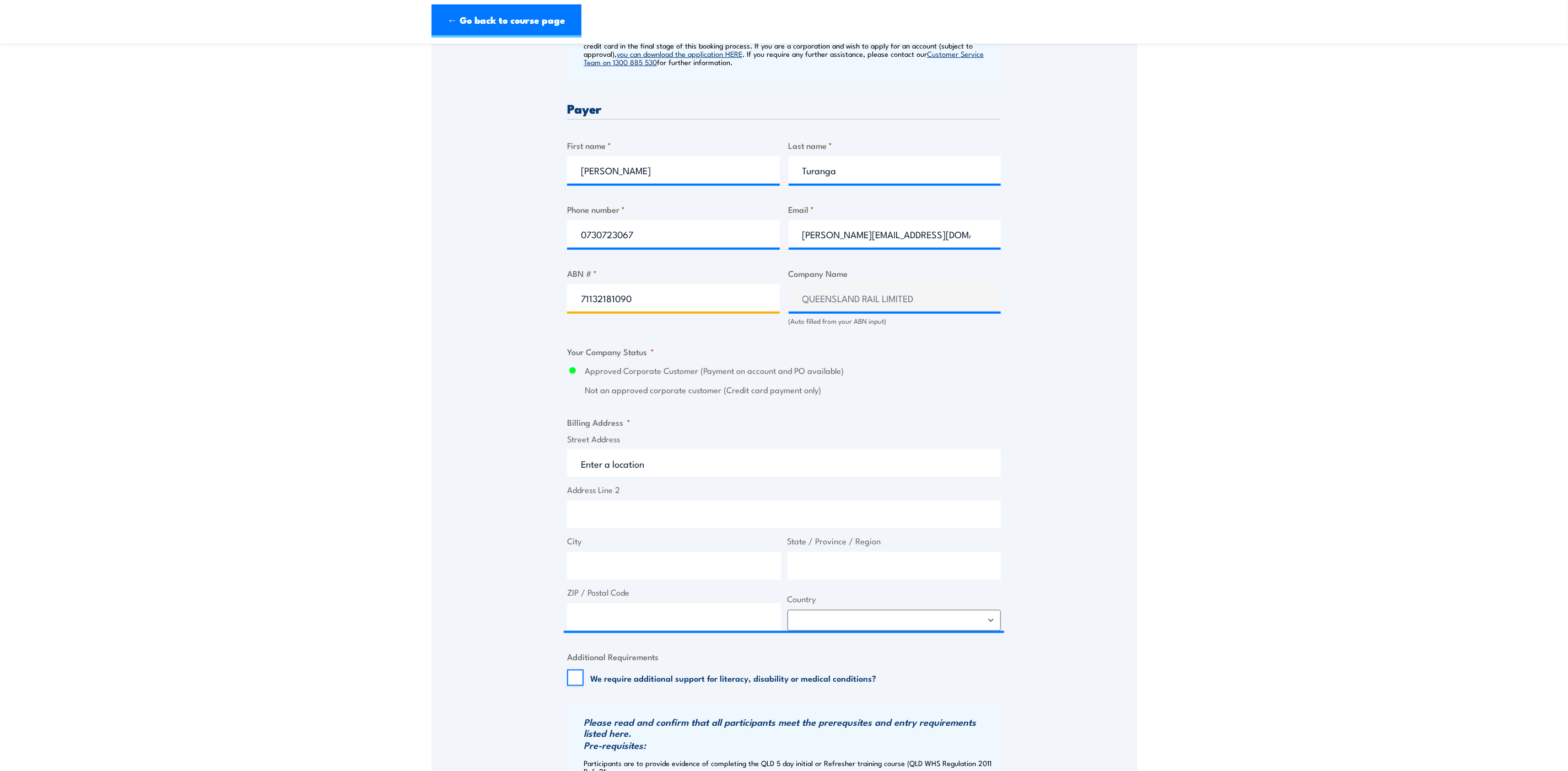
type input "71132181090"
click at [619, 469] on input "Street Address" at bounding box center [784, 463] width 434 height 27
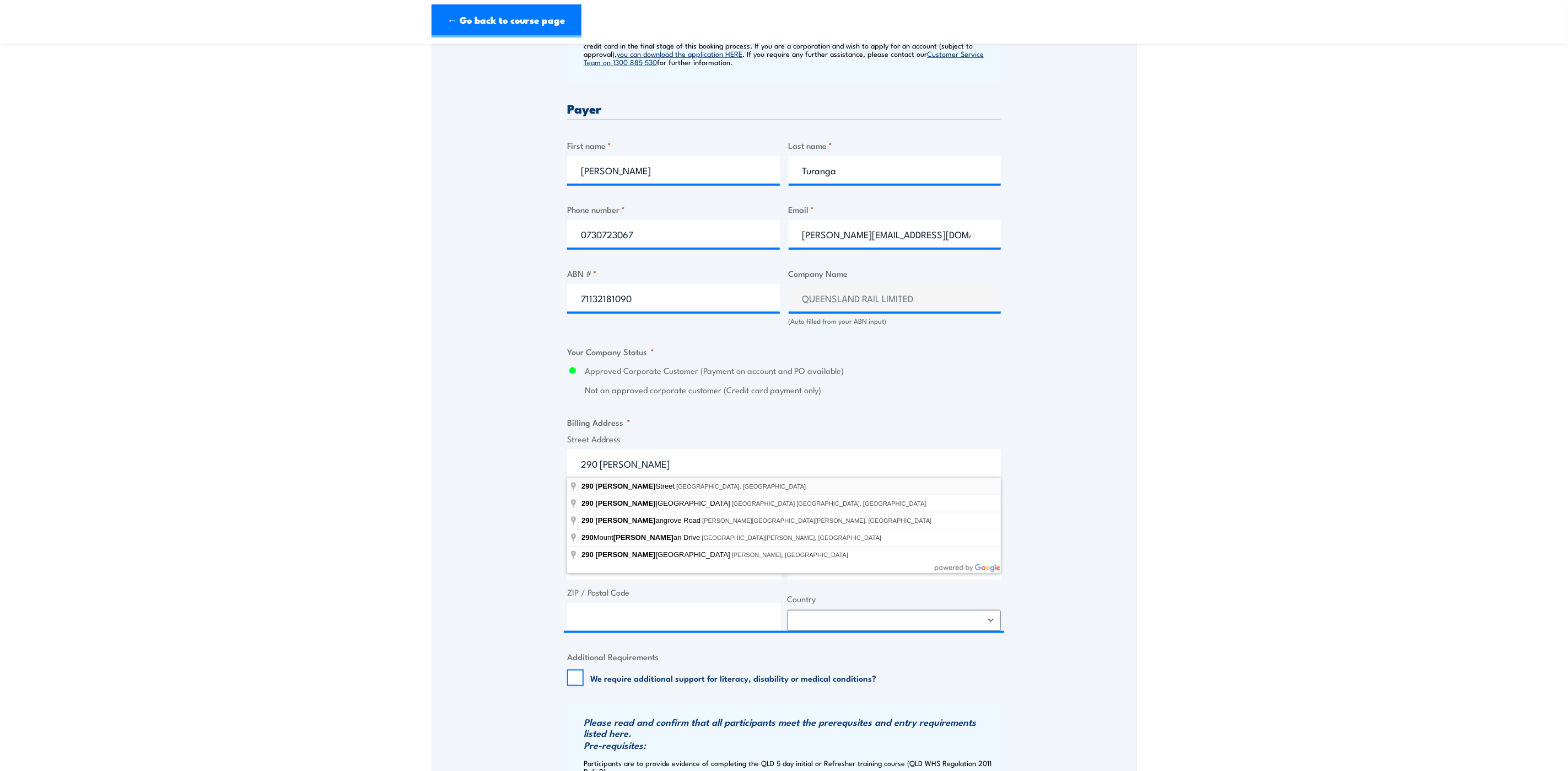
type input "290 Ann Street, Brisbane City QLD, Australia"
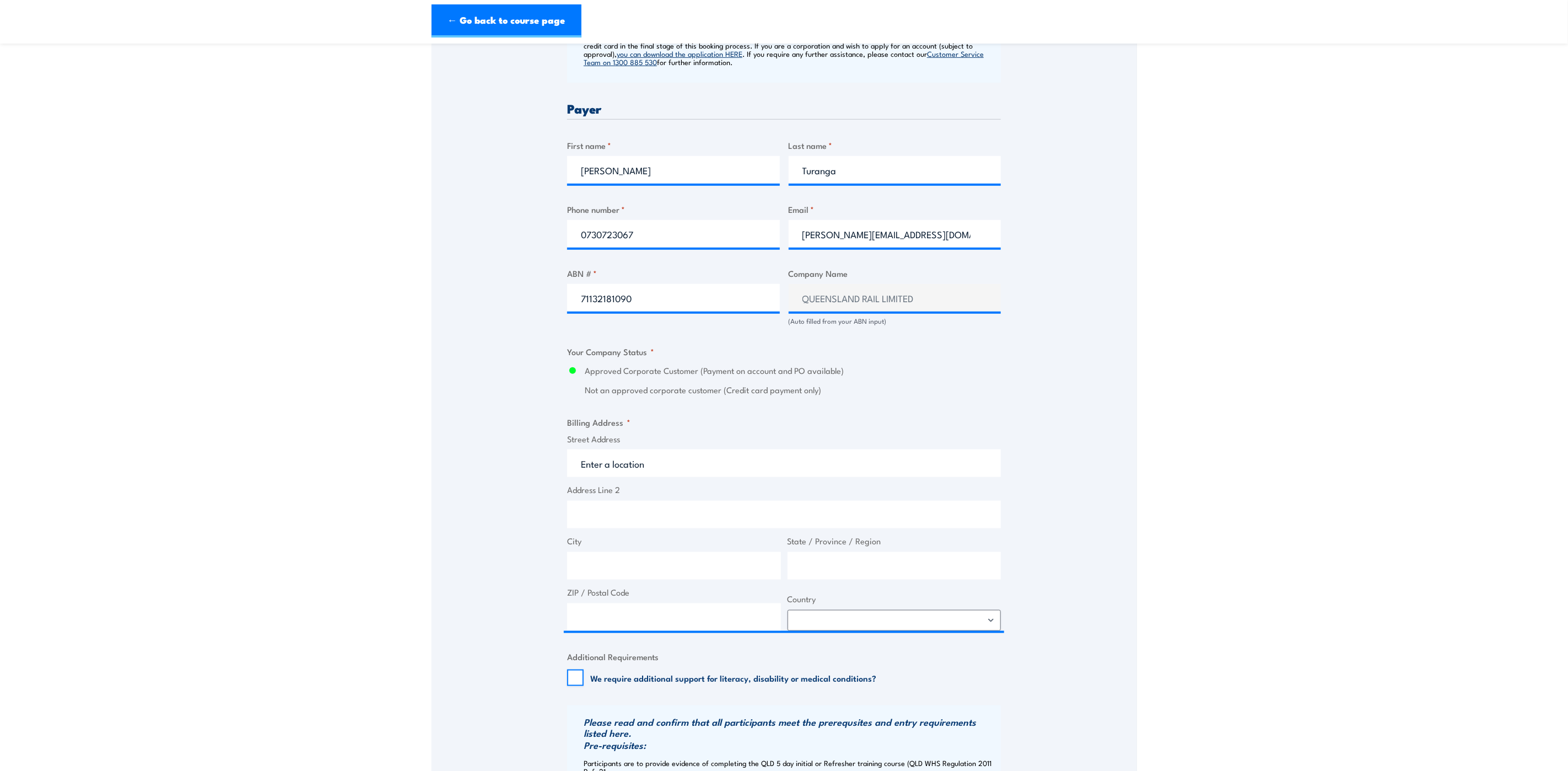
type input "290 Ann St"
type input "Brisbane City"
type input "[GEOGRAPHIC_DATA]"
type input "4000"
select select "Australia"
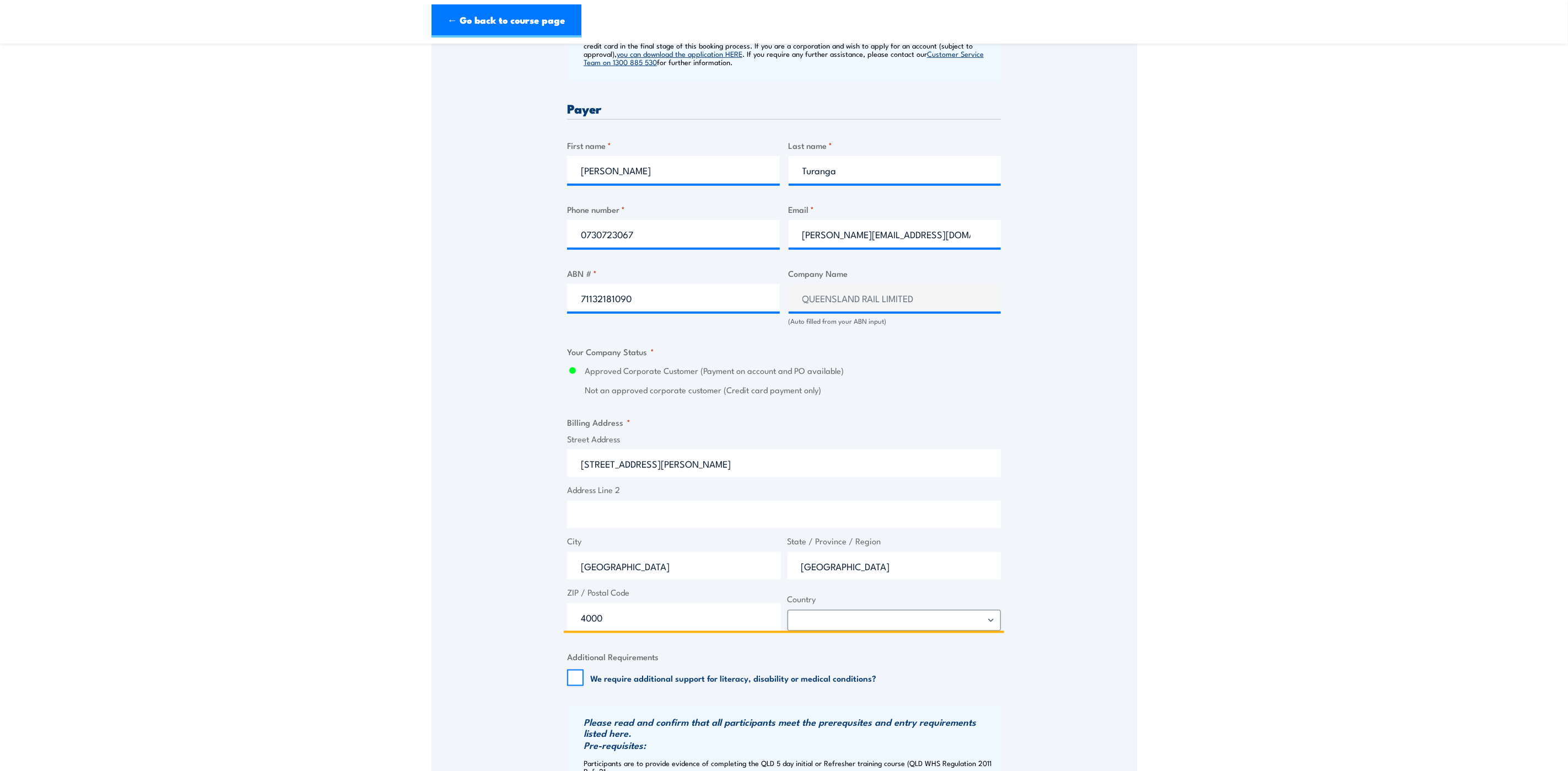
click at [632, 519] on input "Address Line 2" at bounding box center [784, 514] width 434 height 27
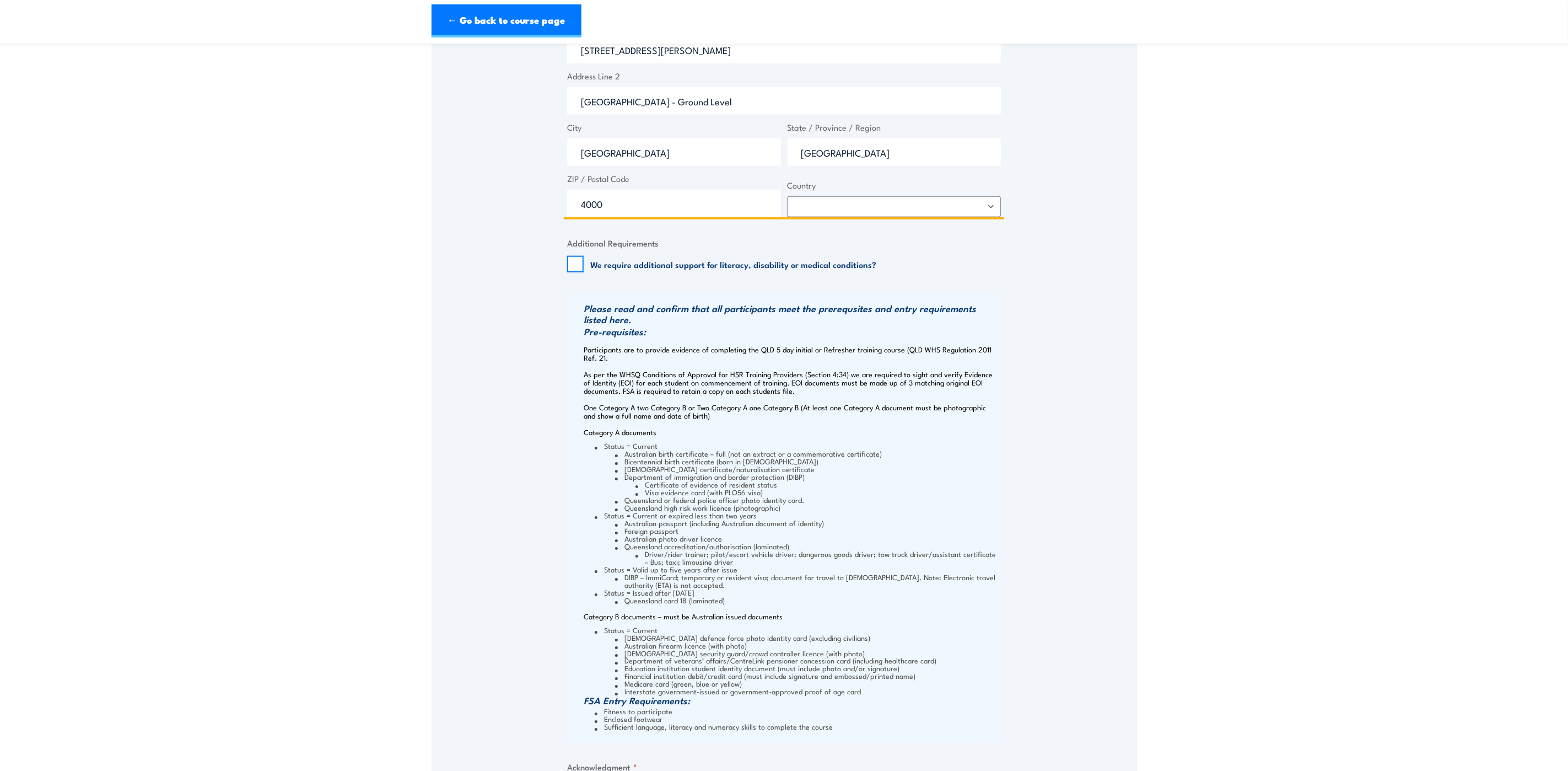
scroll to position [1241, 0]
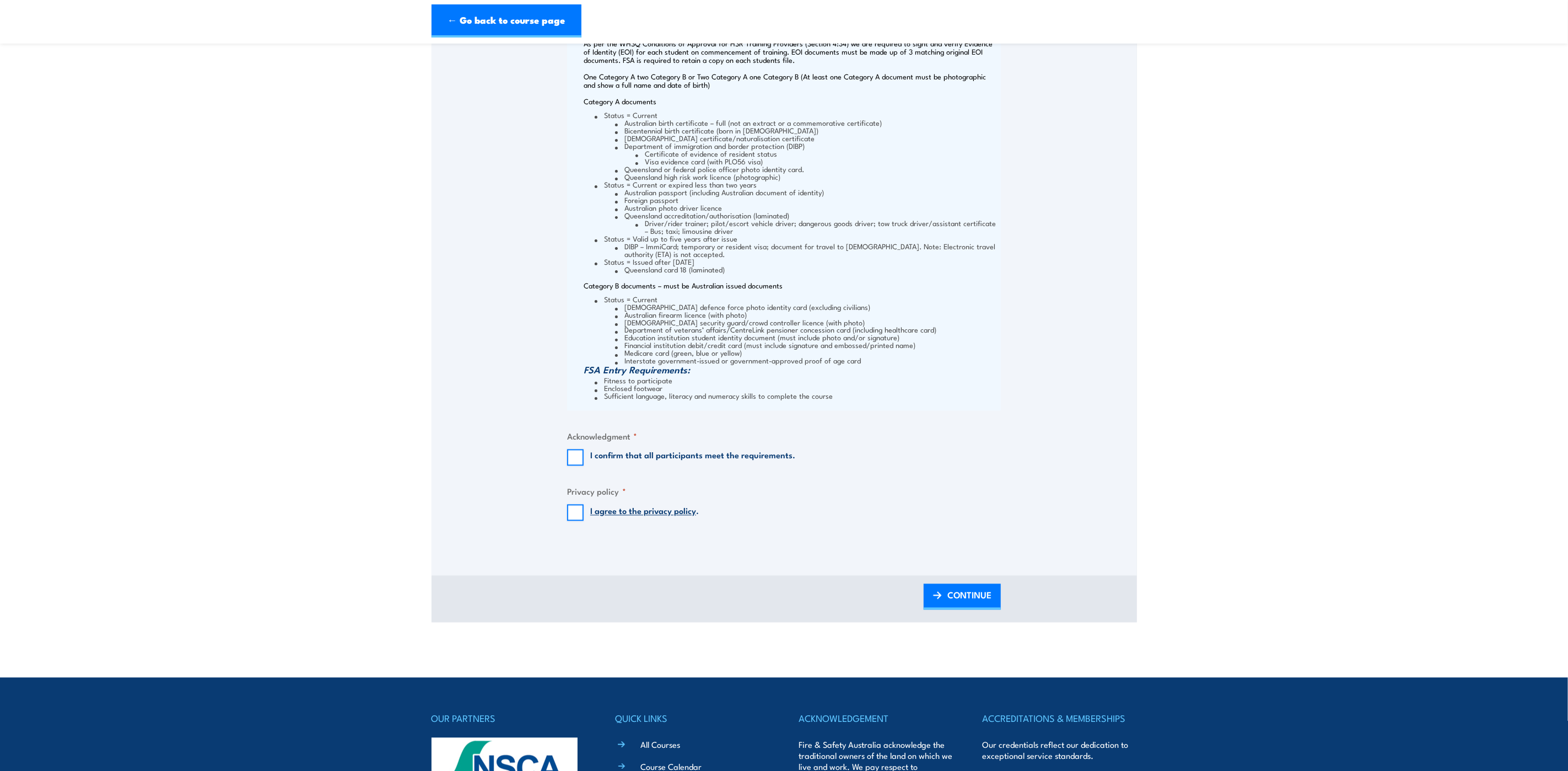
type input "Old Central Station Building - Ground Level"
click at [575, 454] on input "I confirm that all participants meet the requirements." at bounding box center [575, 457] width 16 height 16
checkbox input "true"
click at [577, 515] on input "I agree to the privacy policy ." at bounding box center [575, 512] width 16 height 16
checkbox input "true"
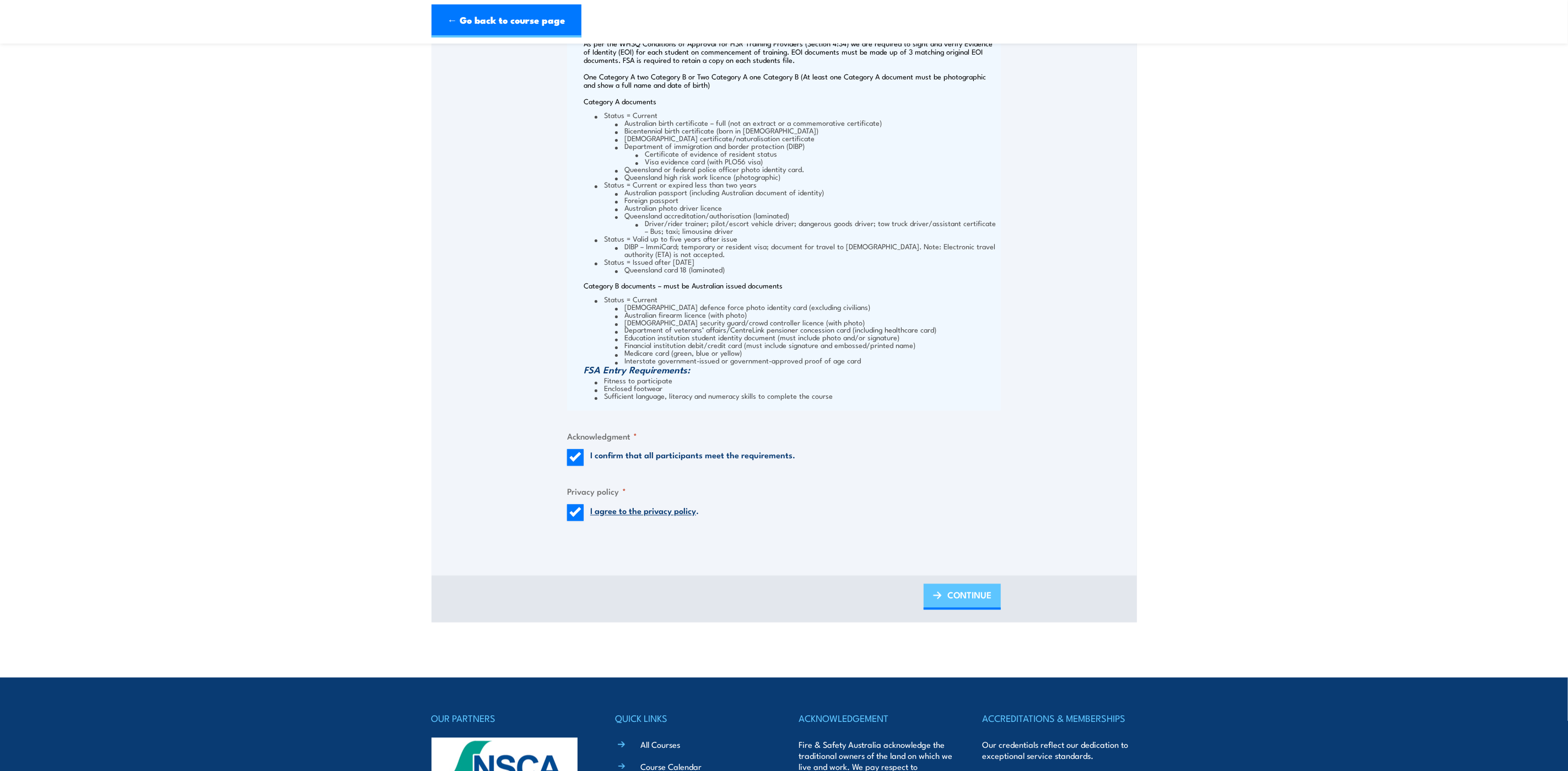
click at [971, 598] on span "CONTINUE" at bounding box center [969, 595] width 44 height 29
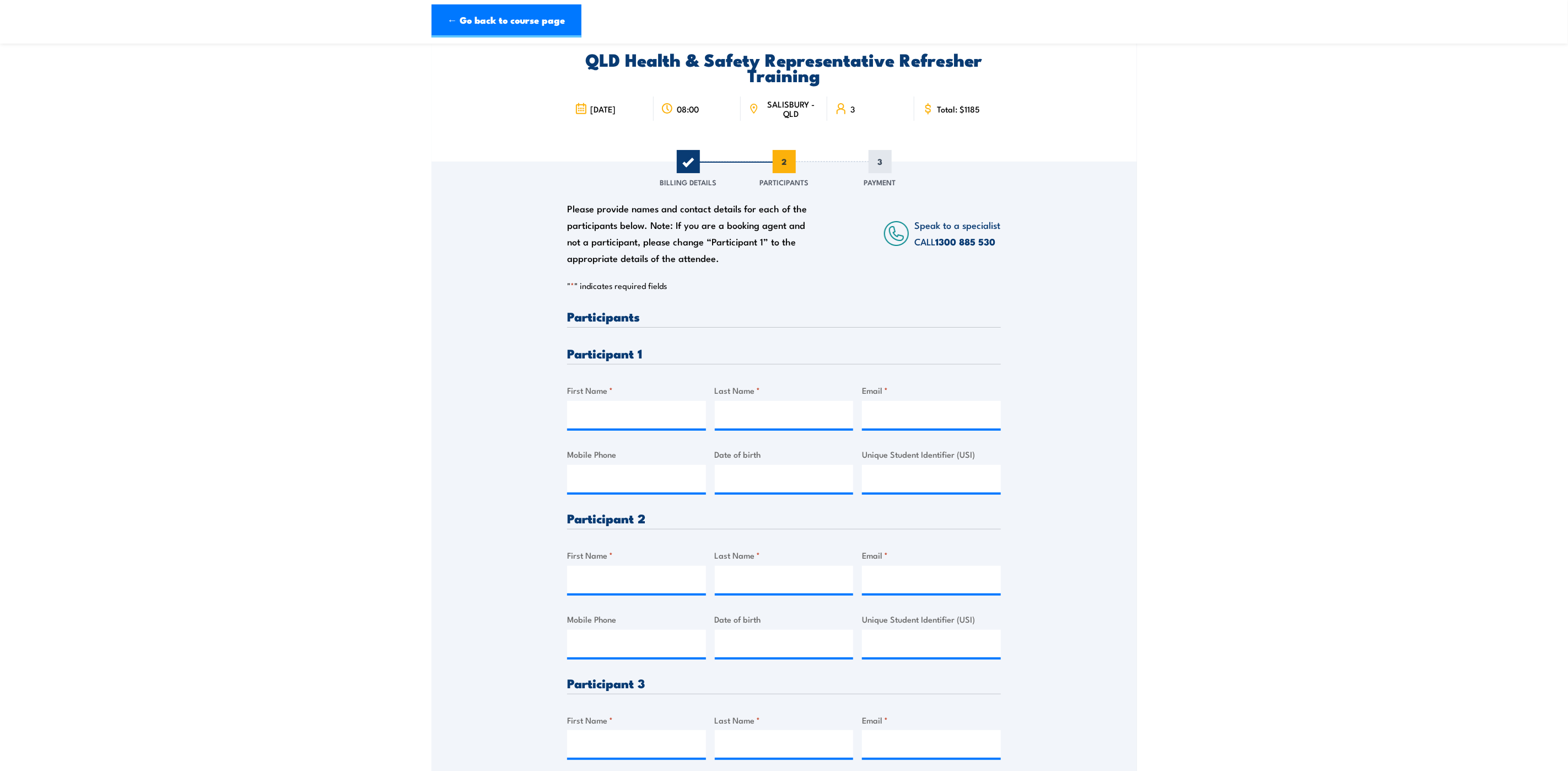
scroll to position [0, 0]
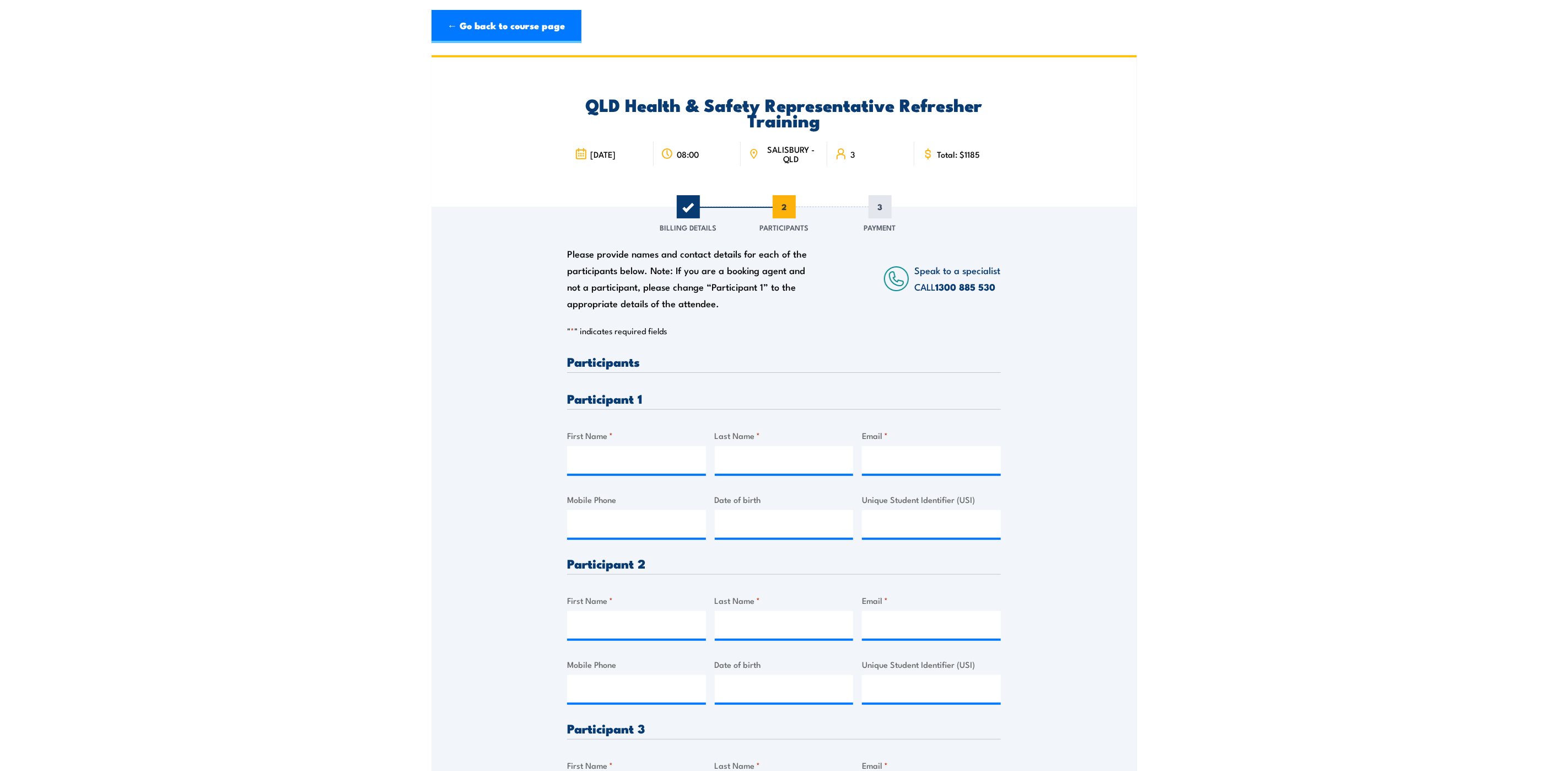
drag, startPoint x: 5, startPoint y: 174, endPoint x: 104, endPoint y: 178, distance: 99.1
click at [5, 174] on section "QLD Health & Safety Representative Refresher Training 9 October 2025 08:00 SALI…" at bounding box center [784, 512] width 1568 height 913
click at [953, 518] on input "Unique Student Identifier (USI)" at bounding box center [931, 524] width 139 height 27
paste input "27HMXJGGS6"
type input "27HMXJGGS6"
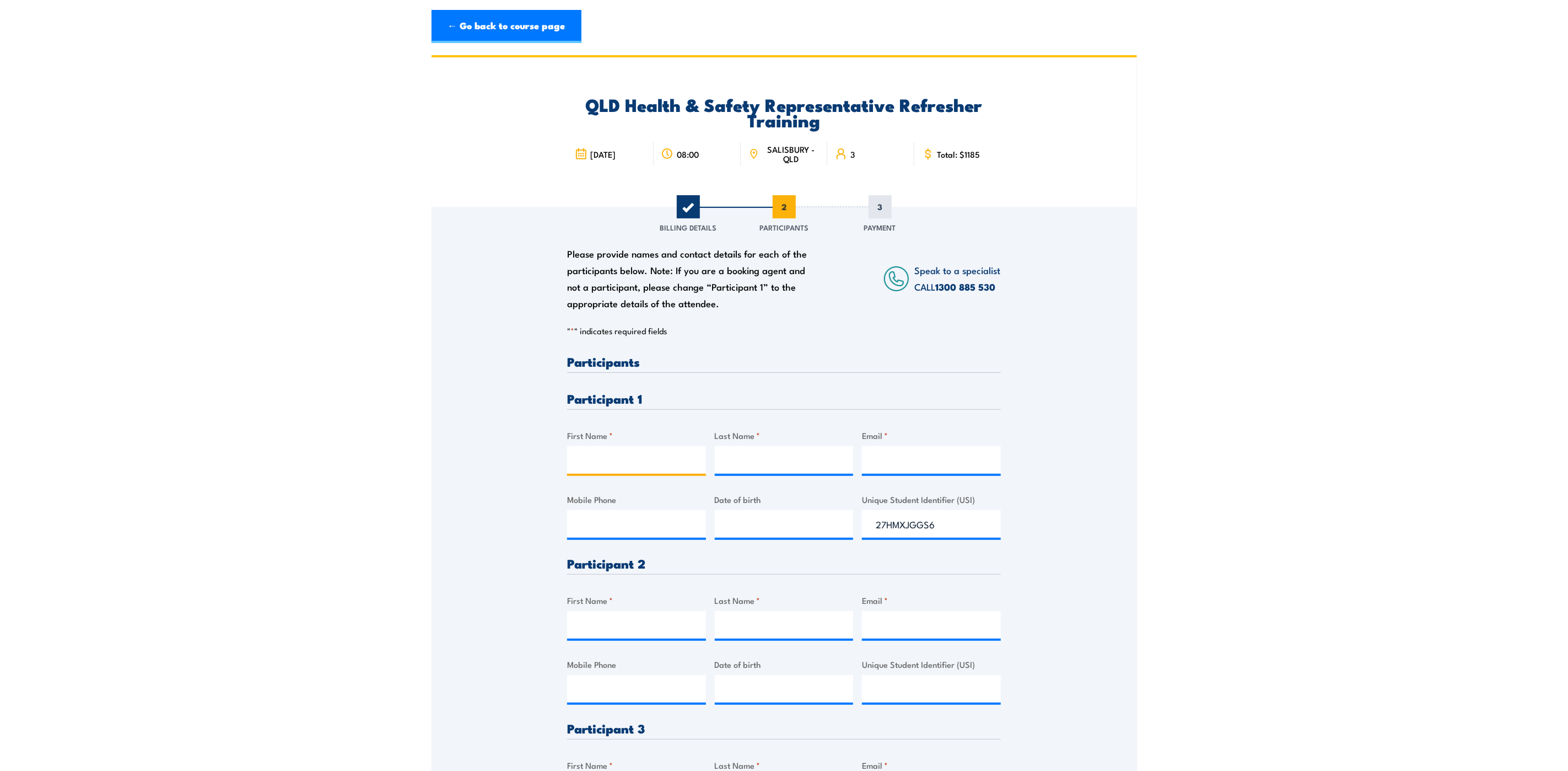
click at [587, 451] on input "First Name *" at bounding box center [637, 460] width 139 height 27
type input "Nicole"
type input "Bartlett"
type input "nicole.bartlett@qr.com.au"
click at [621, 529] on input "Mobile Phone" at bounding box center [637, 524] width 139 height 27
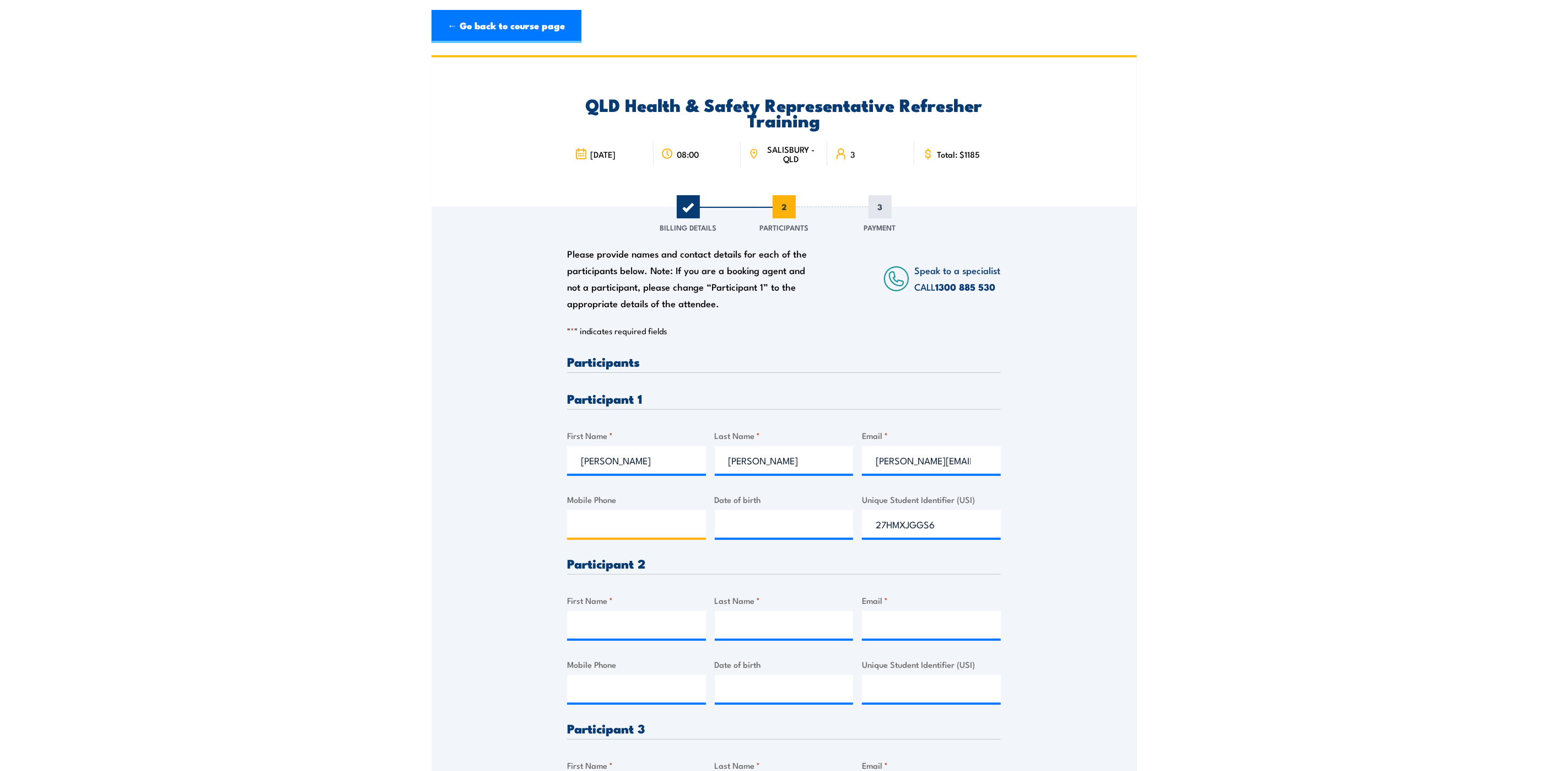
click at [614, 522] on input "Mobile Phone" at bounding box center [637, 524] width 139 height 27
paste input "0408700856"
type input "0408700856"
click at [749, 518] on input "__/__/____" at bounding box center [784, 524] width 139 height 27
type input "31/10/1978"
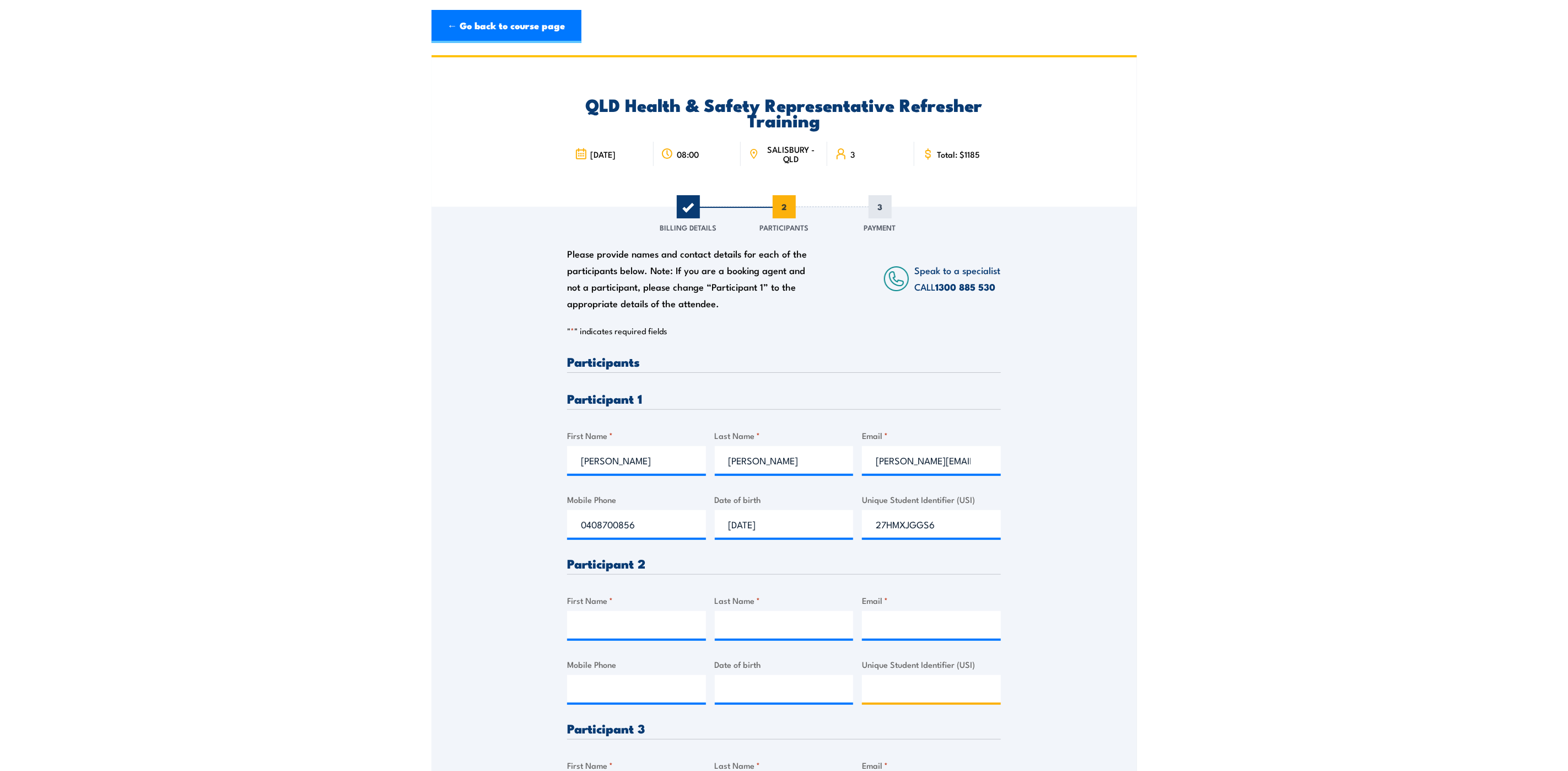
click at [918, 690] on input "Unique Student Identifier (USI)" at bounding box center [931, 688] width 139 height 27
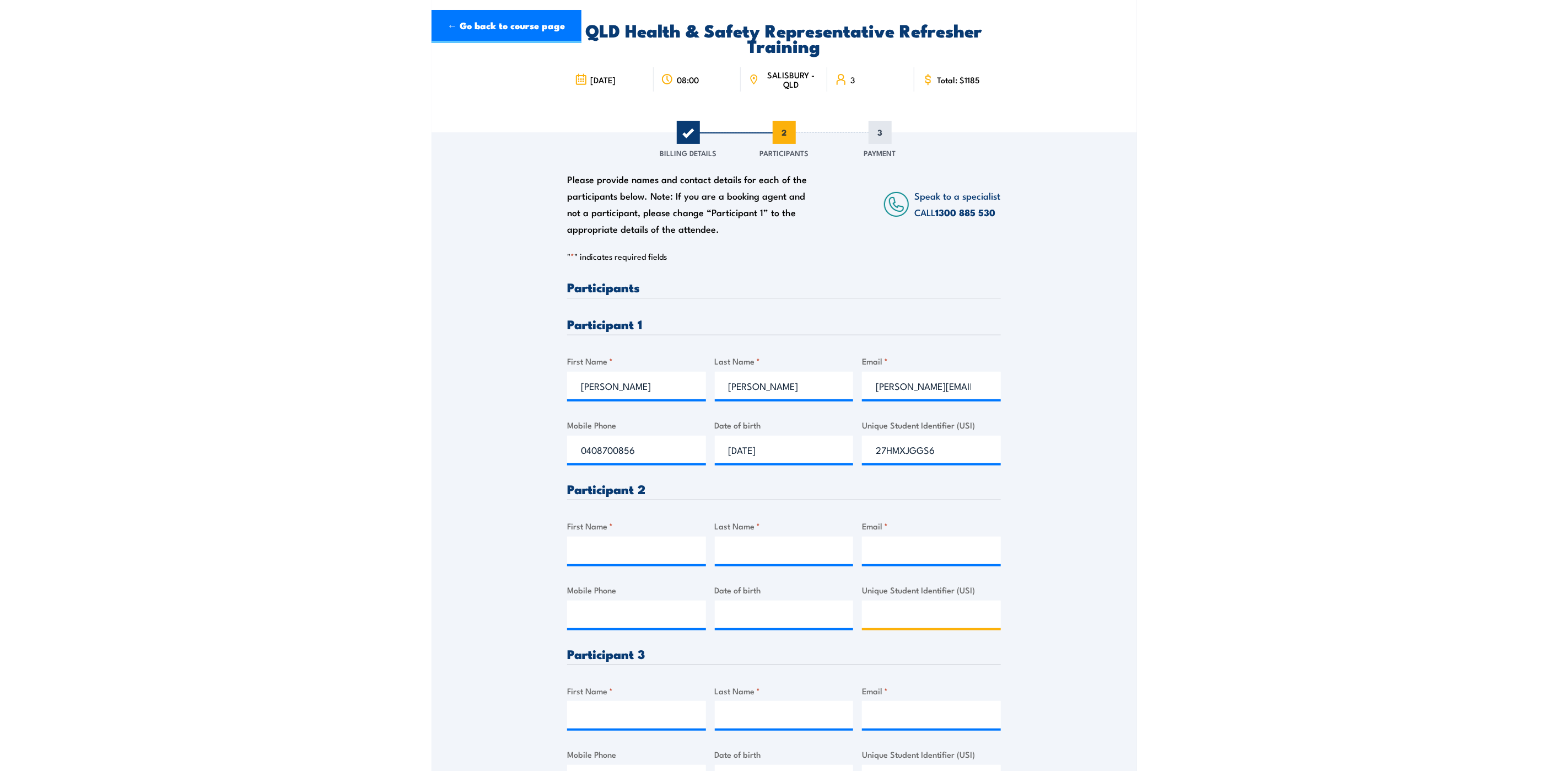
scroll to position [166, 0]
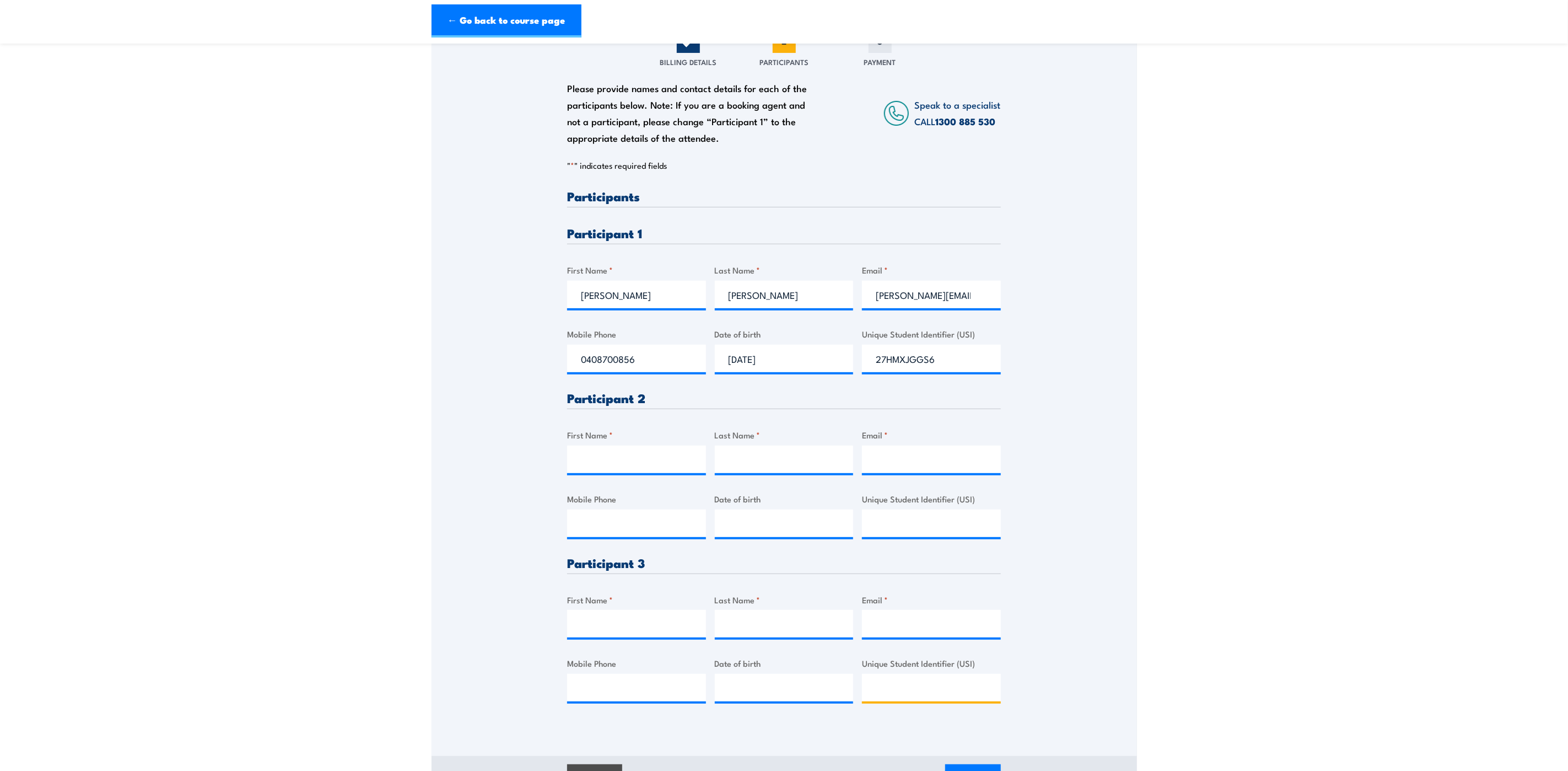
click at [906, 683] on input "Unique Student Identifier (USI)" at bounding box center [931, 687] width 139 height 27
paste input "QVM7LLLQZV"
type input "QVM7LLLQZV"
click at [630, 628] on input "First Name *" at bounding box center [637, 623] width 139 height 27
type input "Josh"
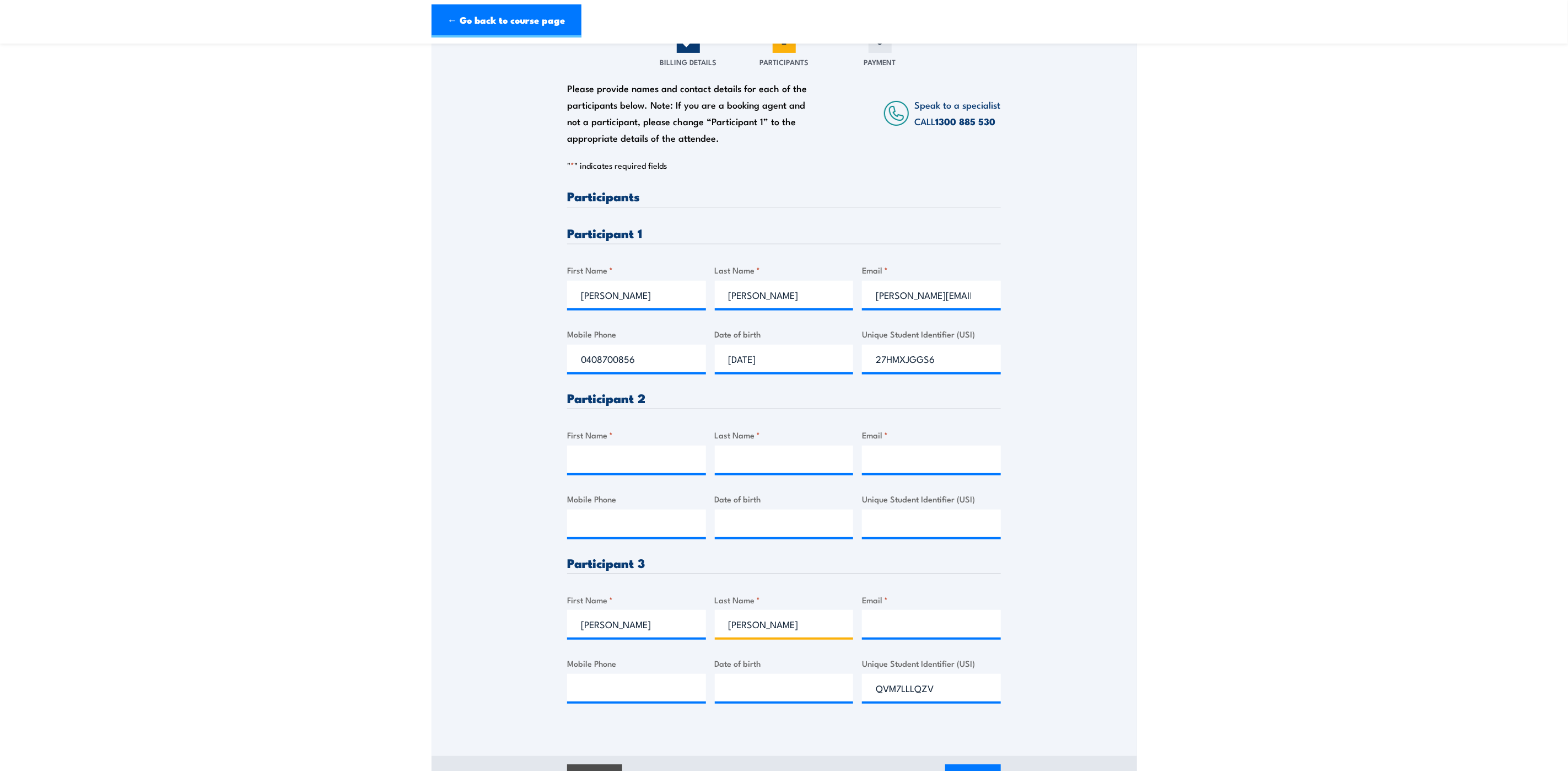
type input "Barron"
drag, startPoint x: 936, startPoint y: 613, endPoint x: 936, endPoint y: 628, distance: 15.0
click at [935, 614] on input "Email *" at bounding box center [931, 623] width 139 height 27
type input "josh.barron@qr.com.au"
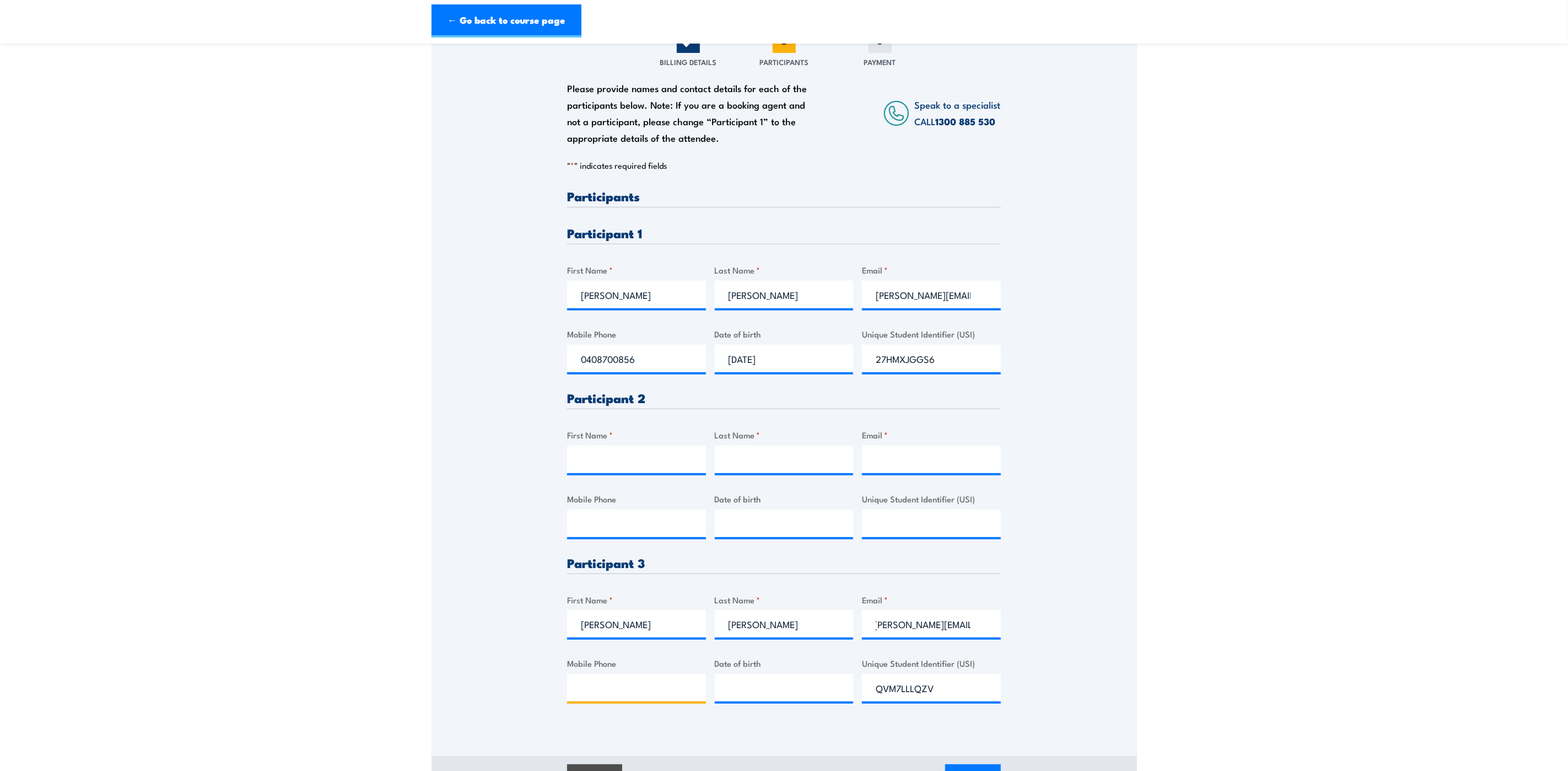
click at [637, 688] on input "Mobile Phone" at bounding box center [637, 687] width 139 height 27
click at [602, 689] on input "Mobile Phone" at bounding box center [637, 687] width 139 height 27
paste input "0439053318"
type input "0439053318"
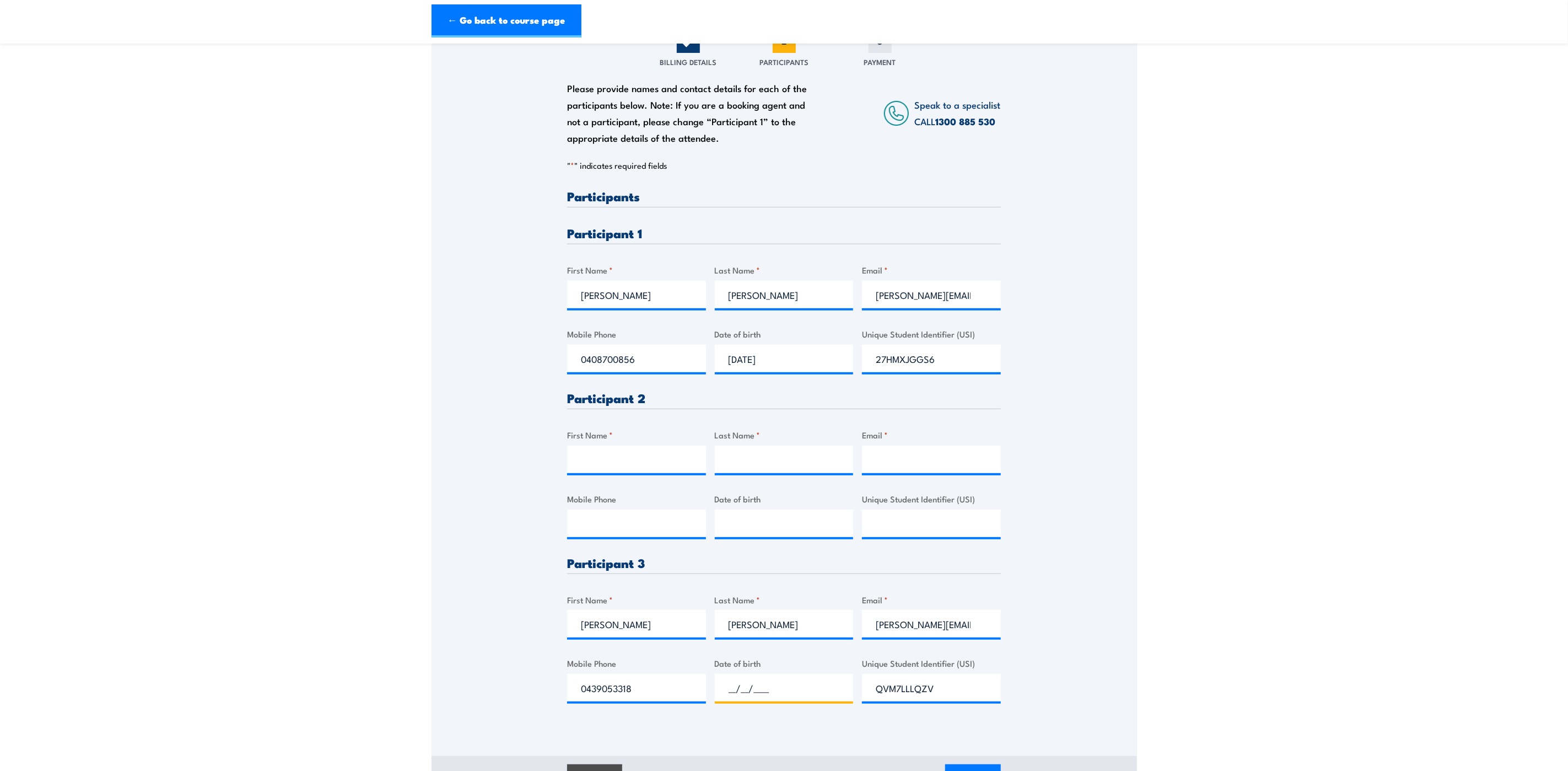
click at [797, 695] on input "__/__/____" at bounding box center [784, 687] width 139 height 27
type input "11/09/1990"
click at [612, 463] on input "First Name *" at bounding box center [637, 459] width 139 height 27
type input "SAid"
type input "Boubetra"
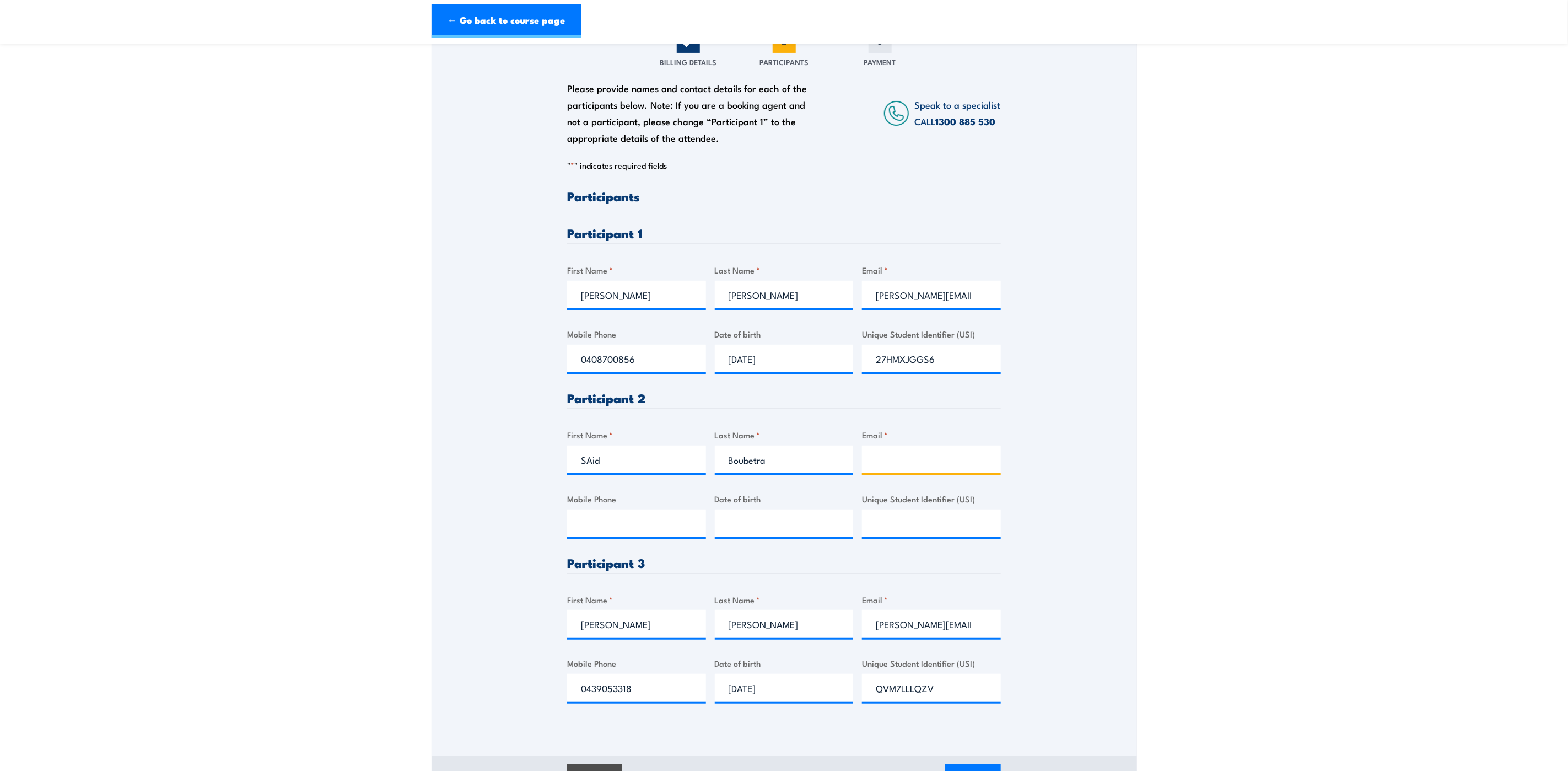
click at [892, 458] on input "Email *" at bounding box center [931, 459] width 139 height 27
type input "said.boubetra@qr.com.au"
click at [589, 529] on input "Mobile Phone" at bounding box center [637, 523] width 139 height 27
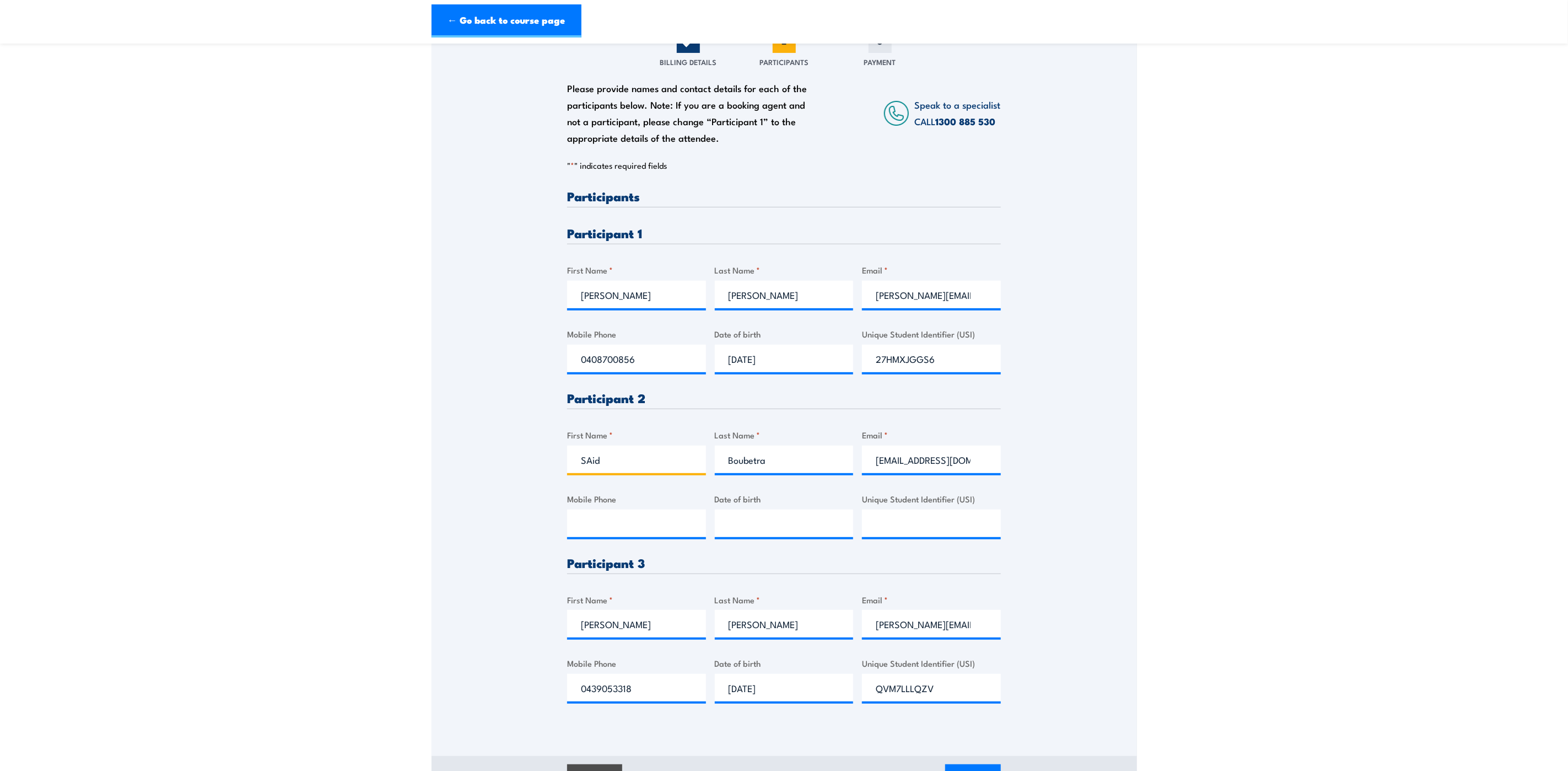
click at [590, 460] on input "SAid" at bounding box center [637, 459] width 139 height 27
type input "Said"
click at [660, 523] on input "Mobile Phone" at bounding box center [637, 523] width 139 height 27
click at [631, 528] on input "Mobile Phone" at bounding box center [637, 523] width 139 height 27
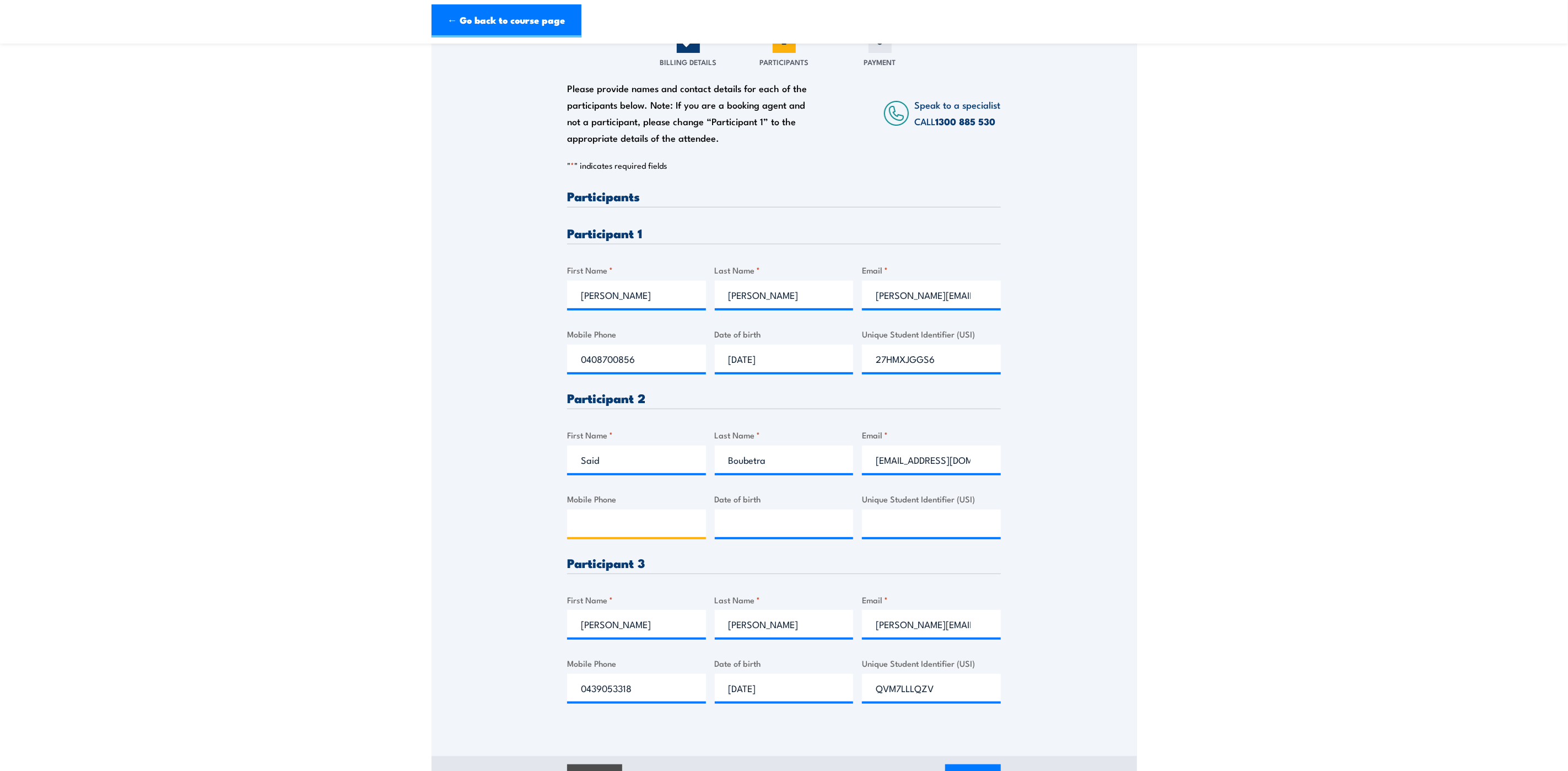
click at [629, 527] on input "Mobile Phone" at bounding box center [637, 523] width 139 height 27
paste input "0456944220"
type input "0456944220"
type input "__/__/____"
click at [793, 525] on input "__/__/____" at bounding box center [784, 523] width 139 height 27
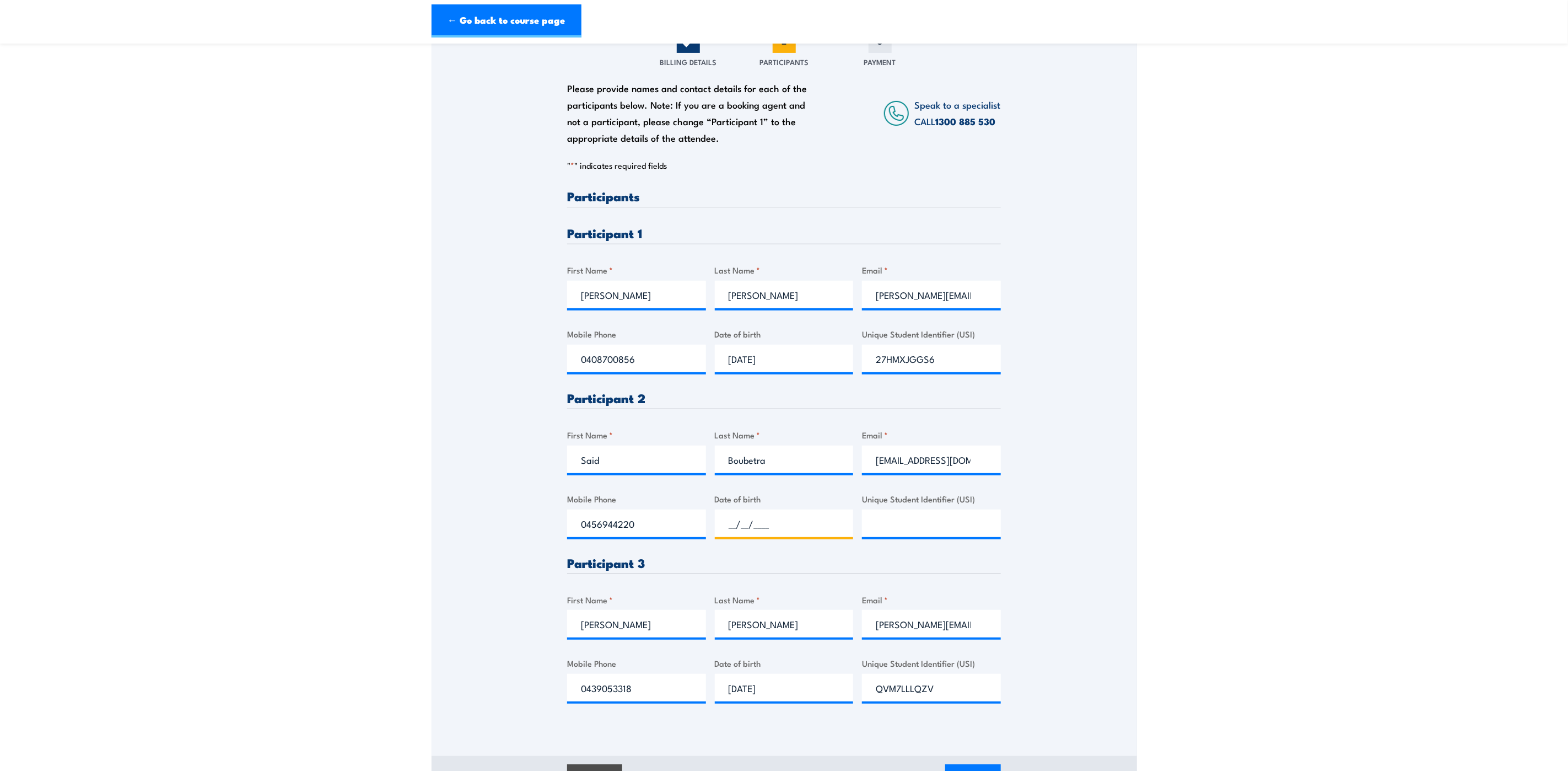
click at [788, 523] on input "__/__/____" at bounding box center [784, 523] width 139 height 27
type input "03/02/1967"
click at [906, 524] on input "Unique Student Identifier (USI)" at bounding box center [931, 523] width 139 height 27
paste input "H4U7JL4DH8"
type input "H4U7JL4DH8"
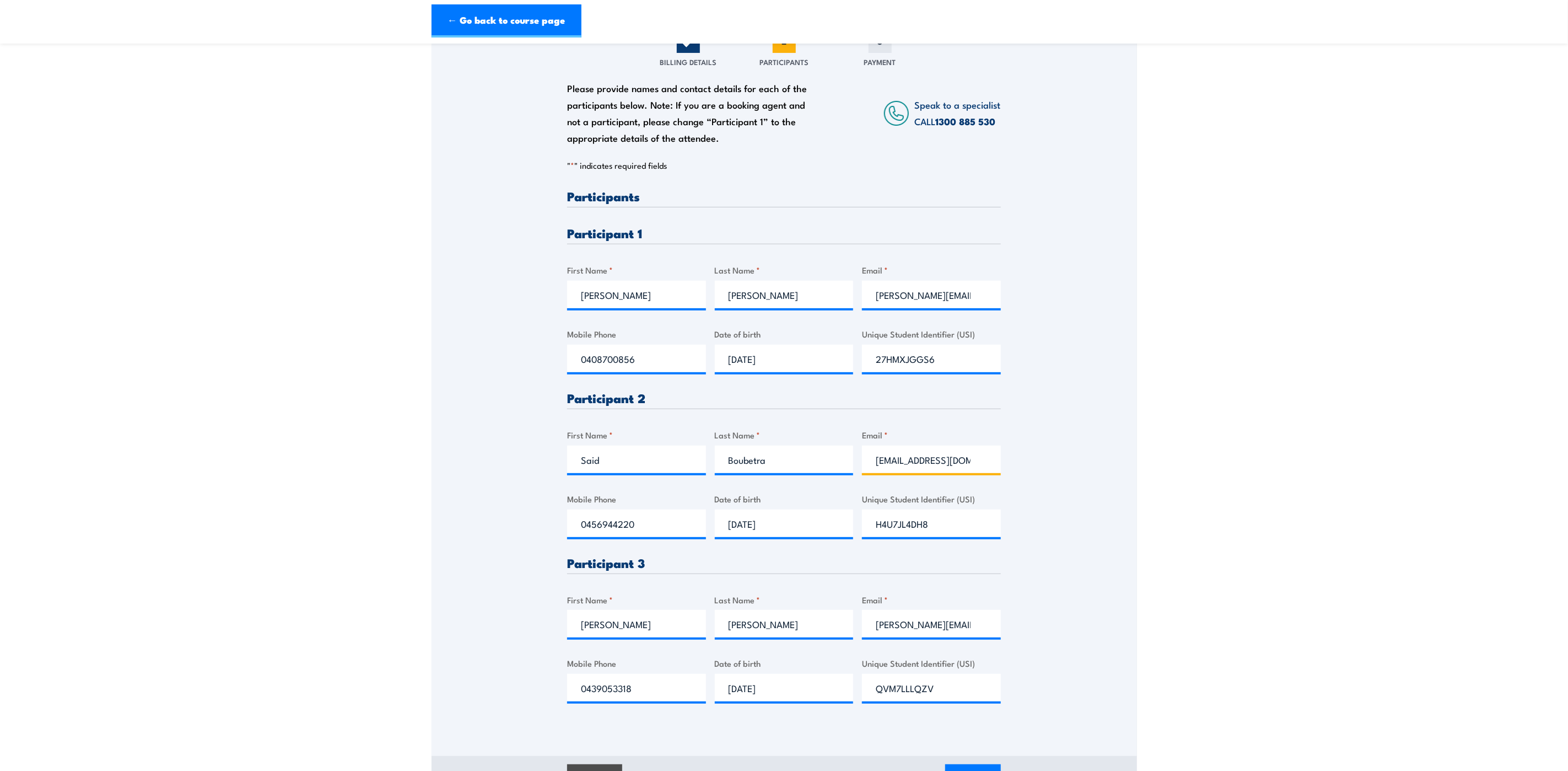
click at [982, 462] on input "said.boubetra@qr.com.au" at bounding box center [931, 459] width 139 height 27
click at [981, 460] on input "said.boubetra@qr.com.au" at bounding box center [931, 459] width 139 height 27
click at [974, 458] on input "said.boubetra@qr.com.au" at bounding box center [931, 459] width 139 height 27
click at [958, 460] on input "said.boubetra@qr.com.au" at bounding box center [931, 459] width 139 height 27
click at [949, 293] on input "nicole.bartlett@qr.com.au" at bounding box center [931, 294] width 139 height 27
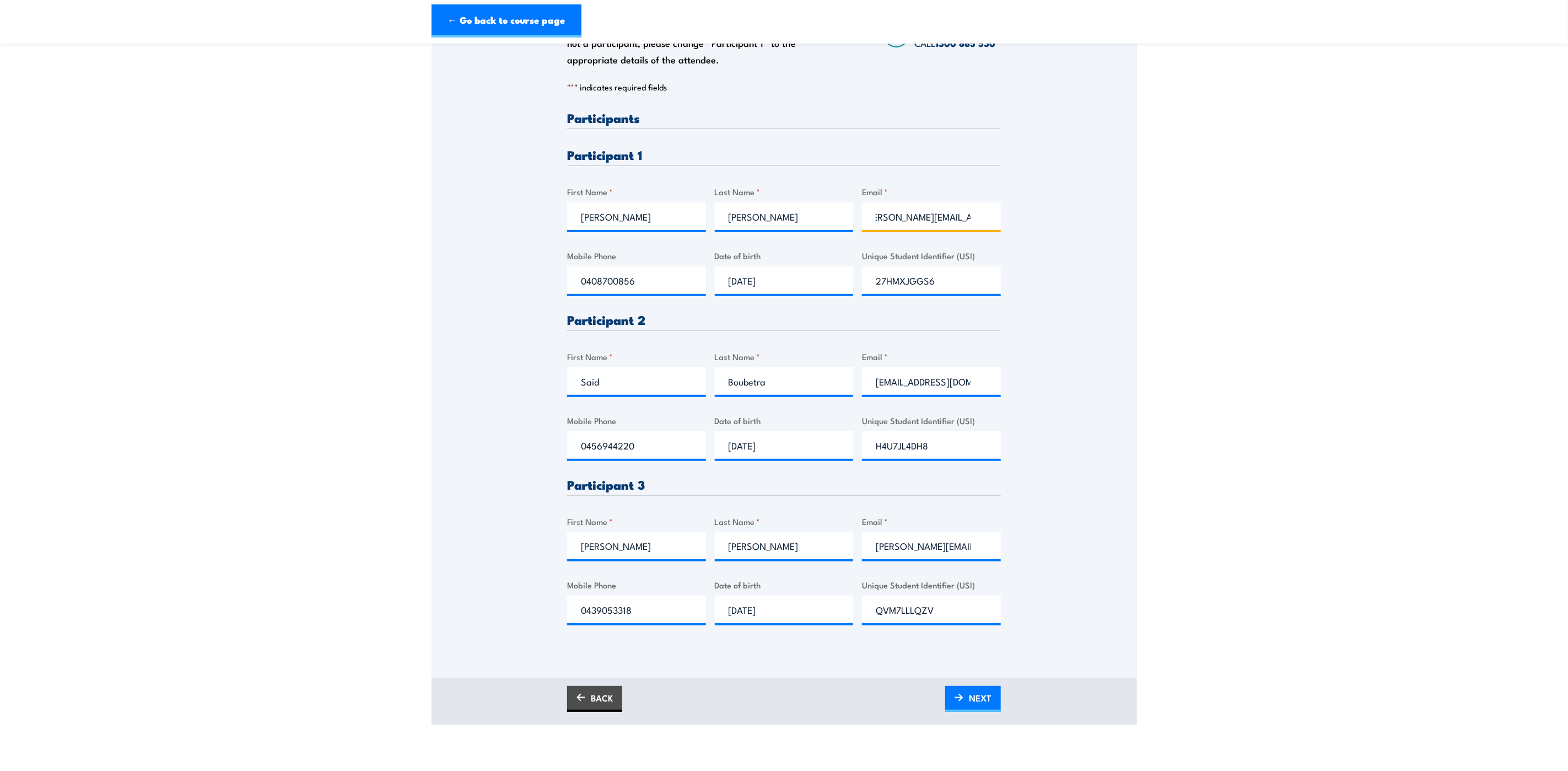
scroll to position [331, 0]
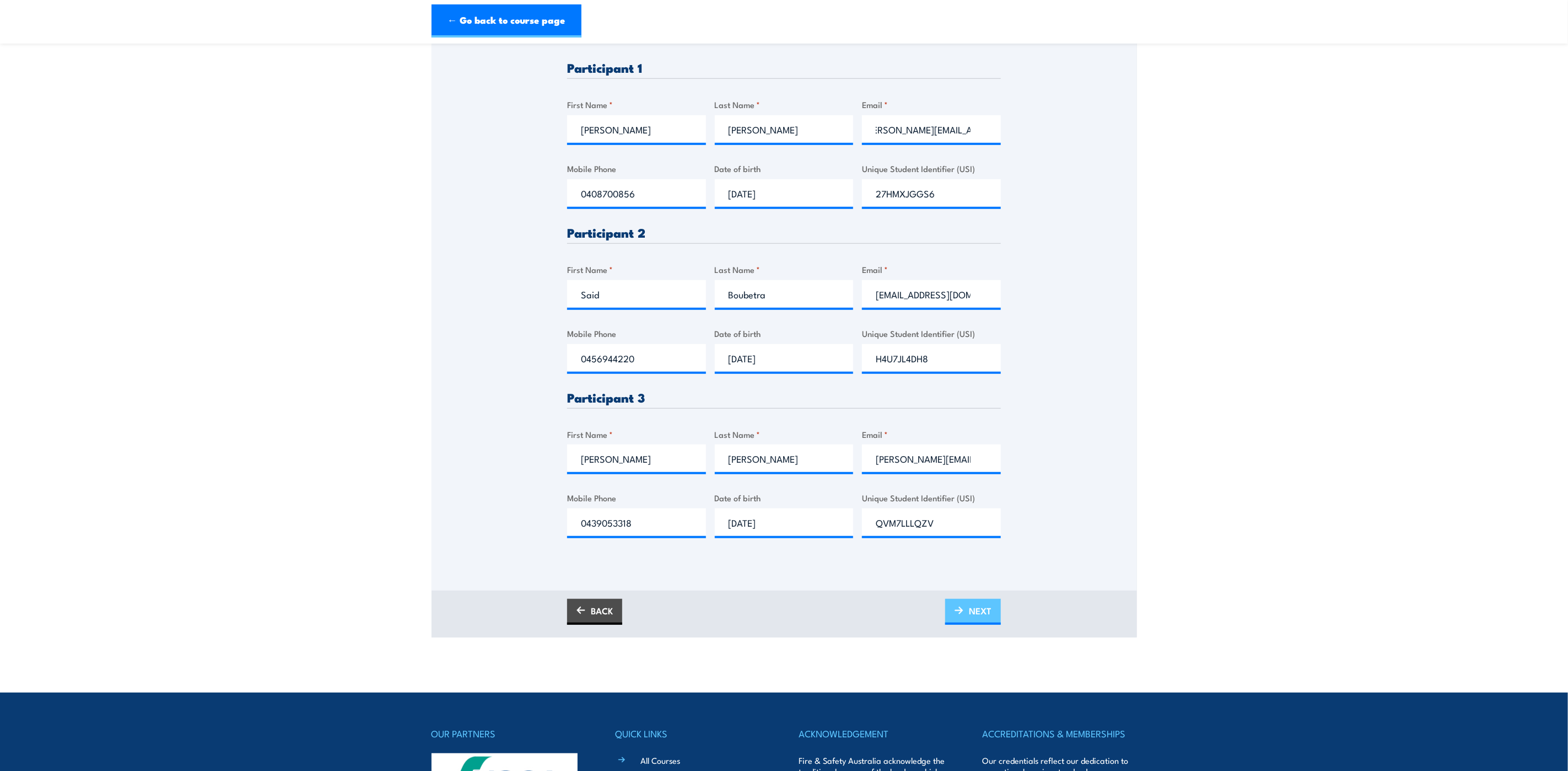
click at [976, 610] on span "NEXT" at bounding box center [980, 611] width 23 height 29
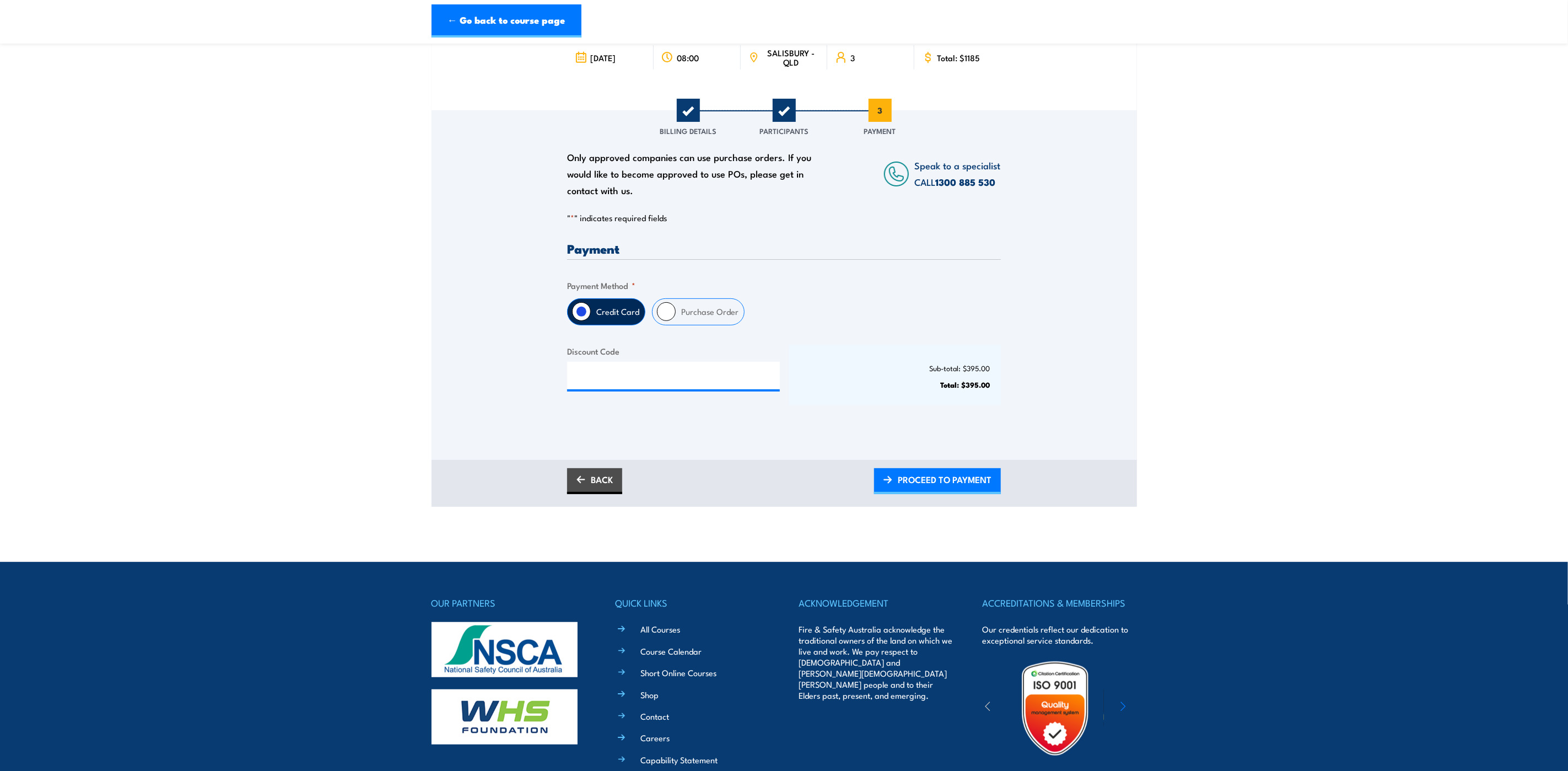
scroll to position [0, 0]
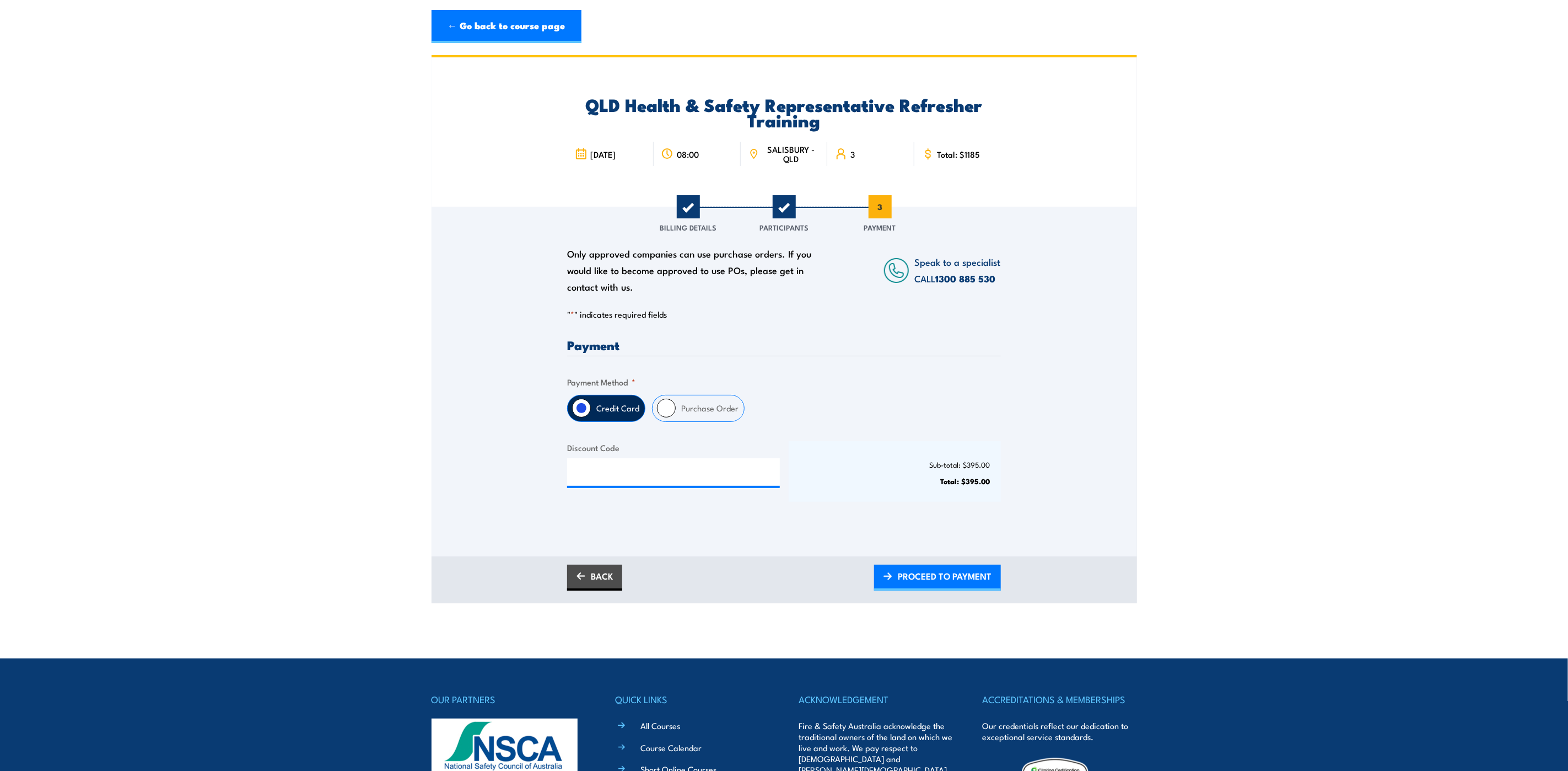
click at [668, 407] on input "Purchase Order" at bounding box center [666, 408] width 19 height 19
radio input "true"
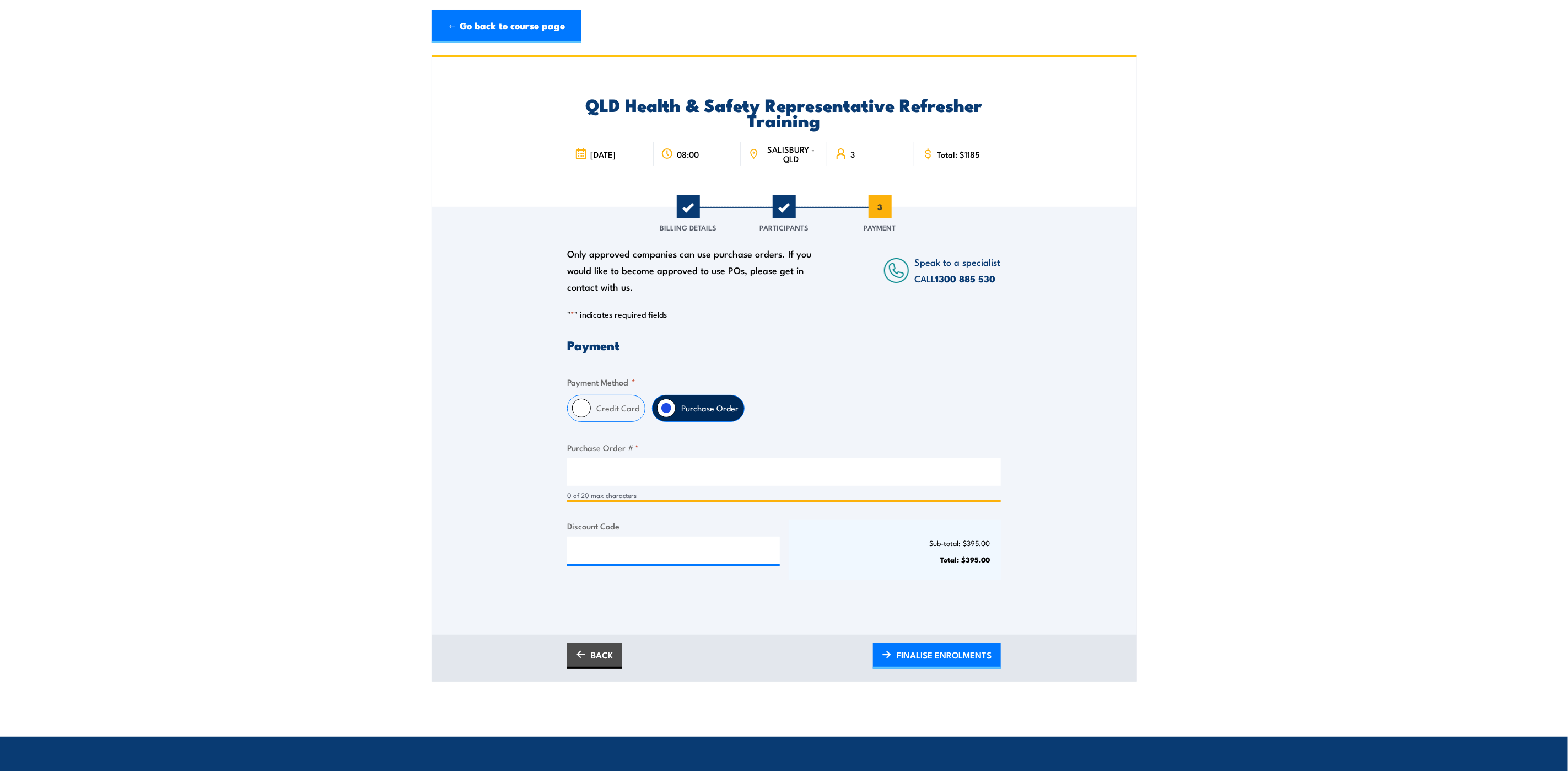
click at [660, 460] on input "Purchase Order # *" at bounding box center [784, 471] width 434 height 27
click at [671, 479] on input "Purchase Order # *" at bounding box center [784, 471] width 434 height 27
paste input "4502940134"
type input "4502940134"
click at [840, 533] on div "Sub-total: $395.00 Total: $395.00" at bounding box center [895, 550] width 213 height 61
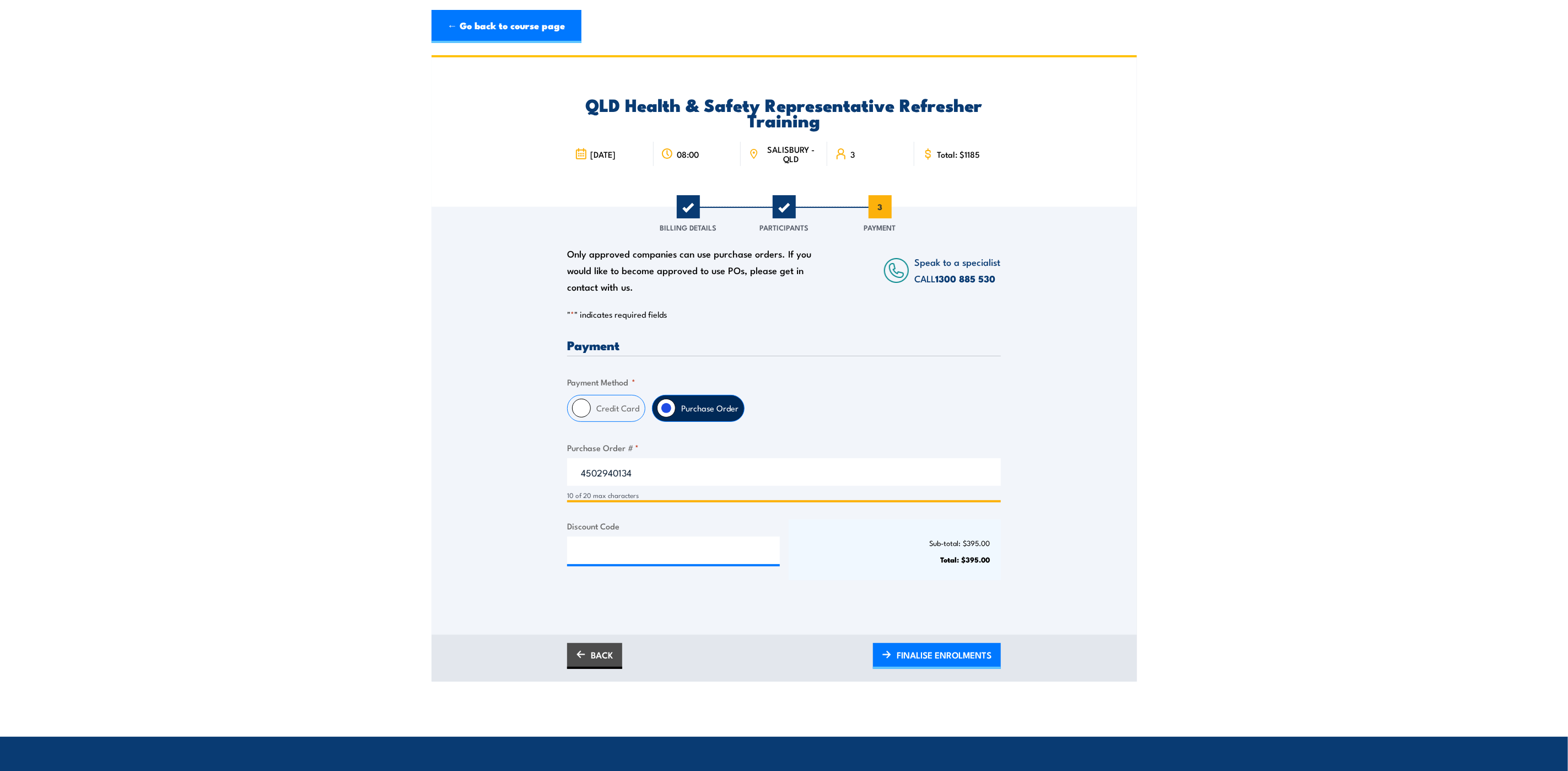
drag, startPoint x: 580, startPoint y: 474, endPoint x: 580, endPoint y: 467, distance: 7.0
click at [579, 472] on input "4502940134" at bounding box center [784, 471] width 434 height 27
click at [855, 541] on p "Sub-total: $395.00" at bounding box center [895, 543] width 191 height 9
click at [953, 650] on span "FINALISE ENROLMENTS" at bounding box center [944, 655] width 95 height 29
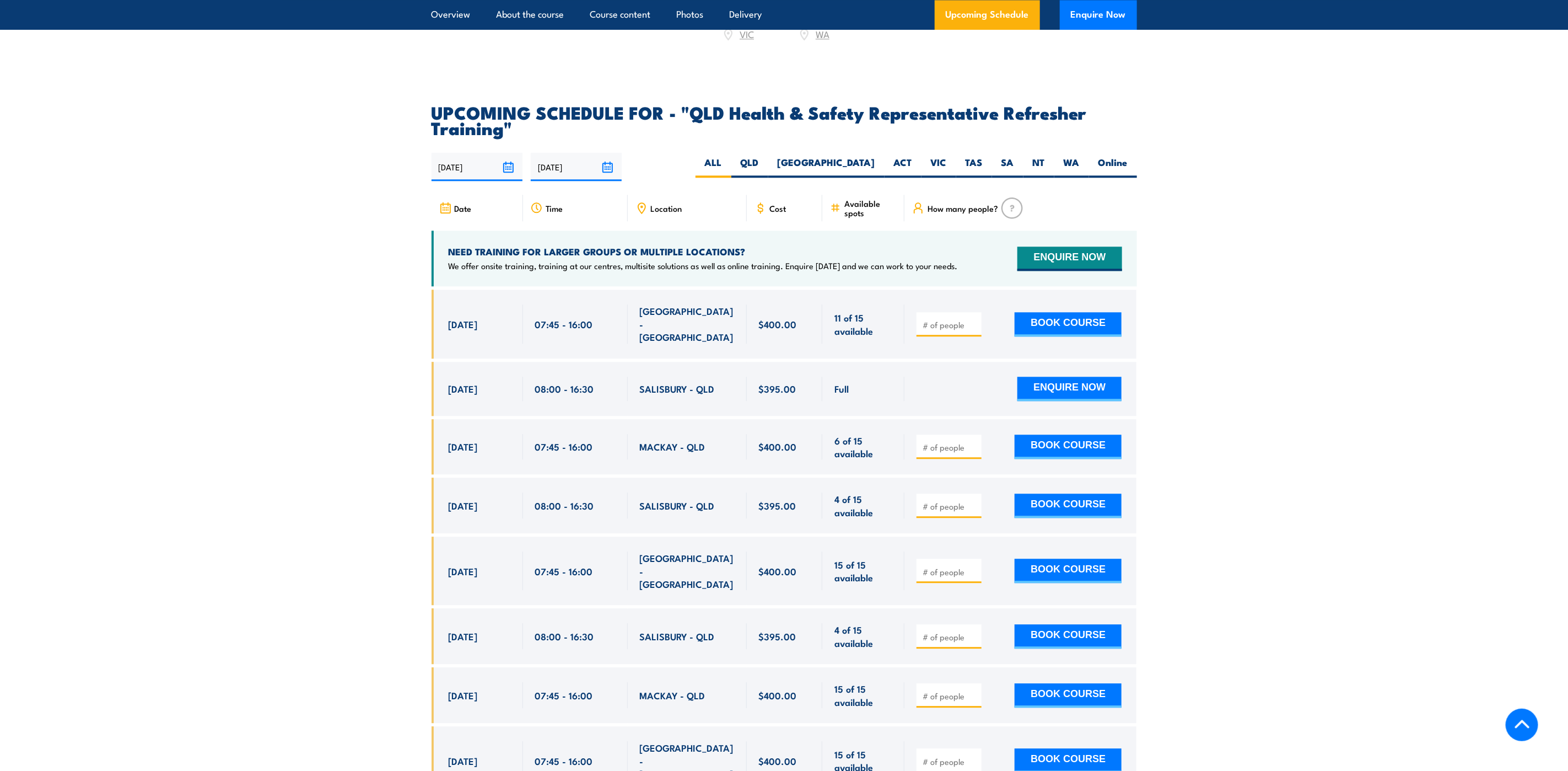
scroll to position [1985, 0]
